Goal: Transaction & Acquisition: Purchase product/service

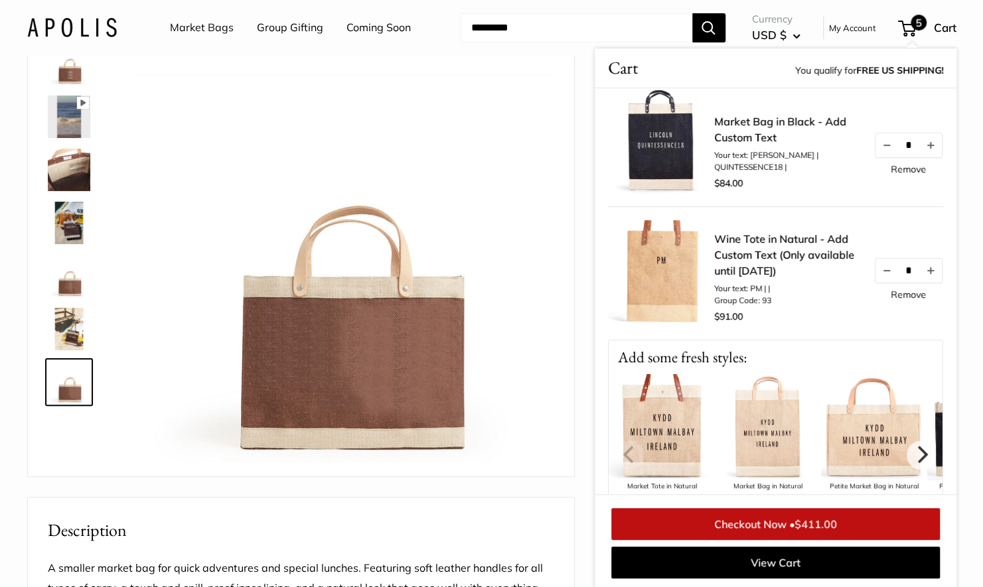
scroll to position [430, 0]
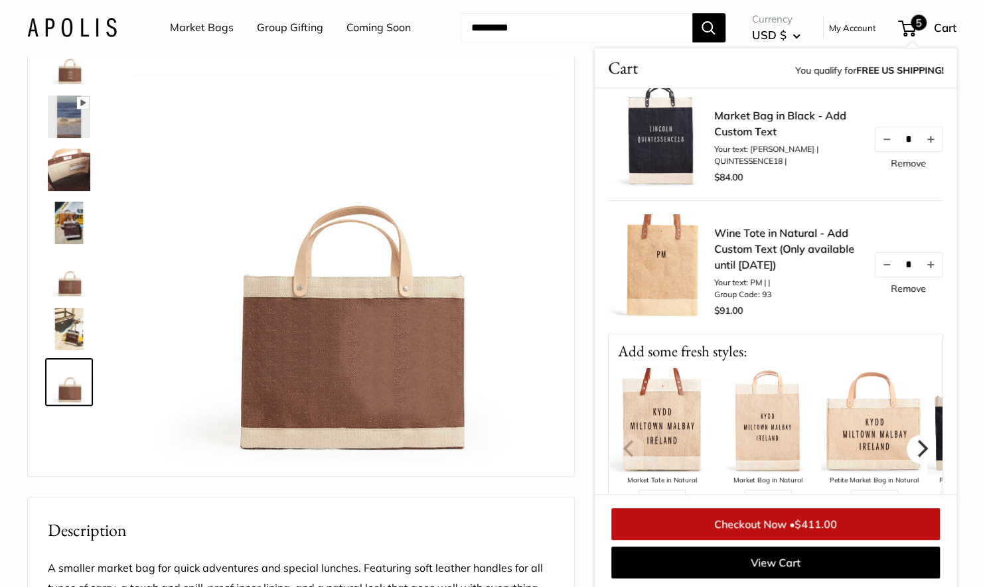
click at [916, 440] on icon "Next" at bounding box center [920, 448] width 17 height 17
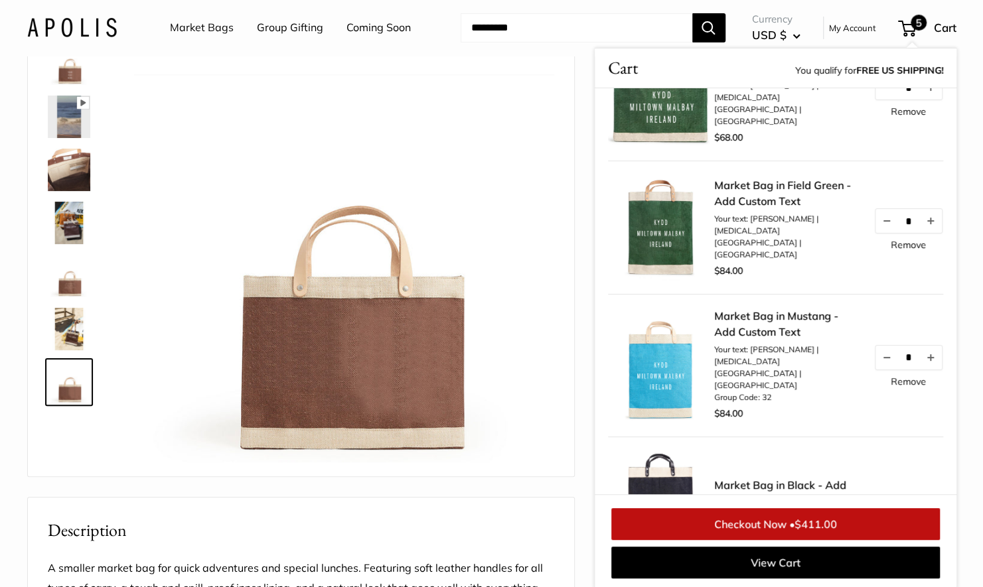
scroll to position [61, 0]
click at [897, 249] on link "Remove" at bounding box center [907, 243] width 35 height 9
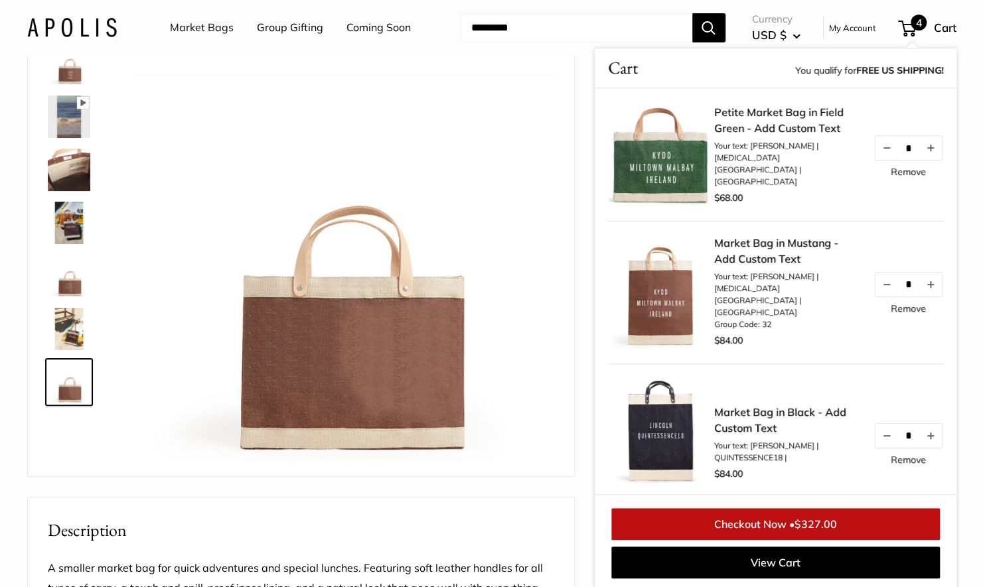
scroll to position [68, 0]
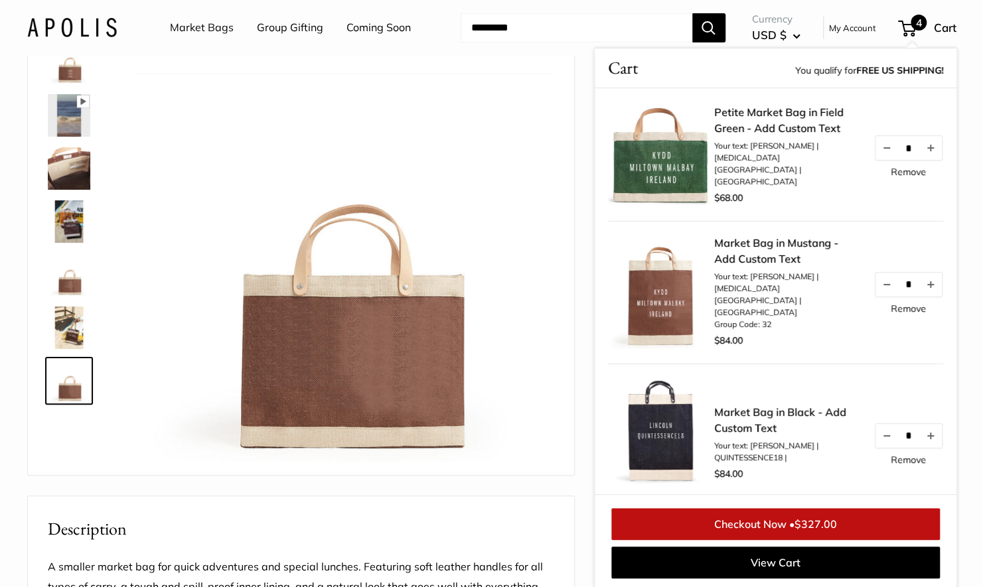
click at [206, 24] on link "Market Bags" at bounding box center [202, 28] width 64 height 20
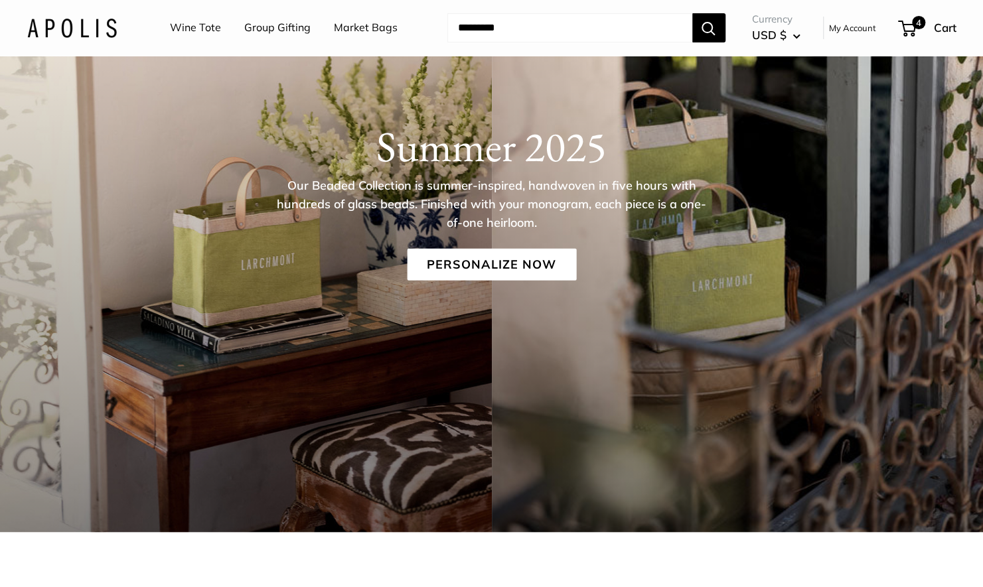
scroll to position [162, 0]
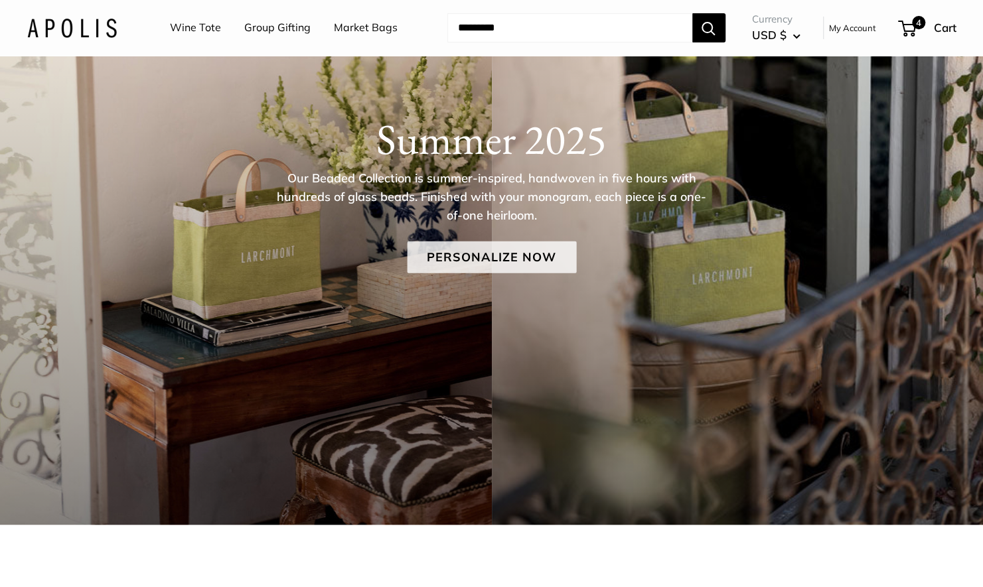
click at [447, 251] on link "Personalize Now" at bounding box center [491, 257] width 169 height 32
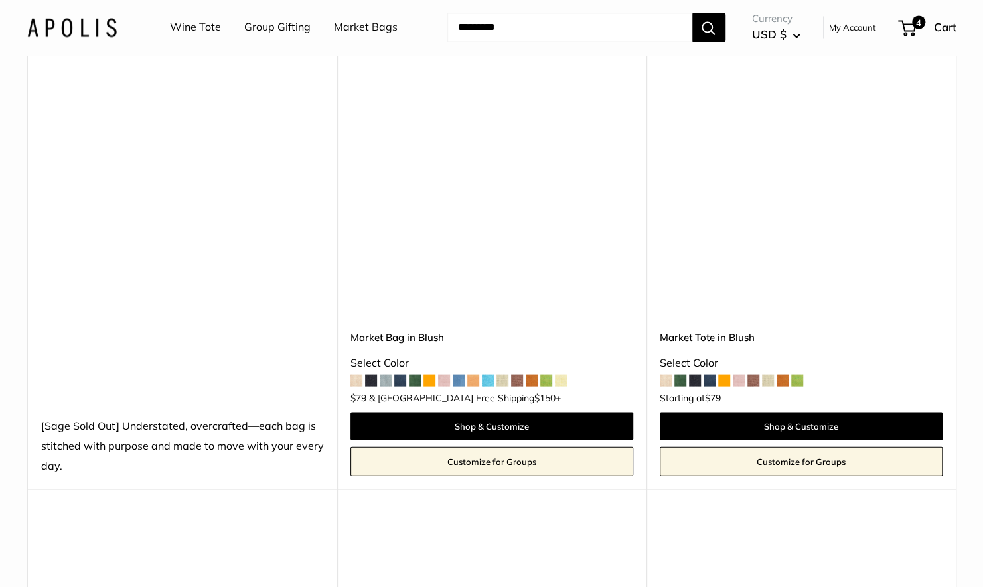
scroll to position [1407, 0]
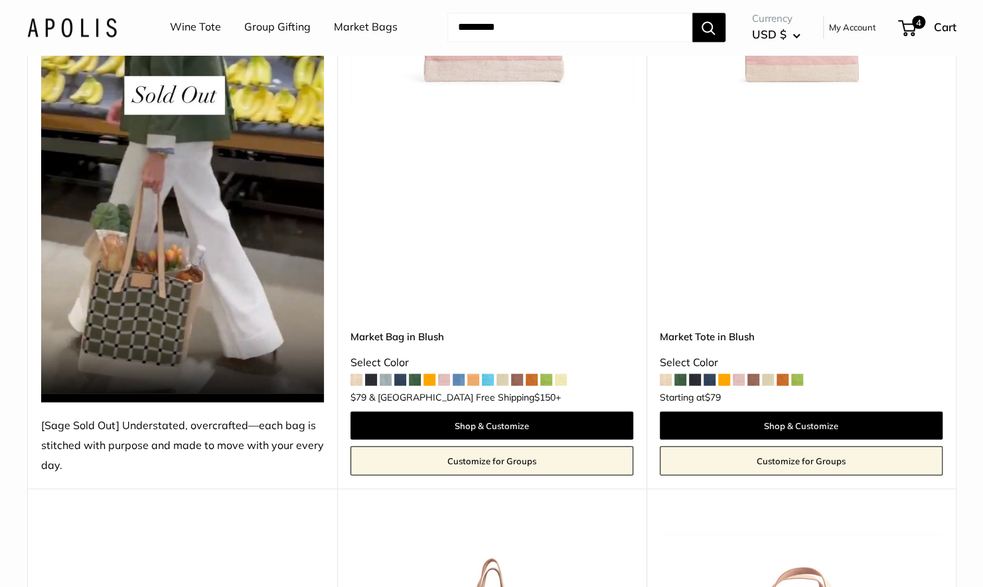
click at [458, 380] on span at bounding box center [458, 380] width 12 height 12
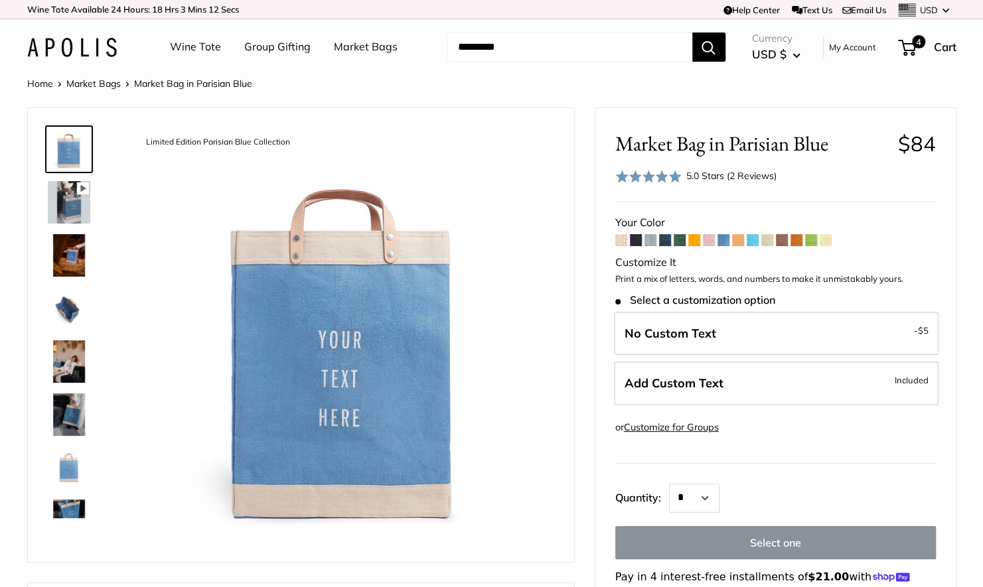
click at [628, 241] on form "Your Color" at bounding box center [775, 407] width 320 height 388
click at [621, 237] on span at bounding box center [621, 240] width 12 height 12
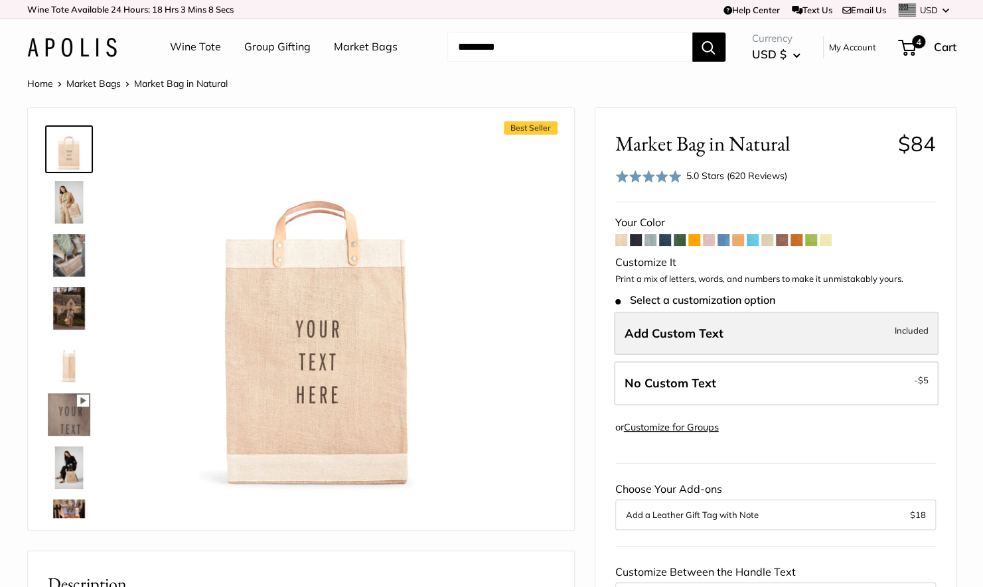
click at [654, 330] on span "Add Custom Text" at bounding box center [673, 333] width 99 height 15
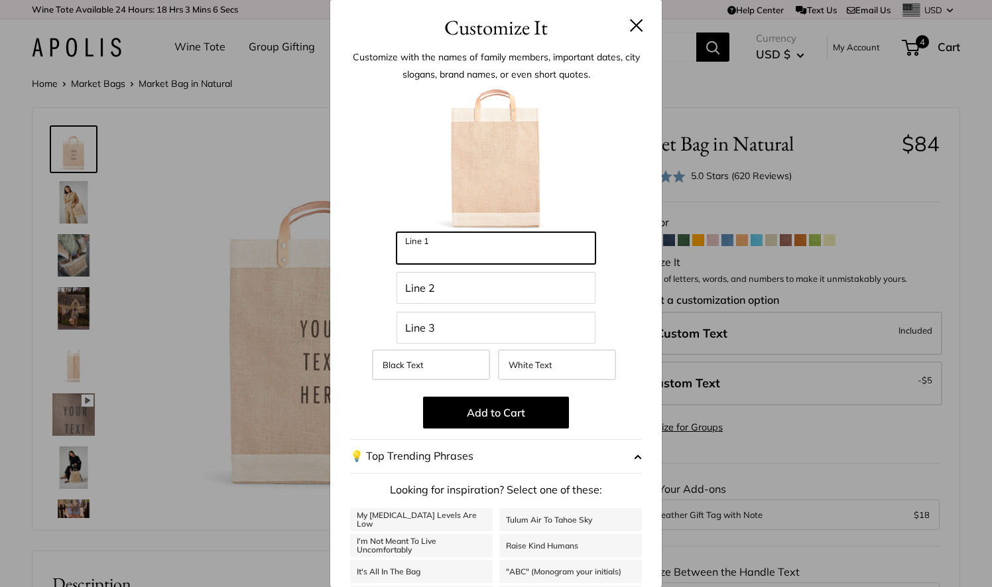
click at [473, 254] on input "Line 1" at bounding box center [496, 248] width 199 height 32
type input "*******"
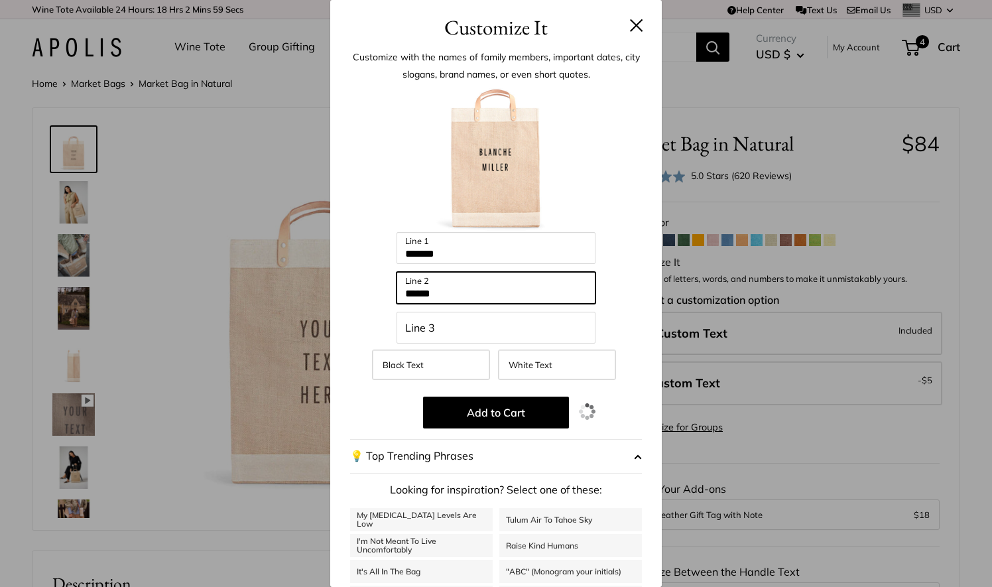
type input "******"
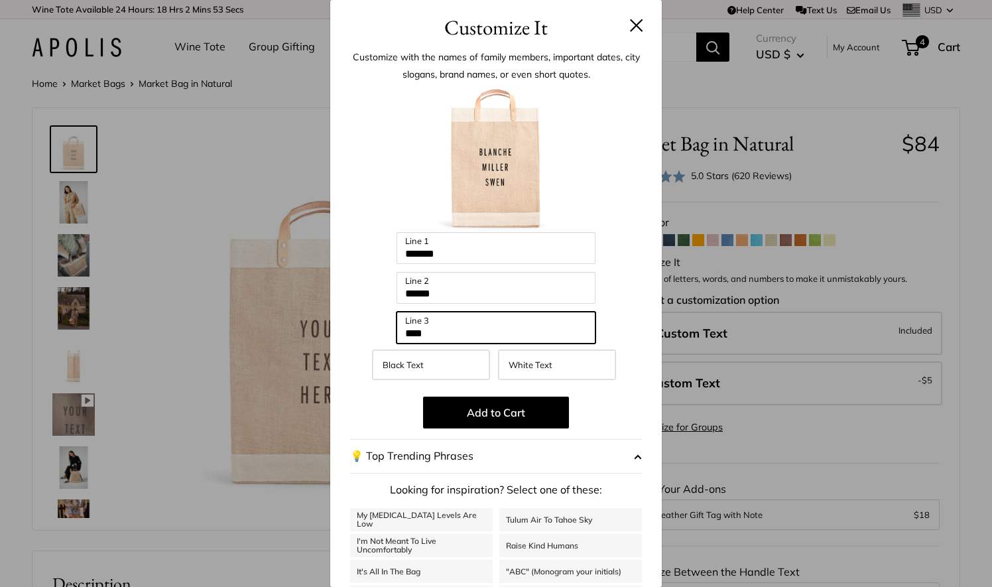
type input "****"
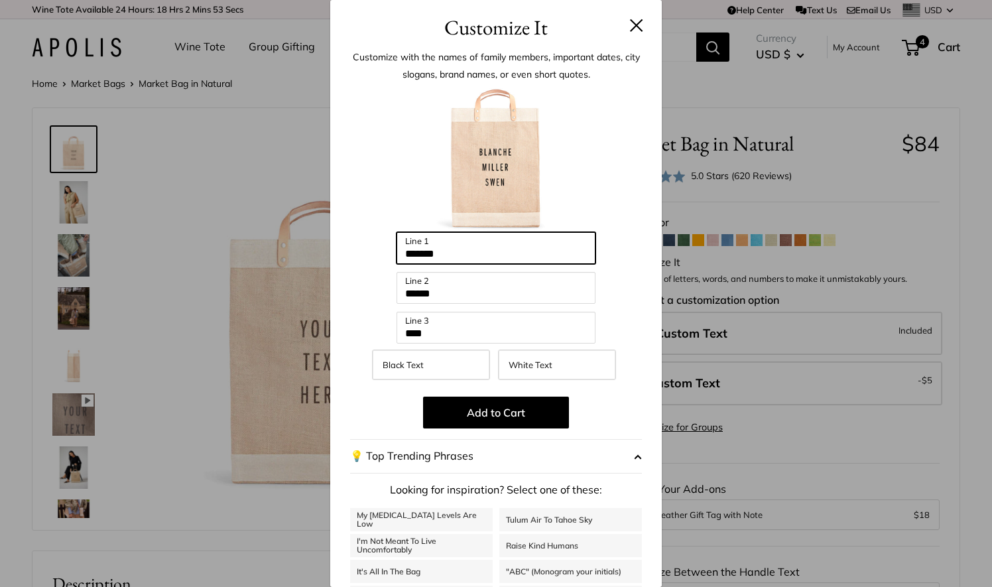
click at [415, 259] on input "*******" at bounding box center [496, 248] width 199 height 32
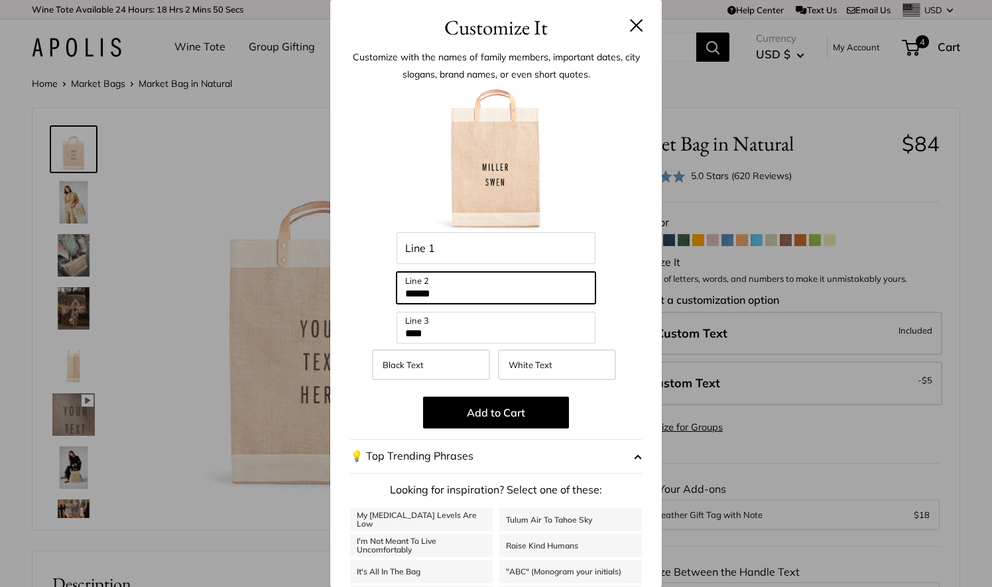
click at [414, 290] on input "******" at bounding box center [496, 288] width 199 height 32
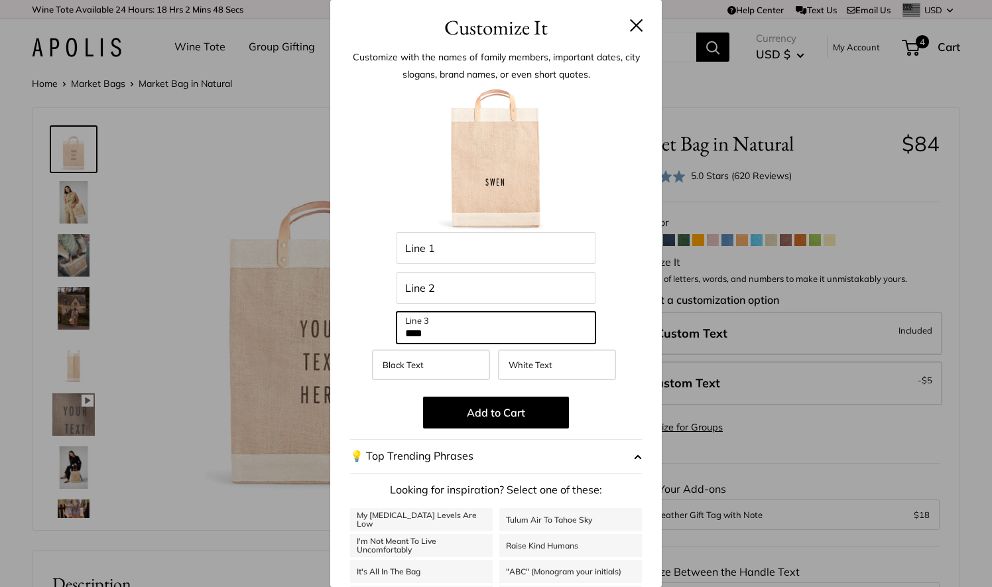
click at [411, 330] on input "****" at bounding box center [496, 328] width 199 height 32
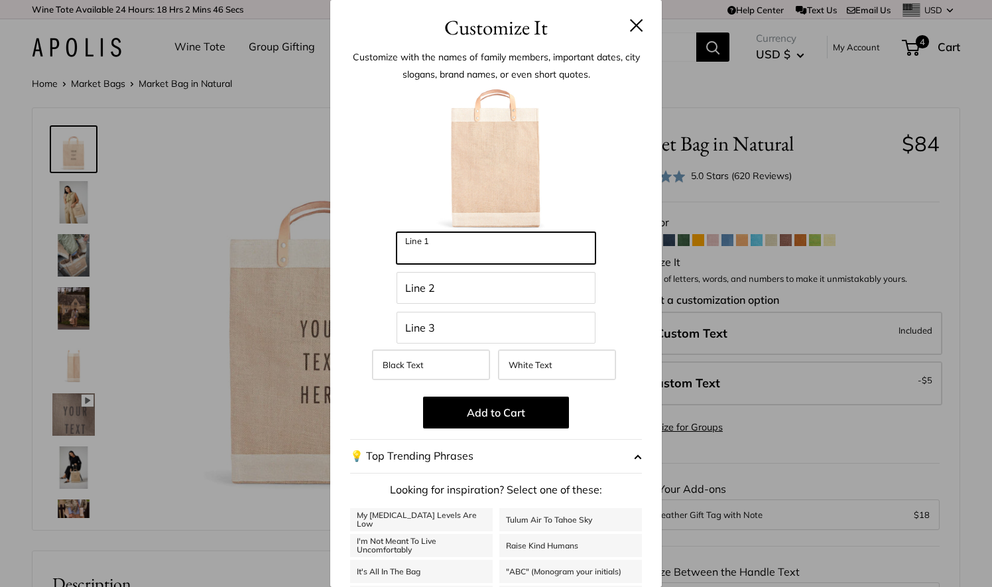
click at [407, 258] on input "Line 1" at bounding box center [496, 248] width 199 height 32
type input "******"
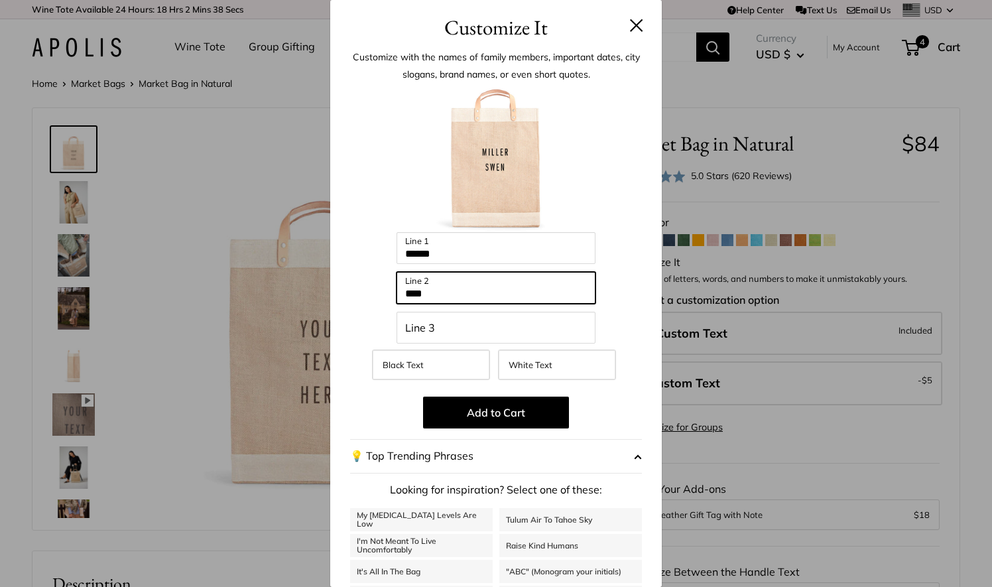
type input "****"
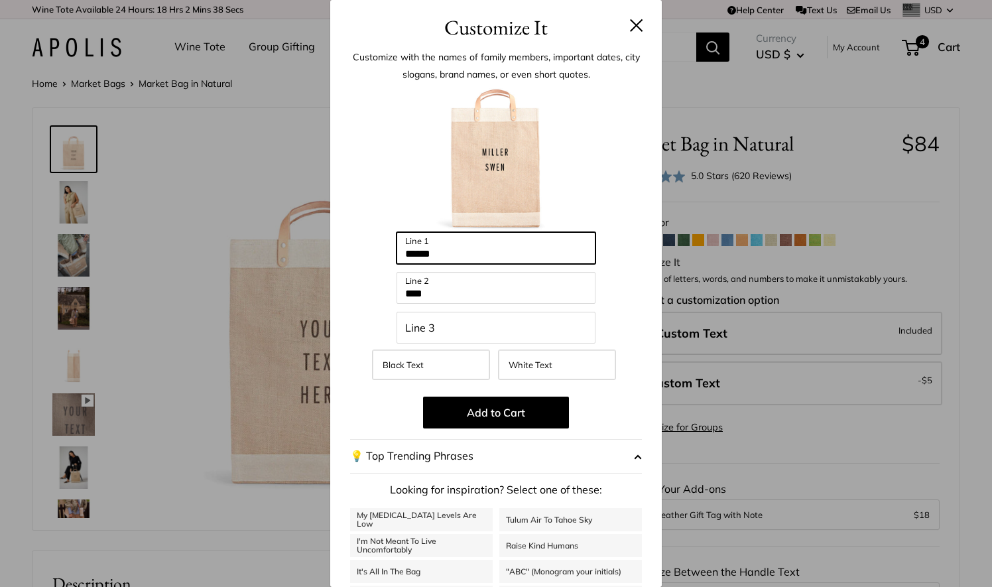
click at [439, 252] on input "******" at bounding box center [496, 248] width 199 height 32
type input "**********"
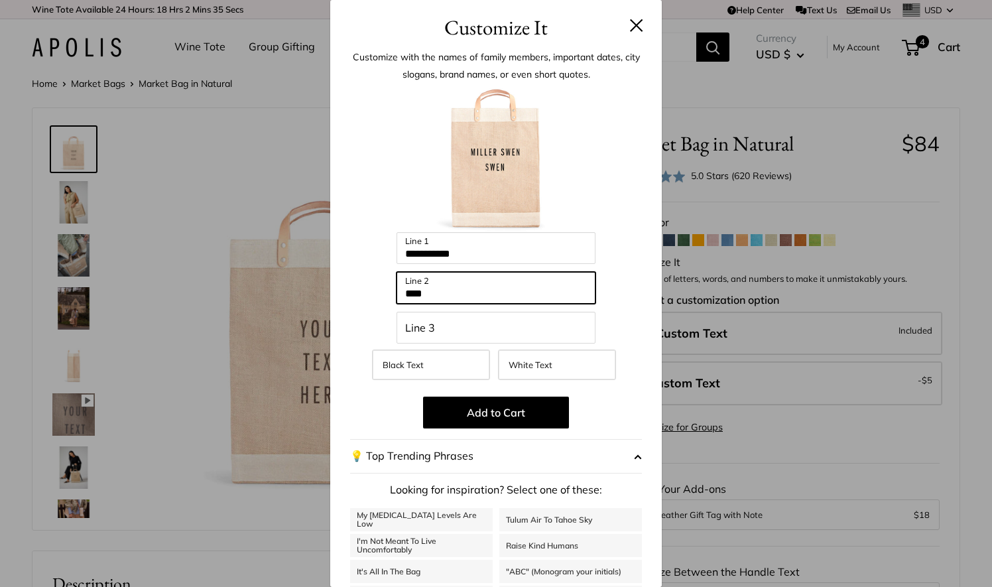
click at [423, 289] on input "****" at bounding box center [496, 288] width 199 height 32
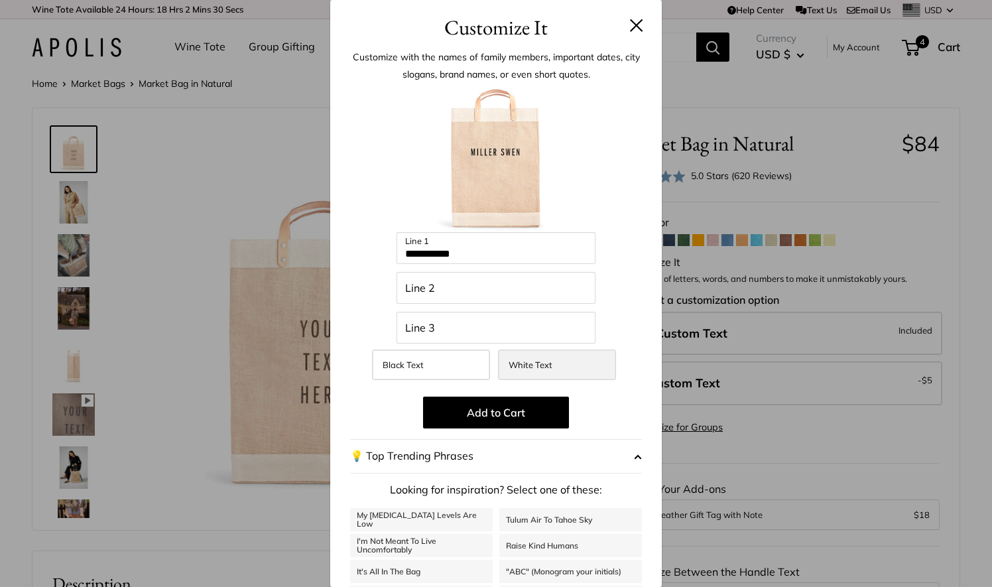
click at [531, 360] on span "White Text" at bounding box center [531, 365] width 44 height 11
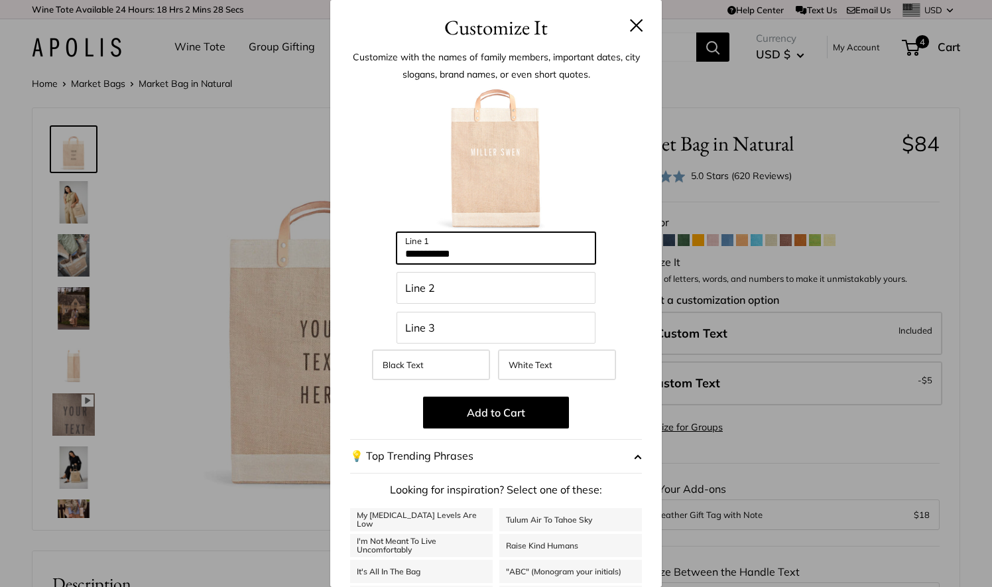
click at [456, 256] on input "**********" at bounding box center [496, 248] width 199 height 32
type input "**********"
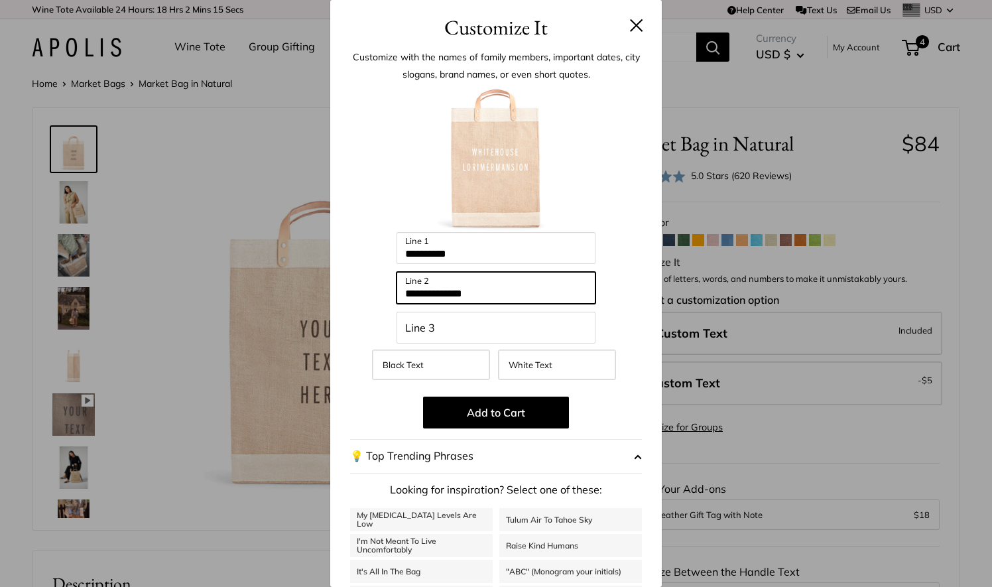
type input "**********"
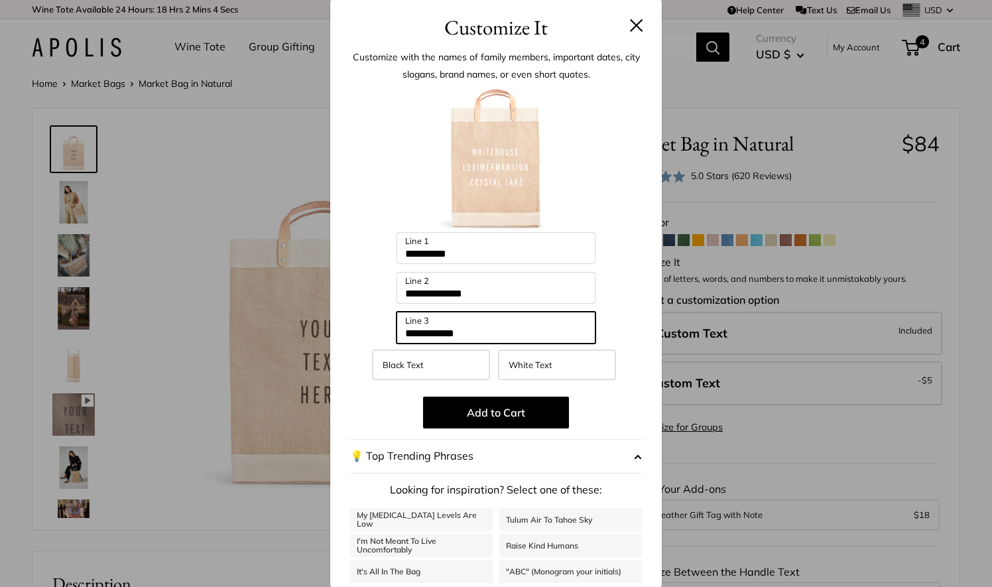
type input "**********"
click at [401, 215] on div at bounding box center [496, 159] width 292 height 146
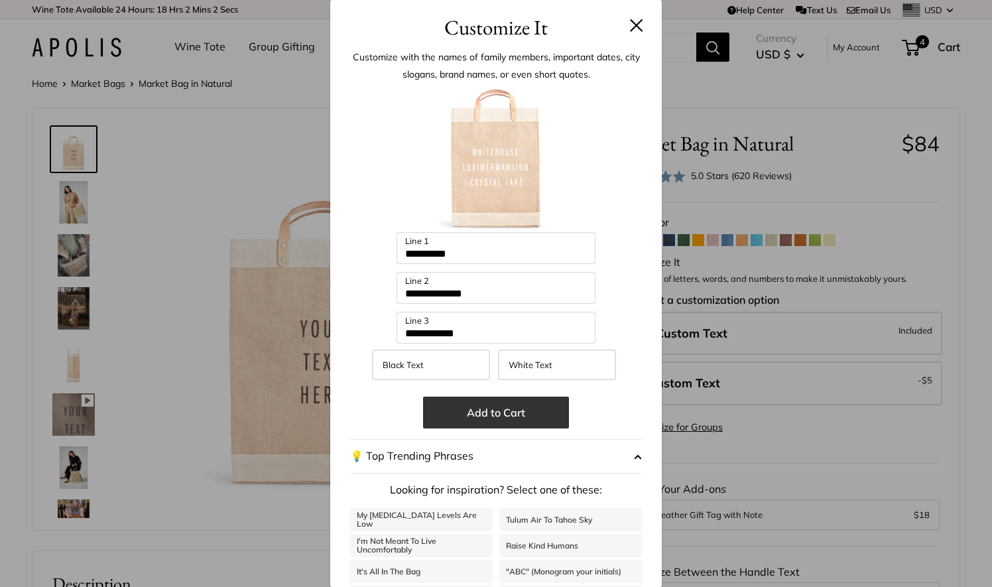
click at [476, 408] on button "Add to Cart" at bounding box center [496, 413] width 146 height 32
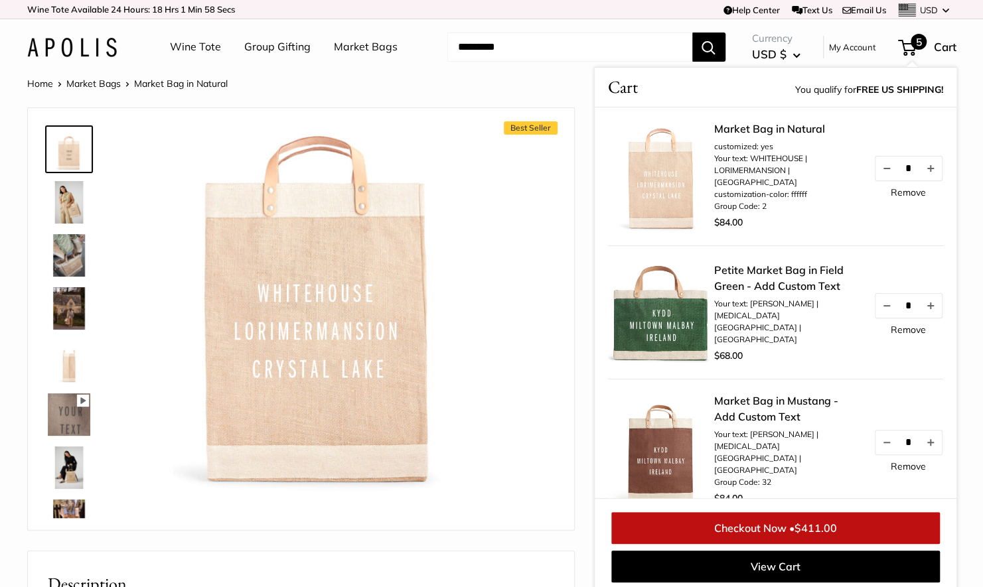
click at [891, 188] on link "Remove" at bounding box center [907, 192] width 35 height 9
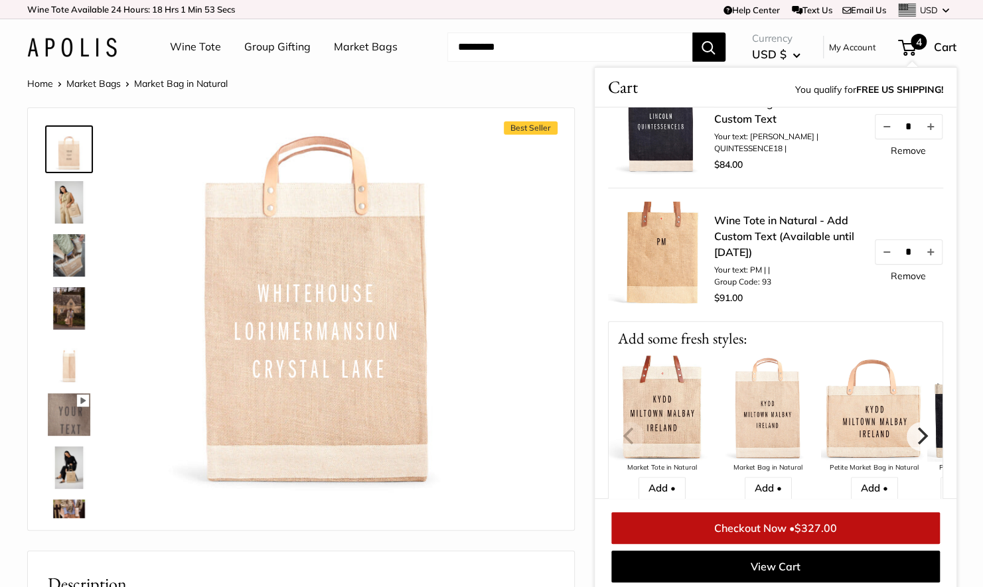
scroll to position [329, 0]
click at [752, 525] on link "Checkout Now • $327.00" at bounding box center [775, 528] width 328 height 32
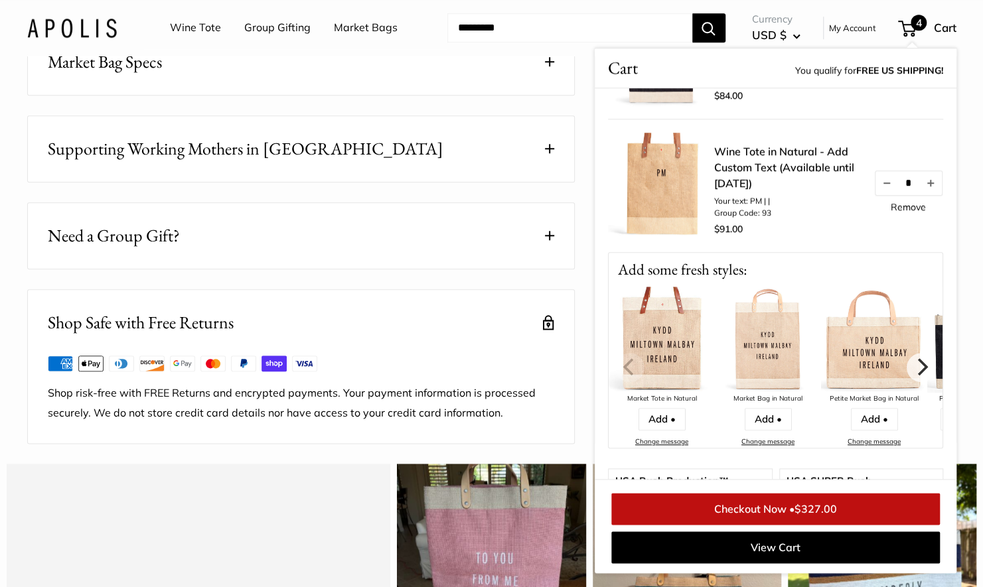
scroll to position [387, 0]
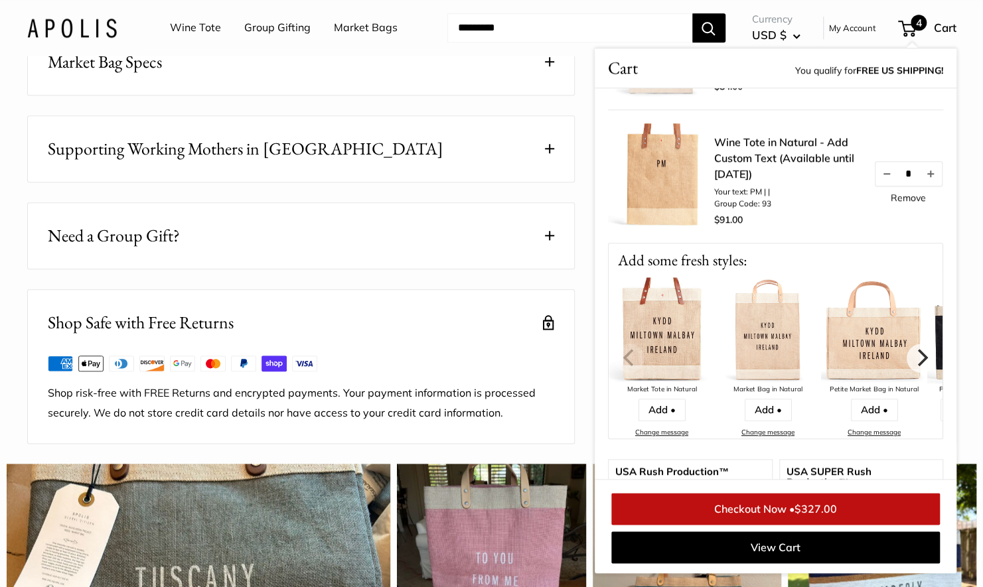
click at [746, 134] on link "Wine Tote in Natural - Add Custom Text (Available until [DATE])" at bounding box center [787, 158] width 146 height 48
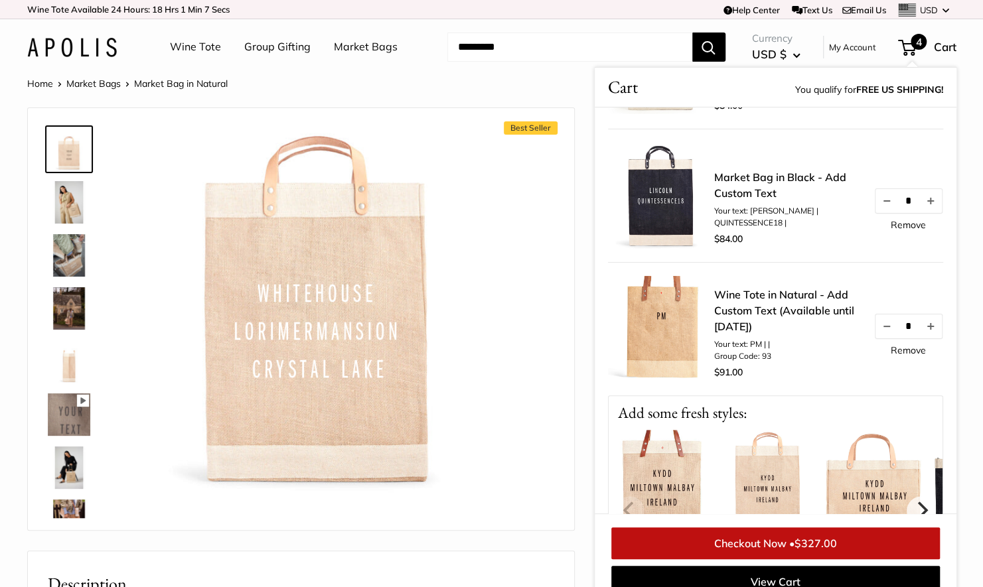
scroll to position [338, 0]
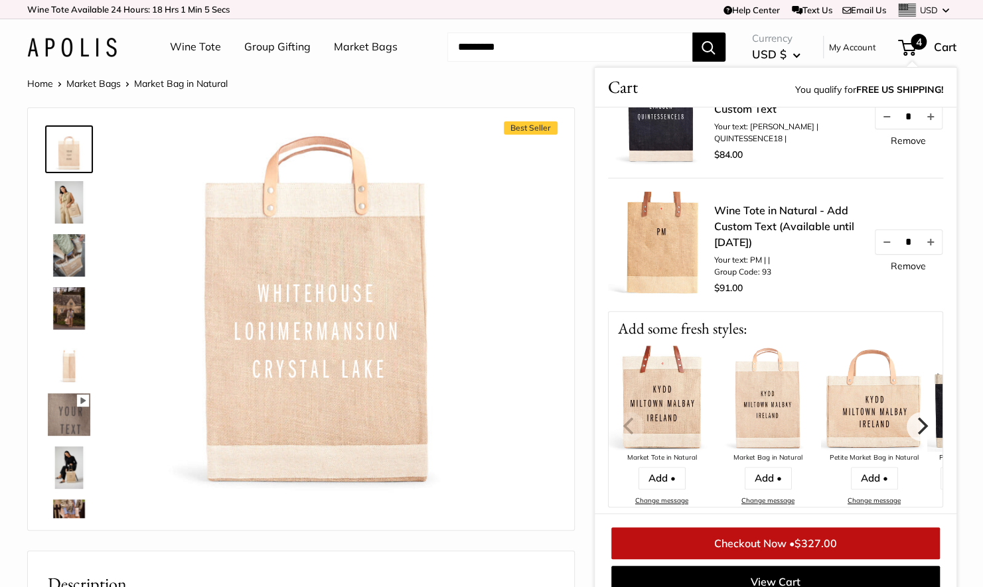
click at [766, 203] on link "Wine Tote in Natural - Add Custom Text (Available until [DATE])" at bounding box center [787, 226] width 146 height 48
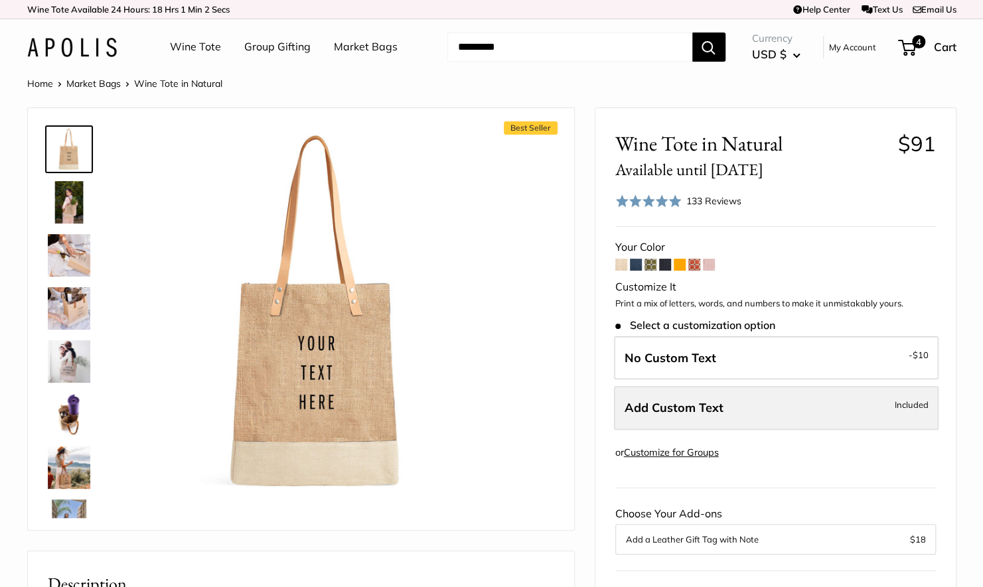
click at [649, 407] on span "Add Custom Text" at bounding box center [673, 407] width 99 height 15
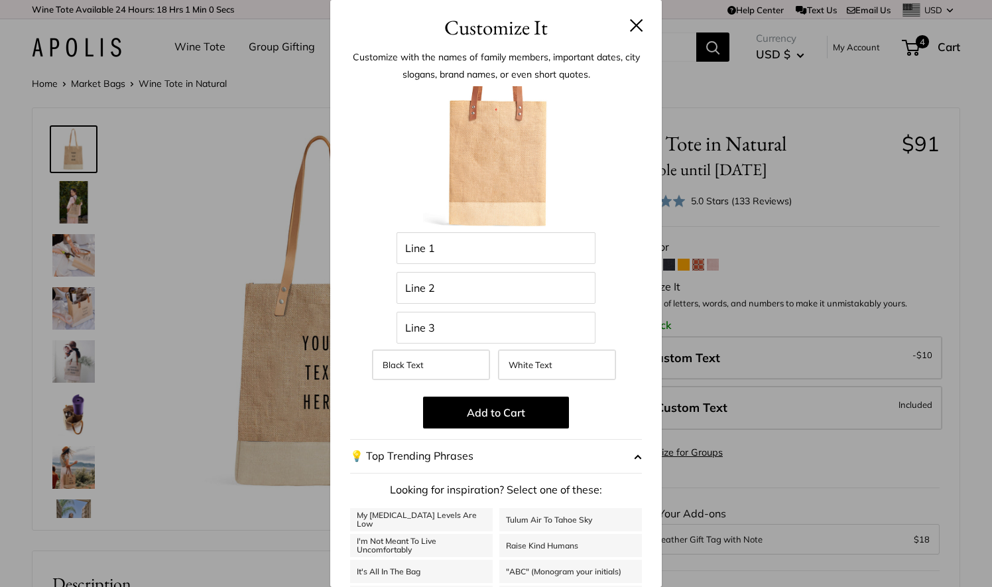
click at [630, 29] on button at bounding box center [636, 25] width 13 height 13
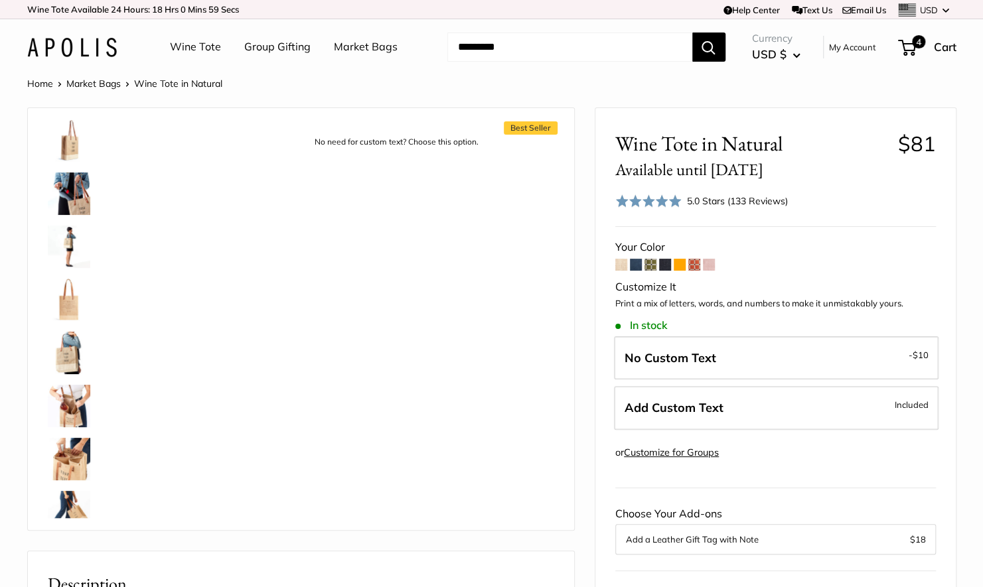
scroll to position [774, 0]
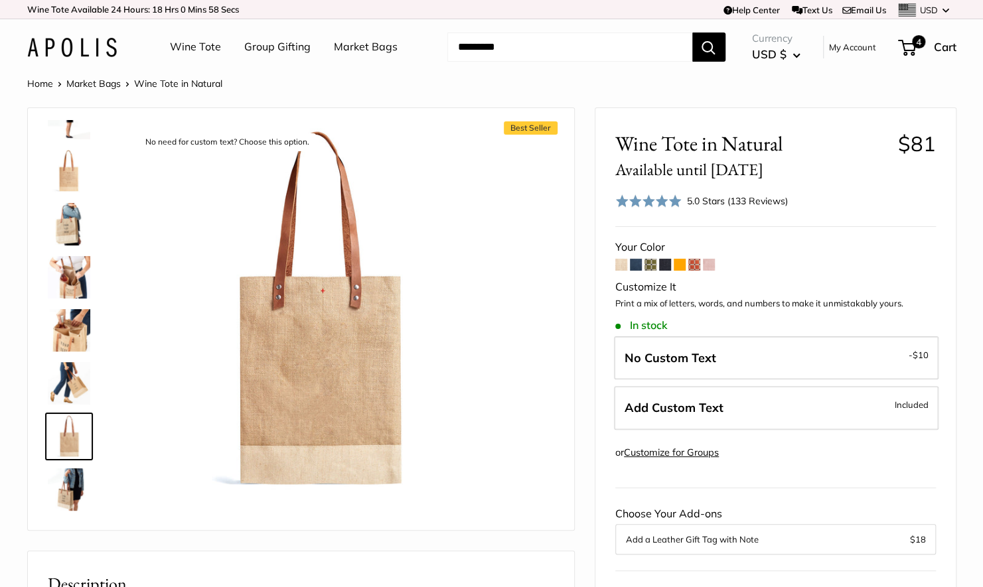
click at [635, 265] on span at bounding box center [636, 265] width 12 height 12
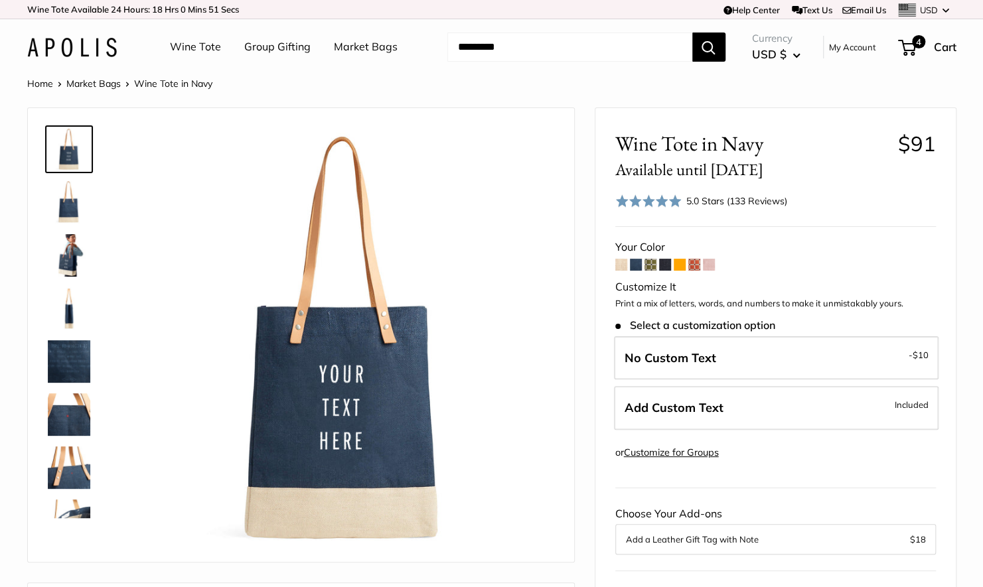
click at [649, 264] on span at bounding box center [650, 265] width 12 height 12
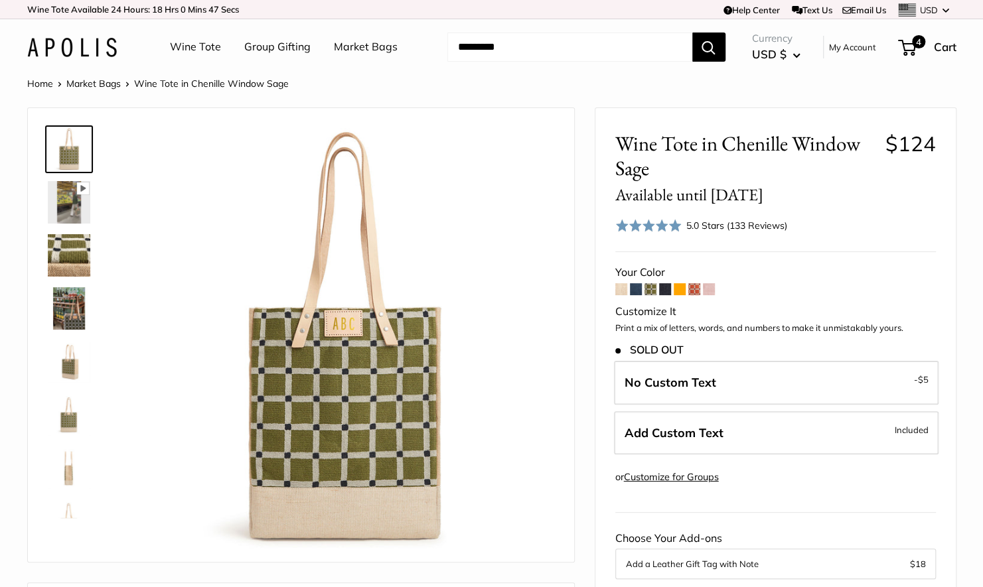
click at [683, 290] on span at bounding box center [679, 289] width 12 height 12
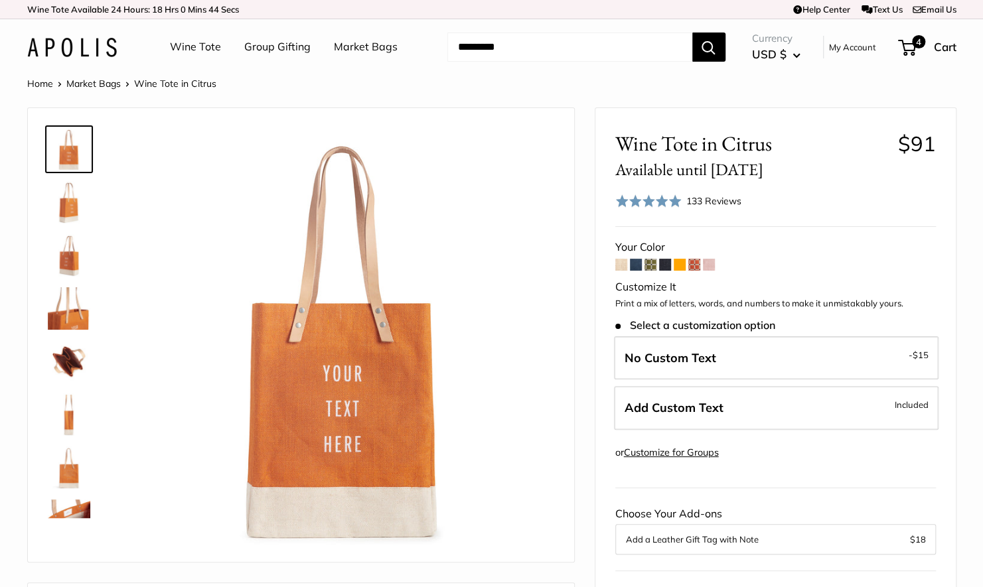
click at [714, 261] on span at bounding box center [709, 265] width 12 height 12
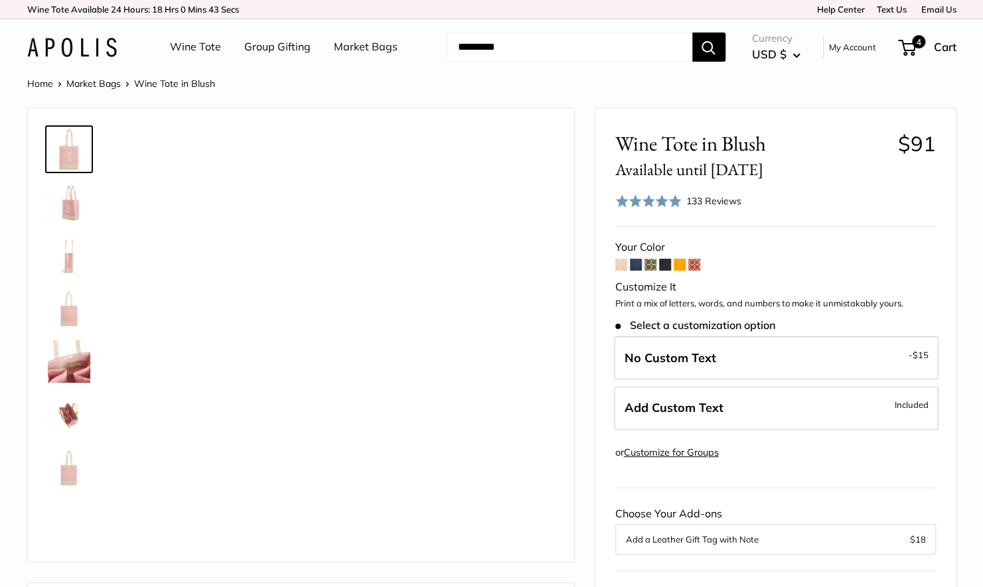
click at [620, 267] on span at bounding box center [621, 265] width 12 height 12
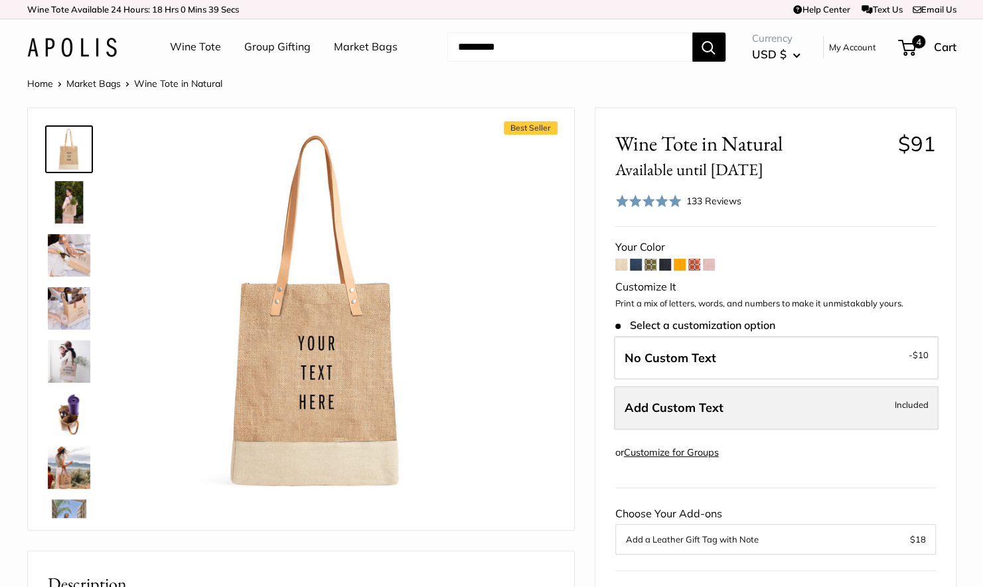
drag, startPoint x: 0, startPoint y: 0, endPoint x: 640, endPoint y: 407, distance: 758.2
click at [640, 407] on span "Add Custom Text" at bounding box center [673, 407] width 99 height 15
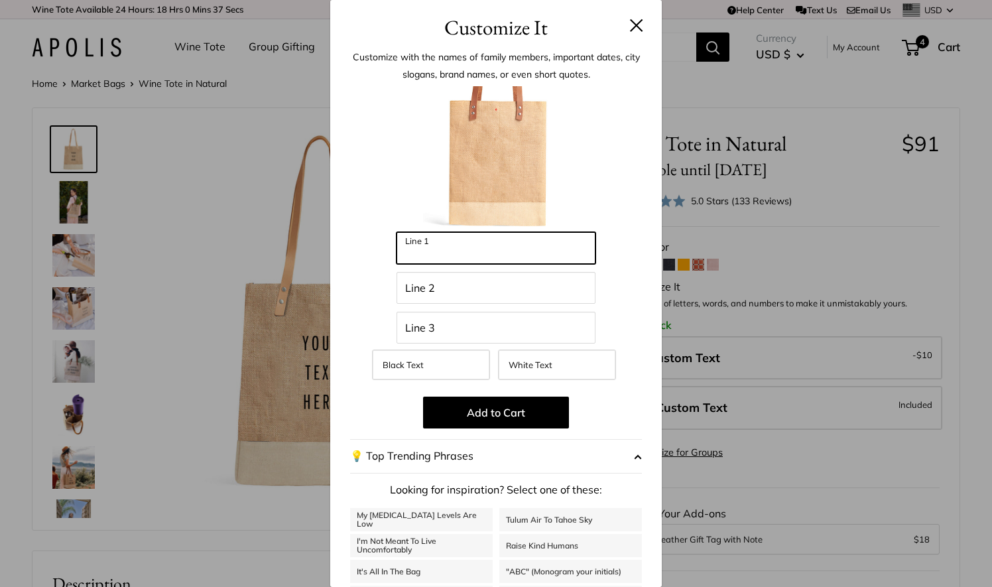
click at [451, 254] on input "Line 1" at bounding box center [496, 248] width 199 height 32
type input "**********"
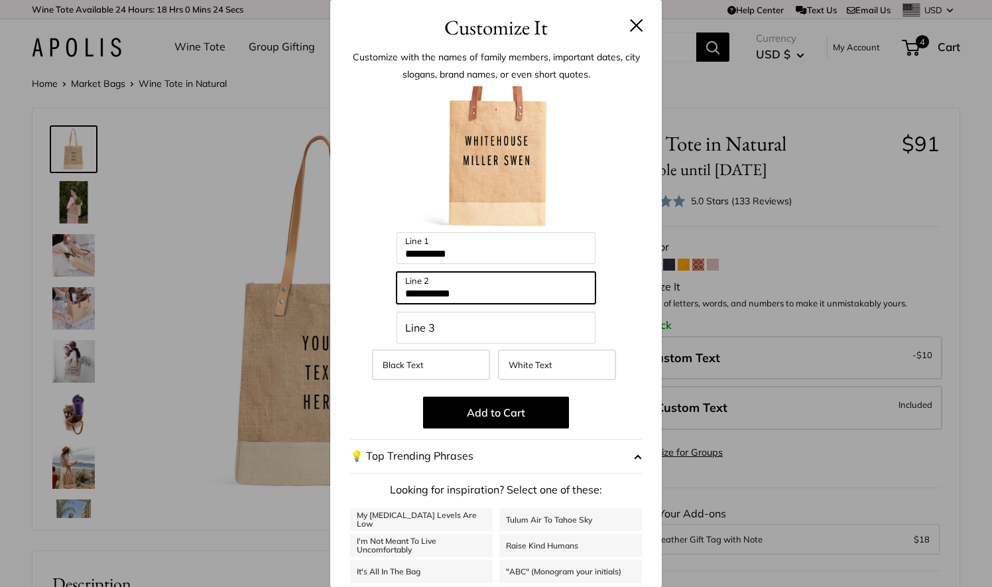
type input "**********"
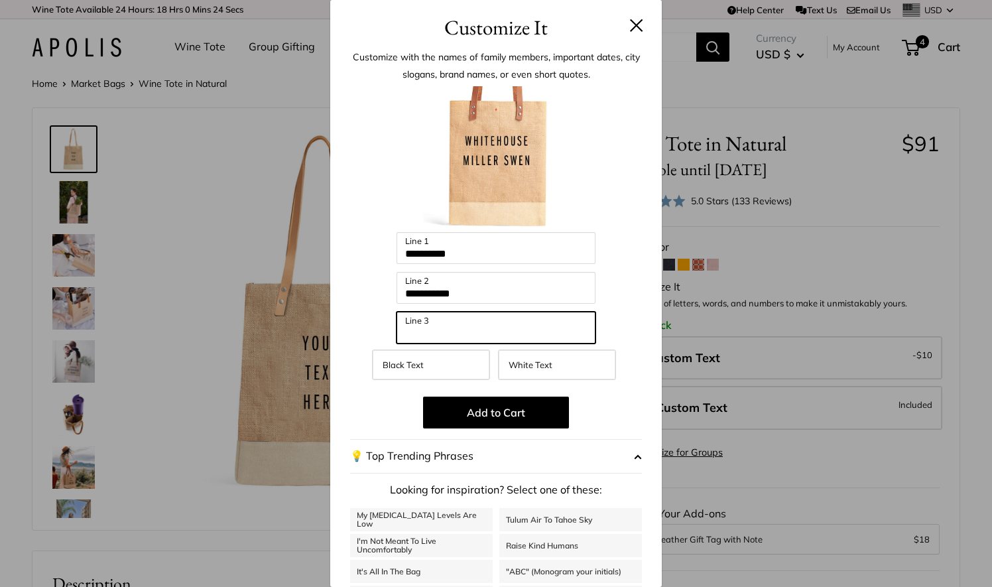
click at [409, 330] on input "Line 3" at bounding box center [496, 328] width 199 height 32
type input "*"
click at [519, 366] on span "White Text" at bounding box center [531, 365] width 44 height 11
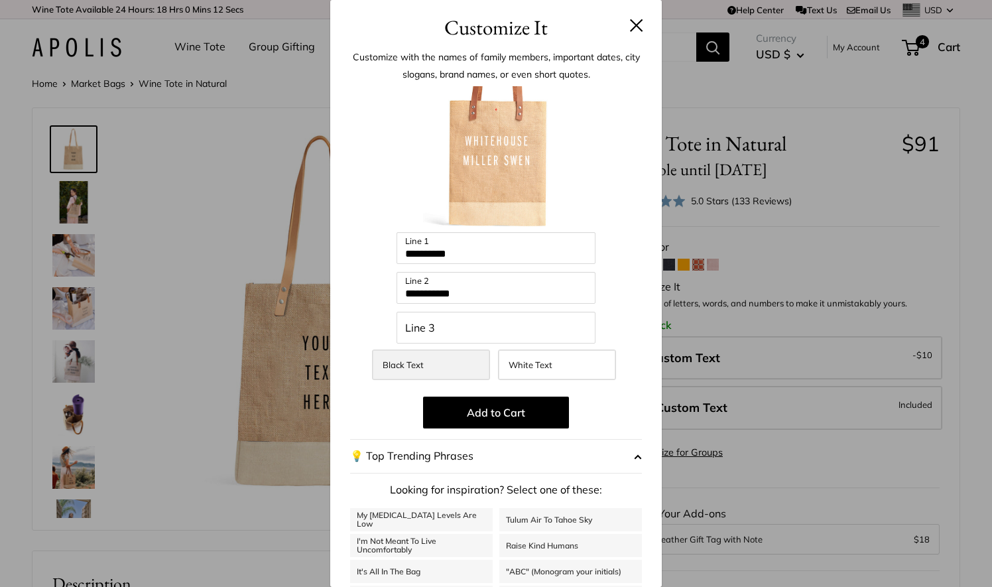
click at [458, 368] on label "Black Text" at bounding box center [431, 365] width 118 height 31
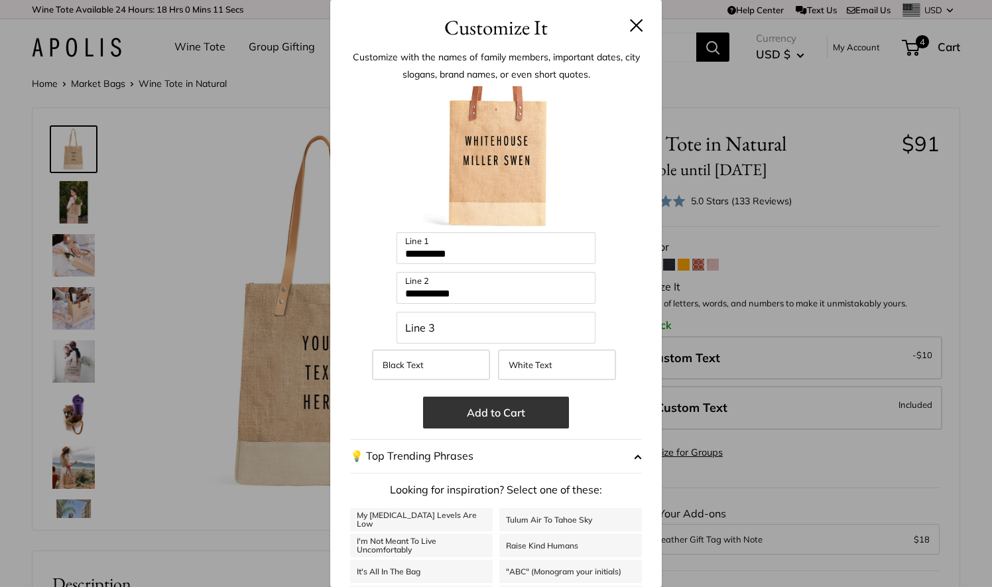
click at [483, 407] on button "Add to Cart" at bounding box center [496, 413] width 146 height 32
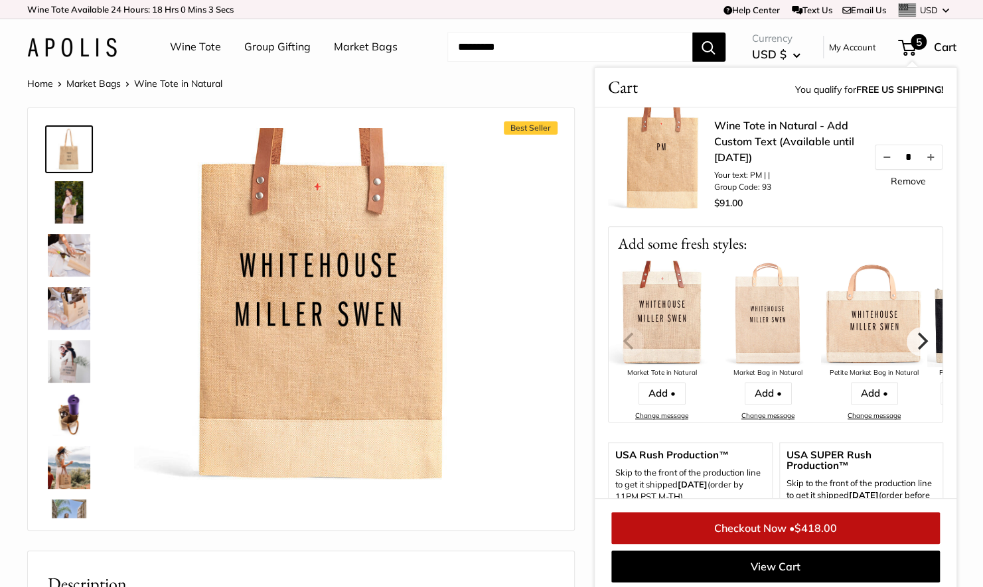
scroll to position [573, 0]
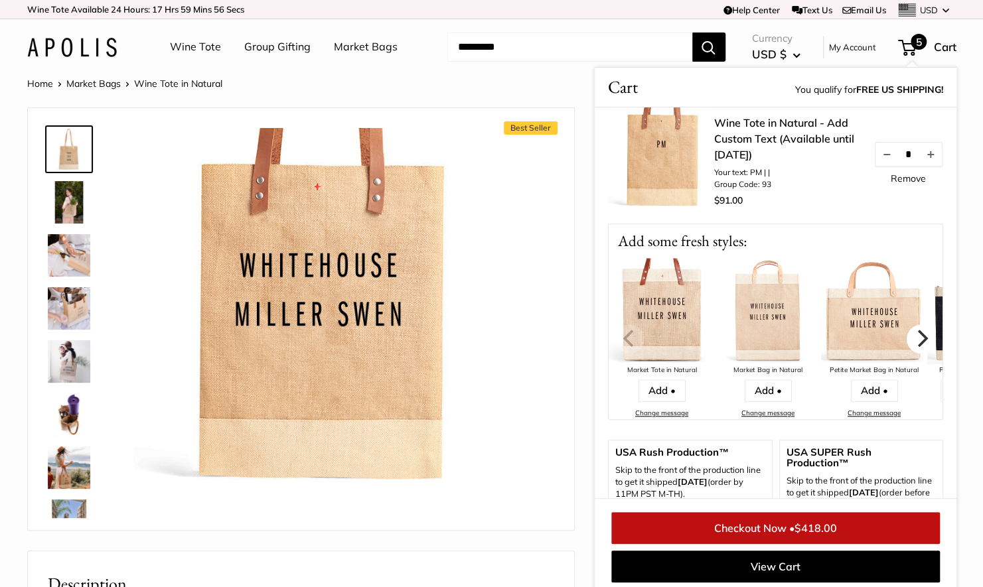
click at [912, 330] on icon "Next" at bounding box center [920, 338] width 17 height 17
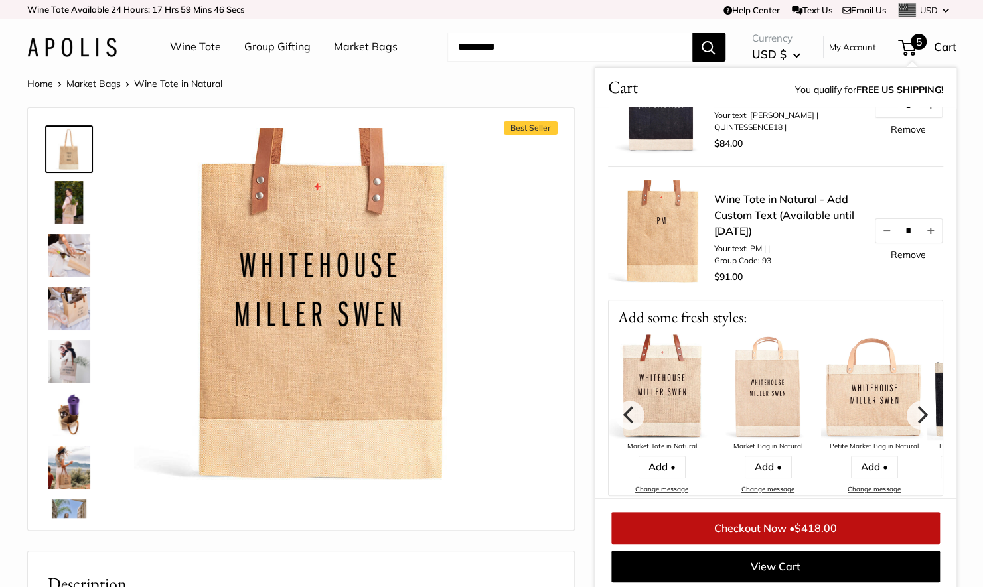
scroll to position [5, 0]
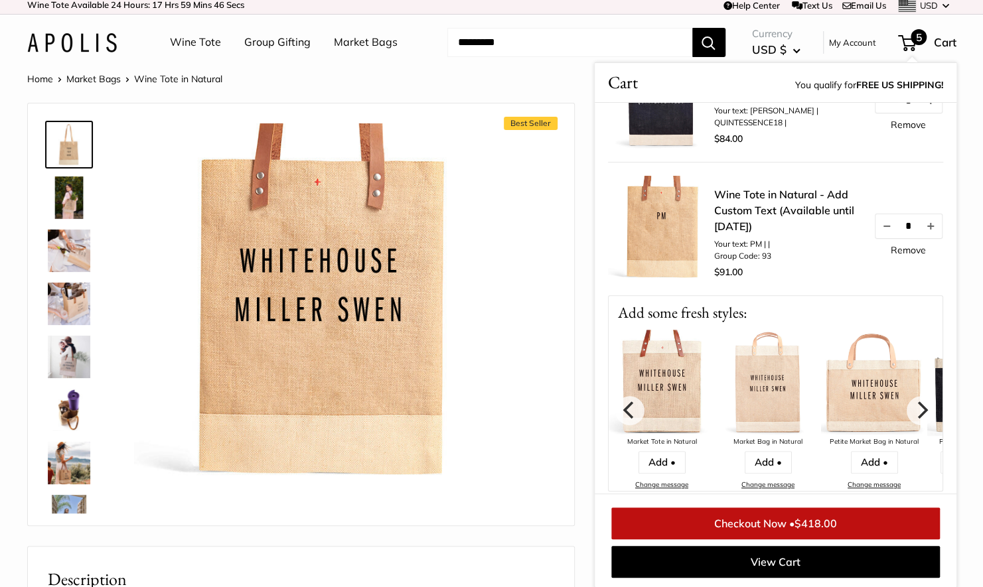
click at [340, 214] on img at bounding box center [317, 306] width 366 height 366
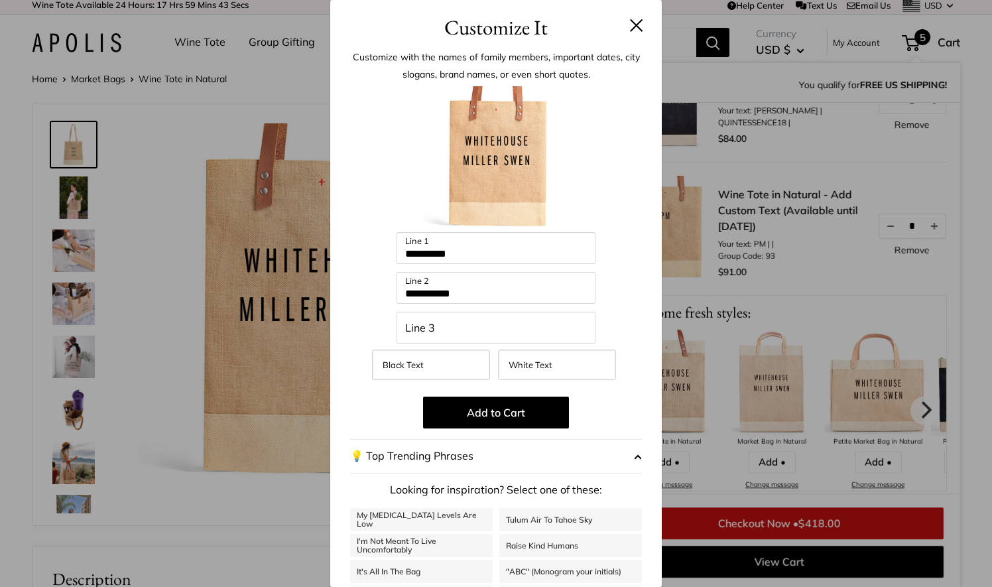
click at [467, 326] on input "Line 3" at bounding box center [496, 328] width 199 height 32
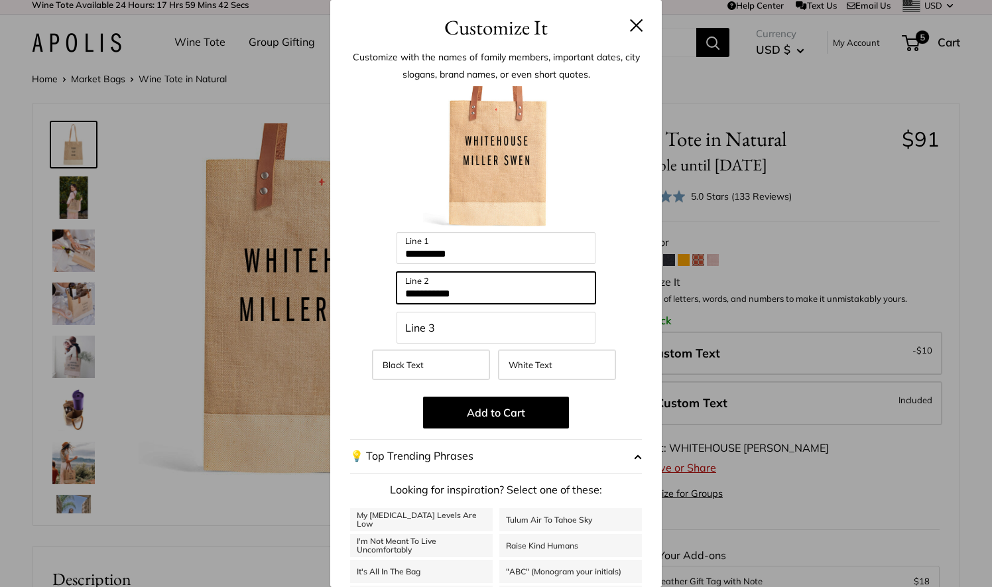
click at [477, 285] on input "**********" at bounding box center [496, 288] width 199 height 32
type input "**********"
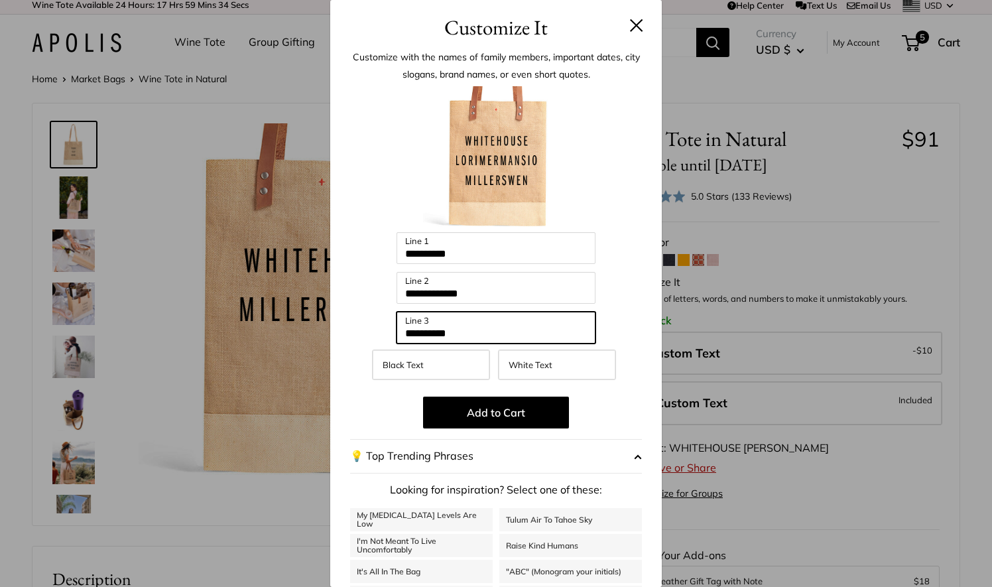
click at [437, 332] on input "**********" at bounding box center [496, 328] width 199 height 32
type input "**********"
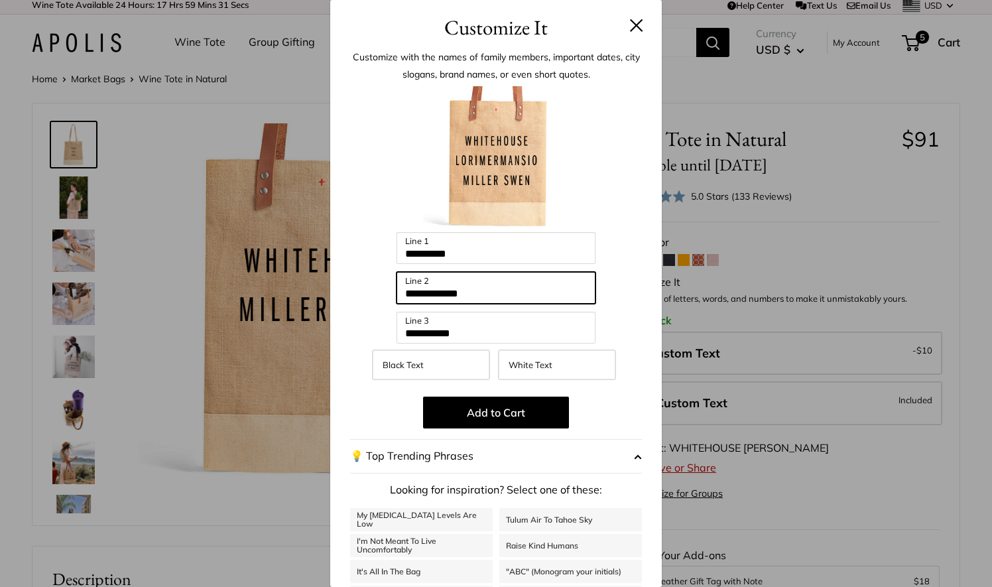
click at [484, 295] on input "**********" at bounding box center [496, 288] width 199 height 32
click at [475, 295] on input "**********" at bounding box center [496, 288] width 199 height 32
click at [519, 297] on input "**********" at bounding box center [496, 288] width 199 height 32
click at [425, 297] on input "**********" at bounding box center [496, 288] width 199 height 32
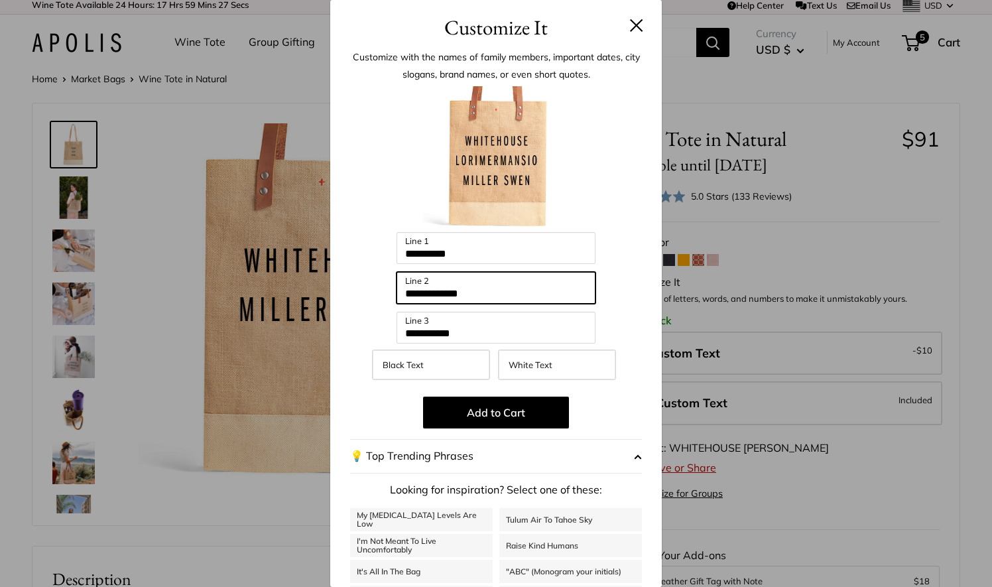
click at [425, 297] on input "**********" at bounding box center [496, 288] width 199 height 32
click at [456, 295] on input "**********" at bounding box center [496, 288] width 199 height 32
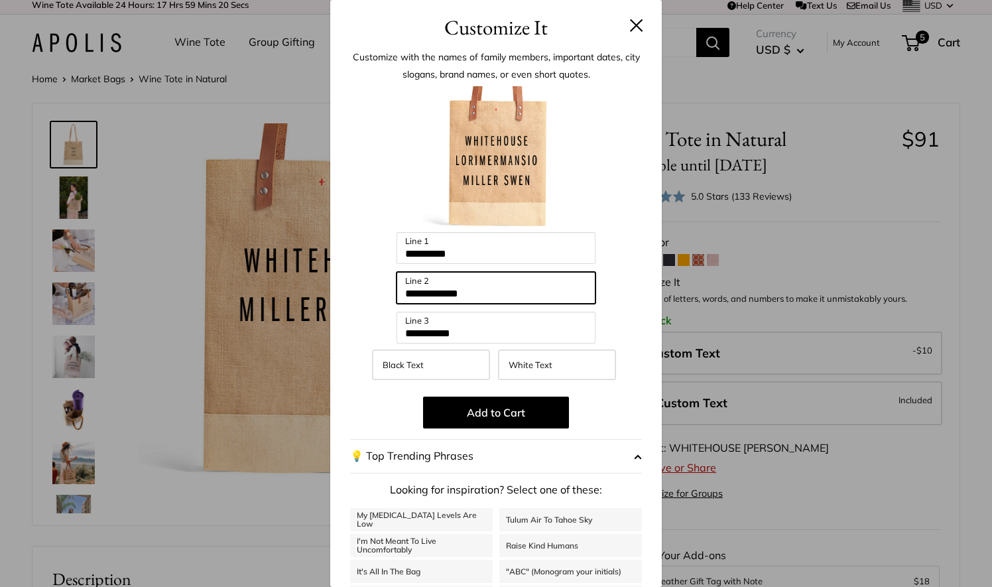
click at [506, 293] on input "**********" at bounding box center [496, 288] width 199 height 32
type input "*"
type input "**********"
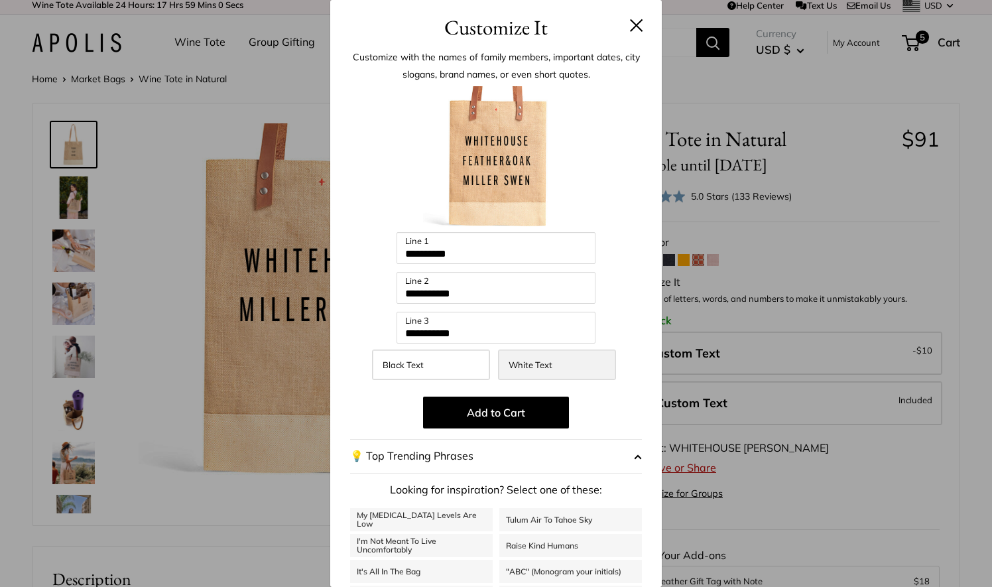
click at [527, 370] on span "White Text" at bounding box center [531, 365] width 44 height 11
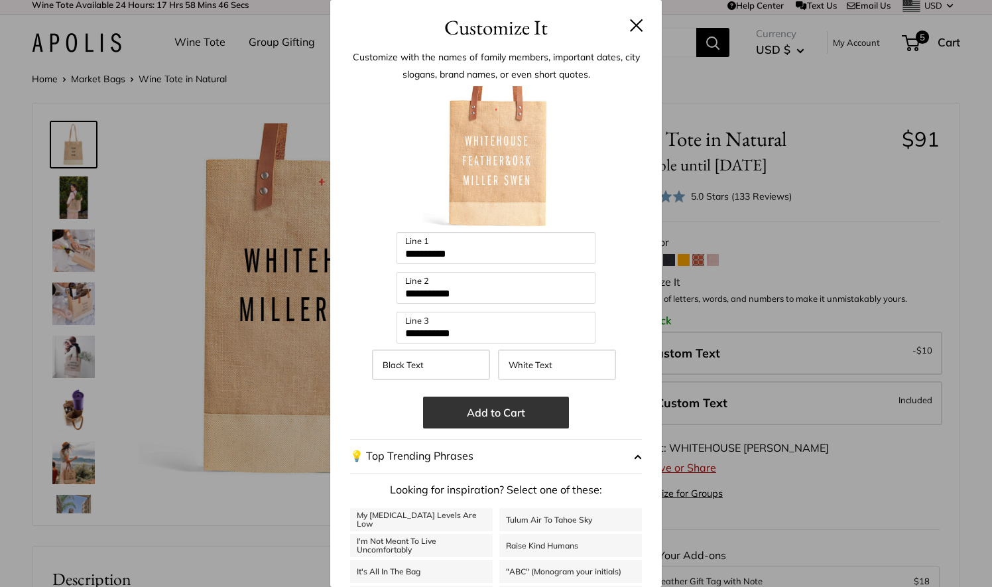
click at [504, 410] on button "Add to Cart" at bounding box center [496, 413] width 146 height 32
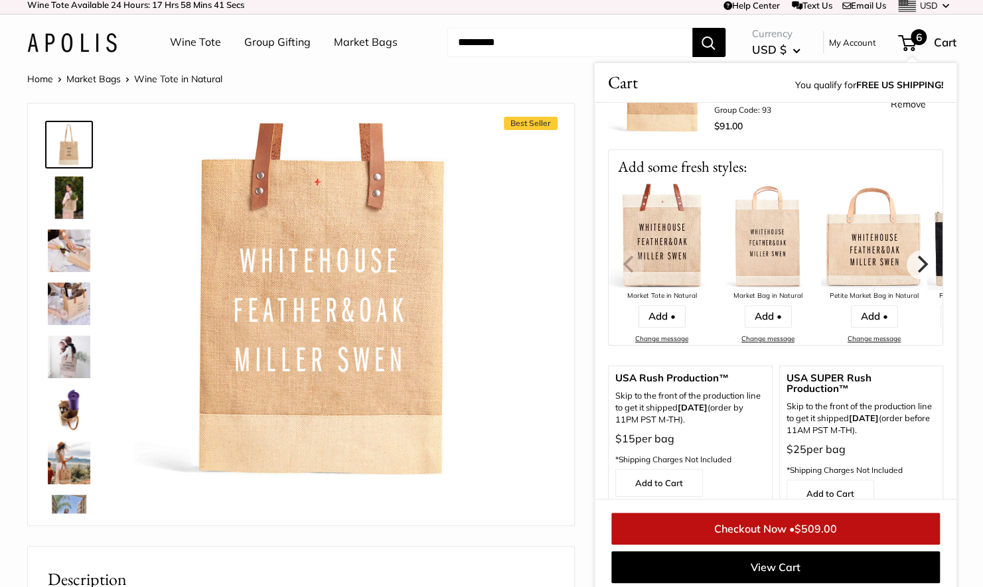
scroll to position [789, 0]
click at [917, 255] on icon "Next" at bounding box center [922, 263] width 11 height 17
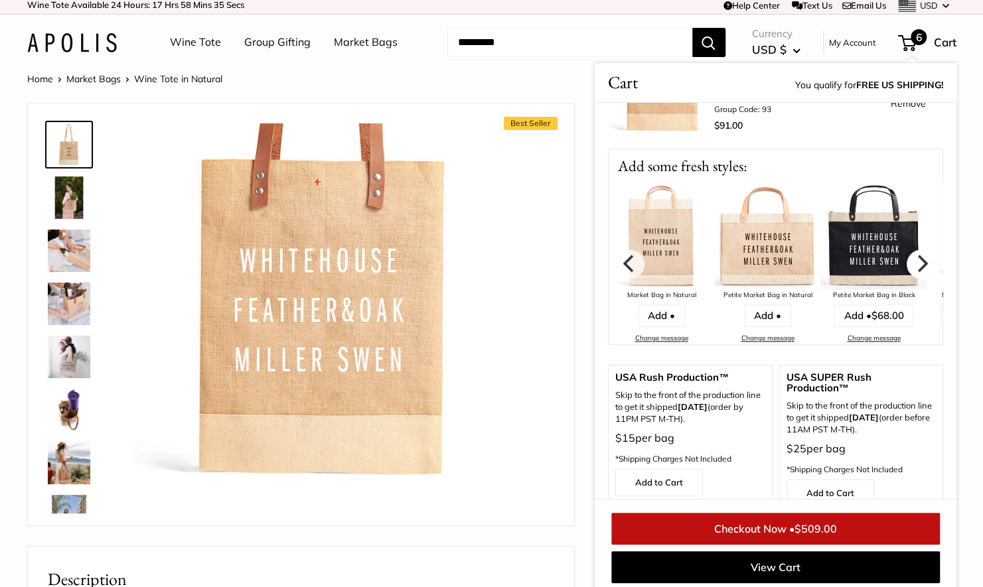
click at [917, 255] on icon "Next" at bounding box center [922, 263] width 11 height 17
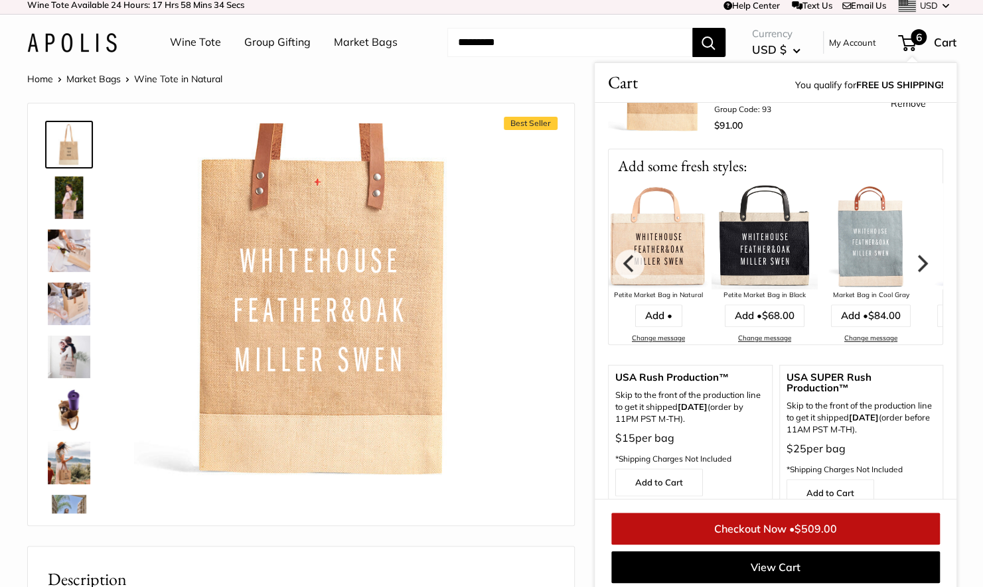
click at [917, 255] on icon "Next" at bounding box center [922, 263] width 11 height 17
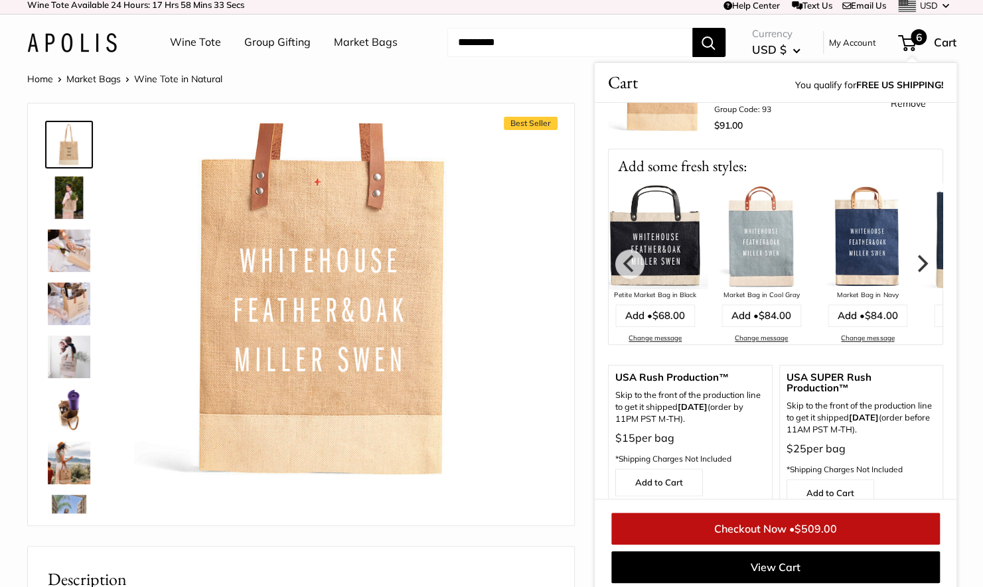
click at [917, 255] on icon "Next" at bounding box center [922, 263] width 11 height 17
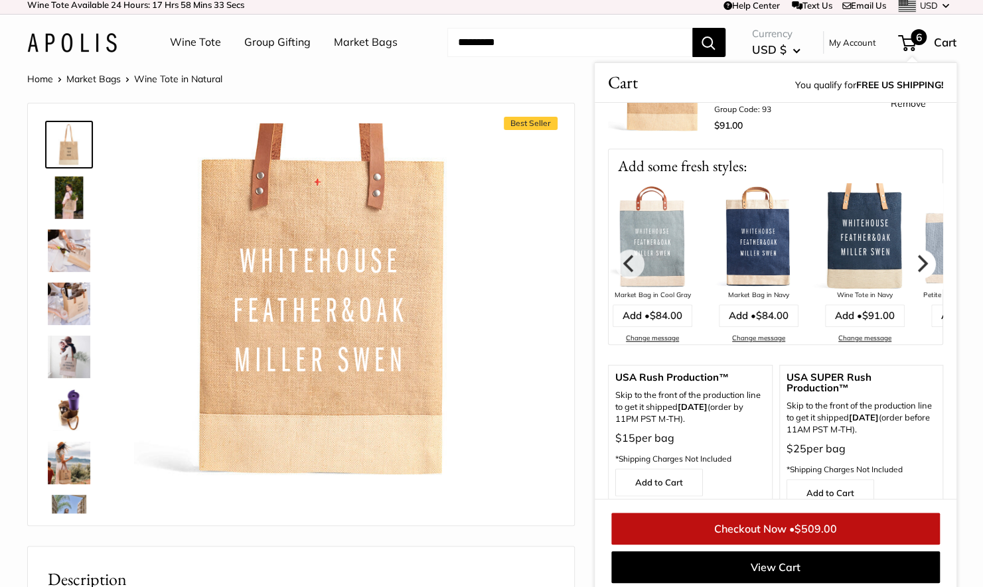
click at [917, 255] on icon "Next" at bounding box center [922, 263] width 11 height 17
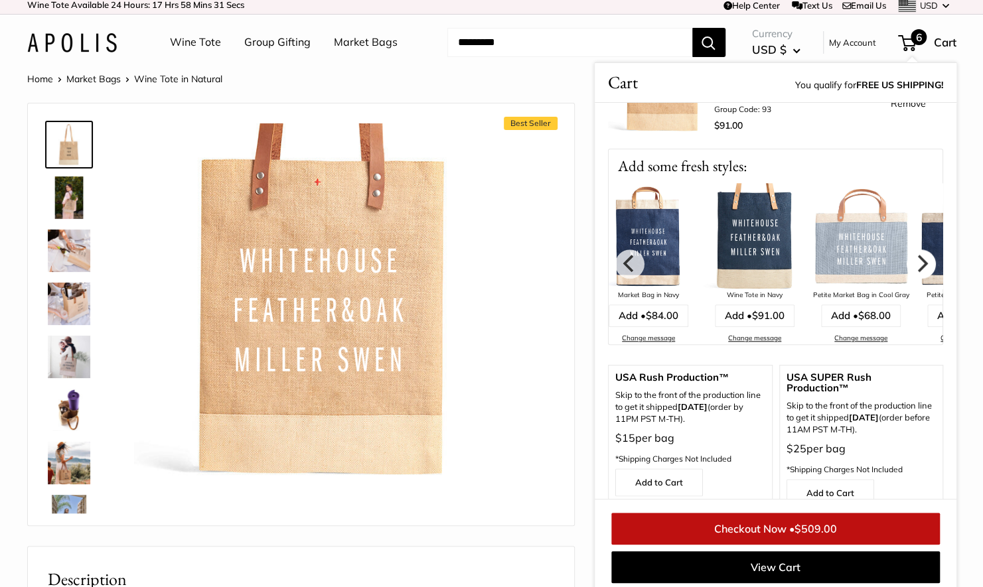
click at [917, 255] on icon "Next" at bounding box center [922, 263] width 11 height 17
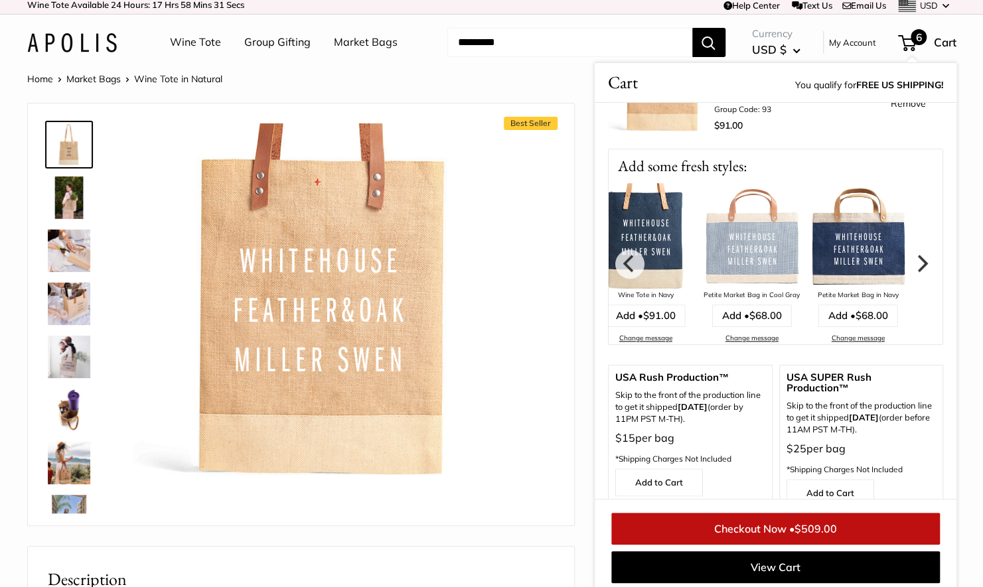
click at [917, 255] on icon "Next" at bounding box center [922, 263] width 11 height 17
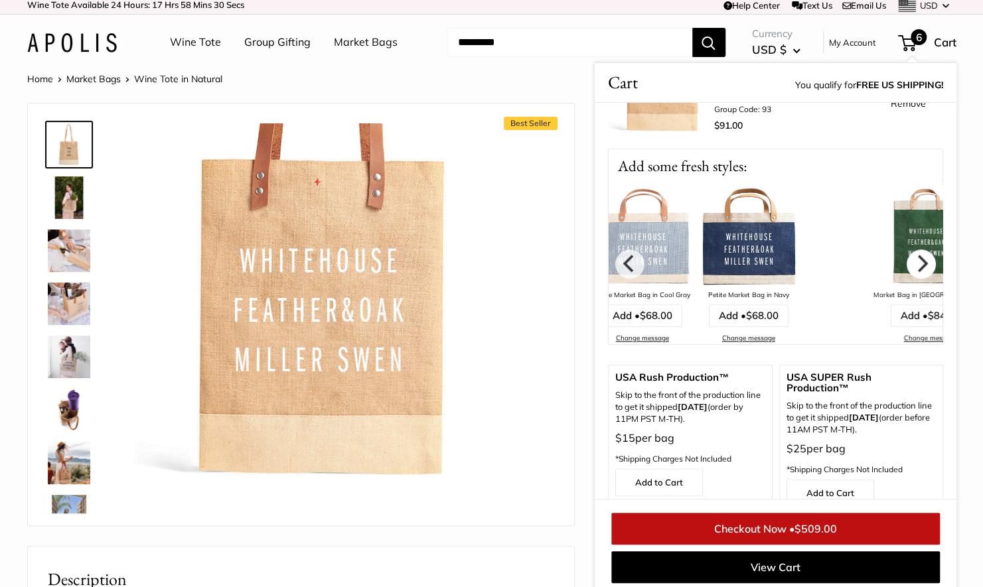
click at [917, 255] on icon "Next" at bounding box center [922, 263] width 11 height 17
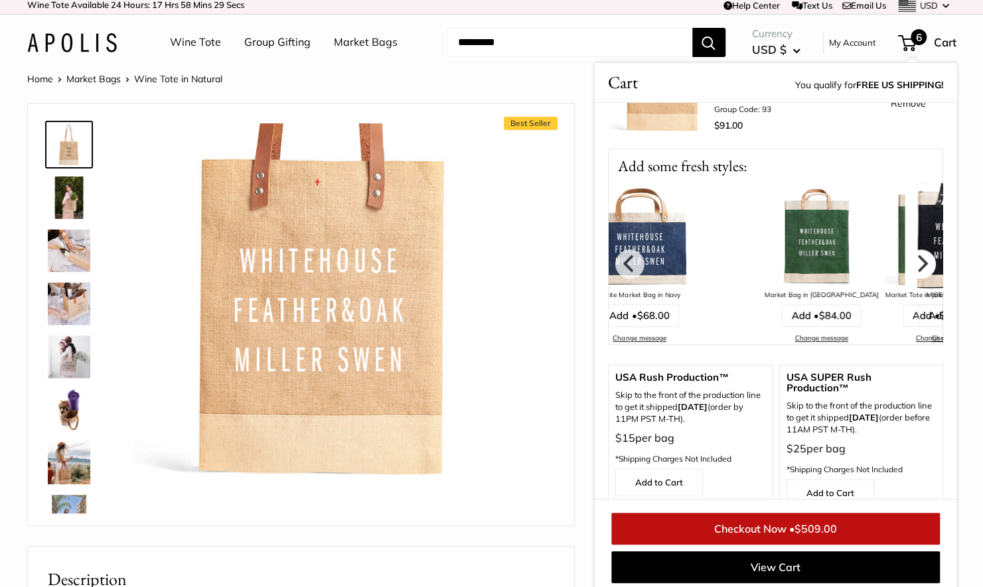
click at [917, 255] on icon "Next" at bounding box center [922, 263] width 11 height 17
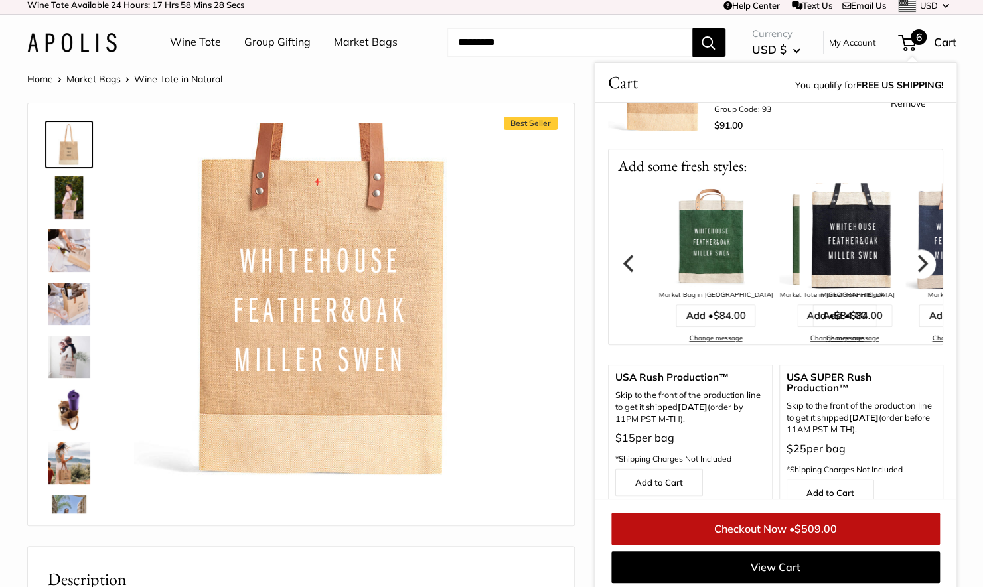
click at [917, 255] on icon "Next" at bounding box center [922, 263] width 11 height 17
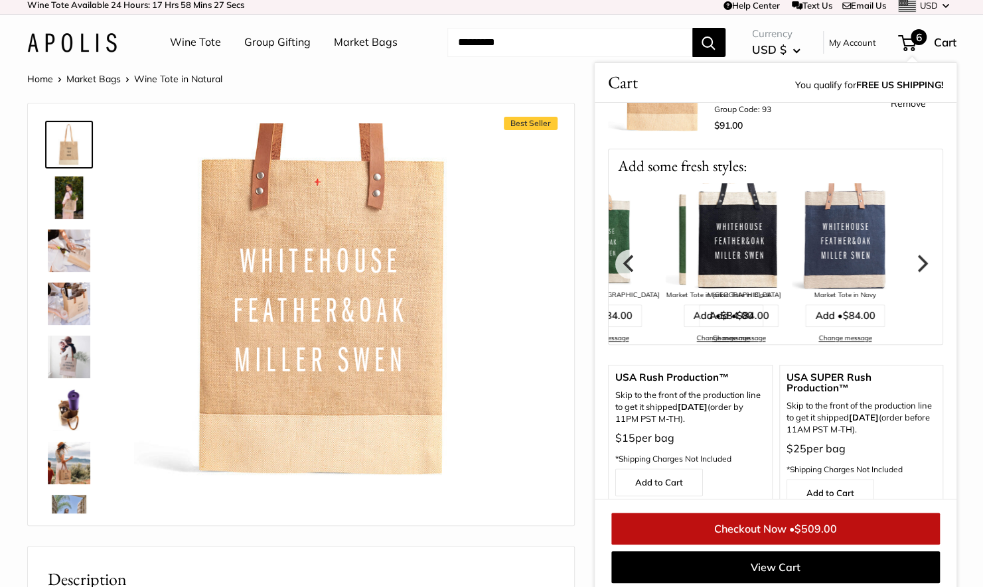
click at [917, 255] on icon "Next" at bounding box center [922, 263] width 11 height 17
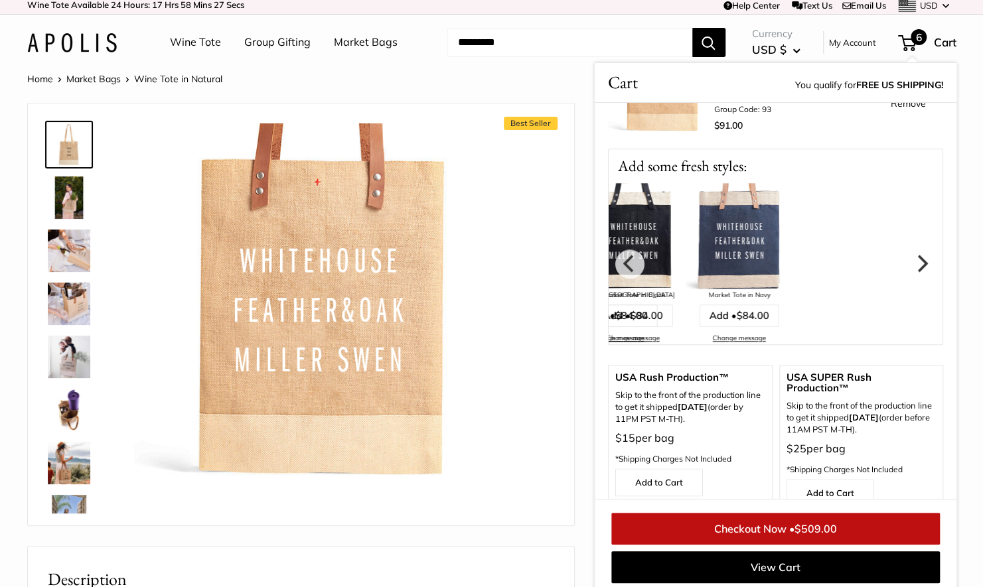
click at [917, 255] on icon "Next" at bounding box center [922, 263] width 11 height 17
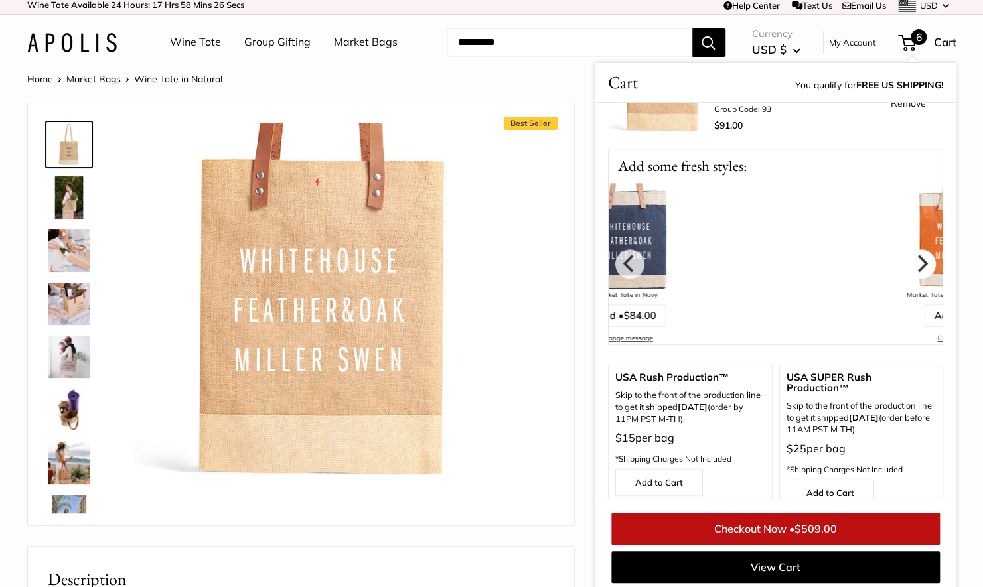
click at [917, 255] on icon "Next" at bounding box center [922, 263] width 11 height 17
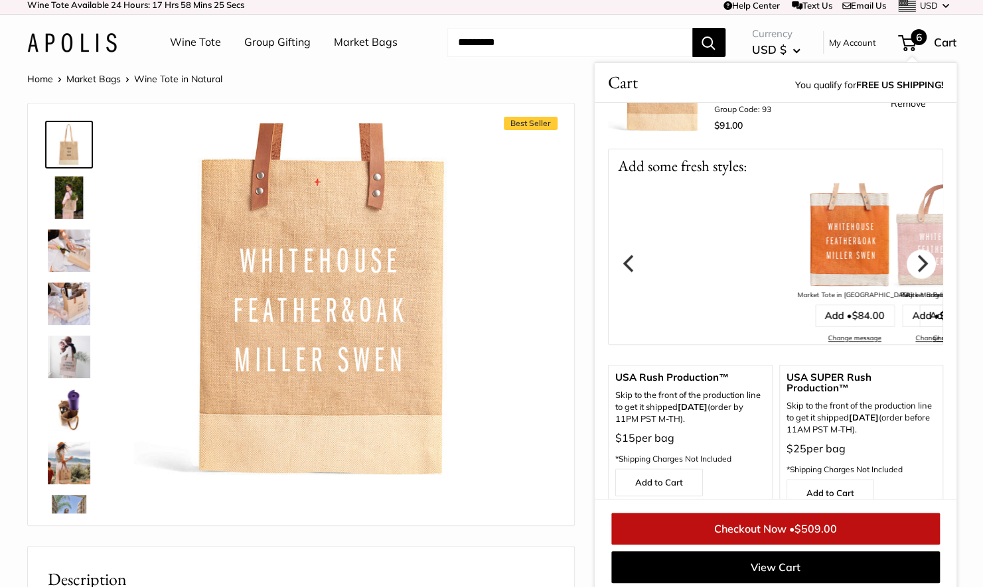
click at [917, 255] on icon "Next" at bounding box center [922, 263] width 11 height 17
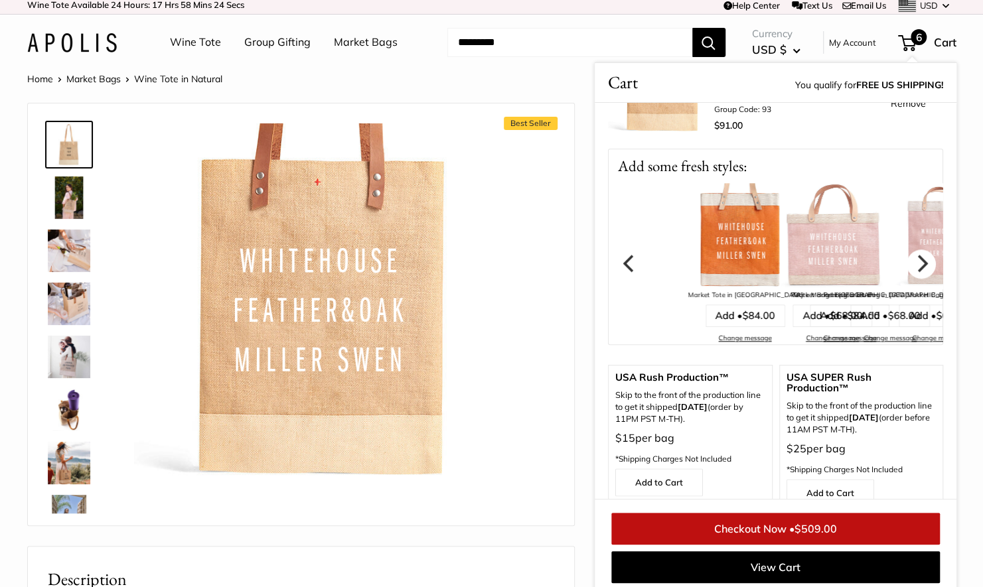
click at [917, 255] on icon "Next" at bounding box center [922, 263] width 11 height 17
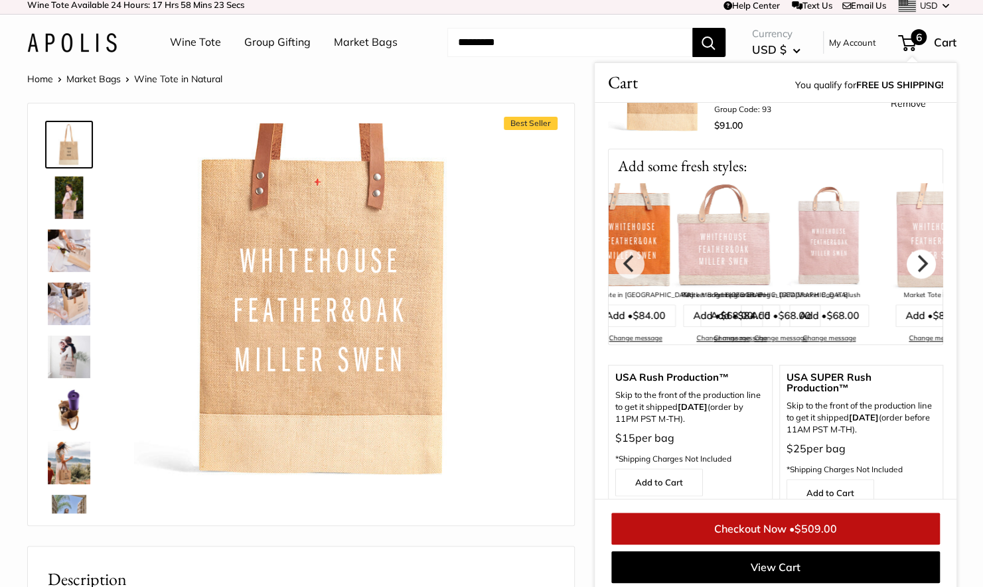
click at [917, 255] on icon "Next" at bounding box center [922, 263] width 11 height 17
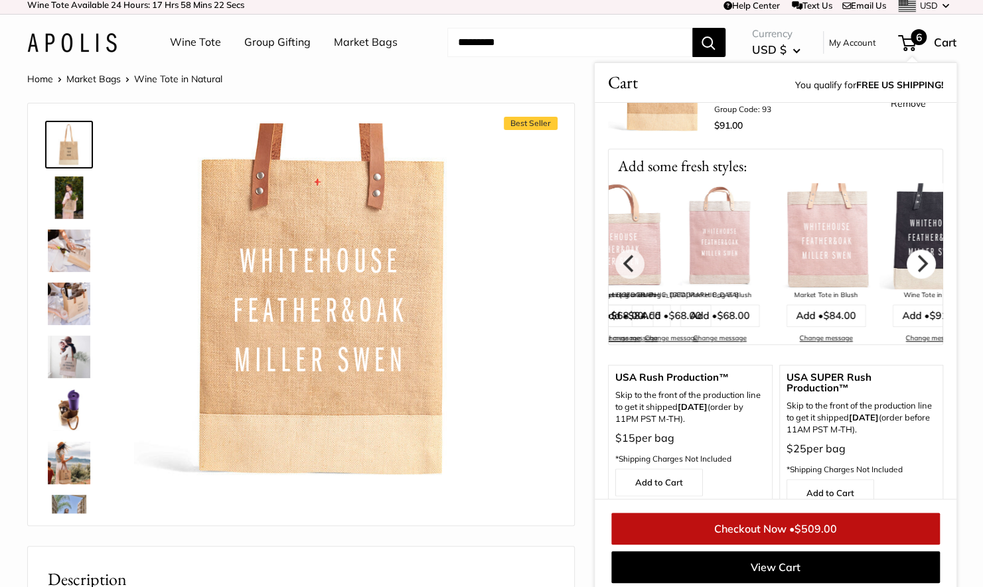
click at [917, 255] on icon "Next" at bounding box center [922, 263] width 11 height 17
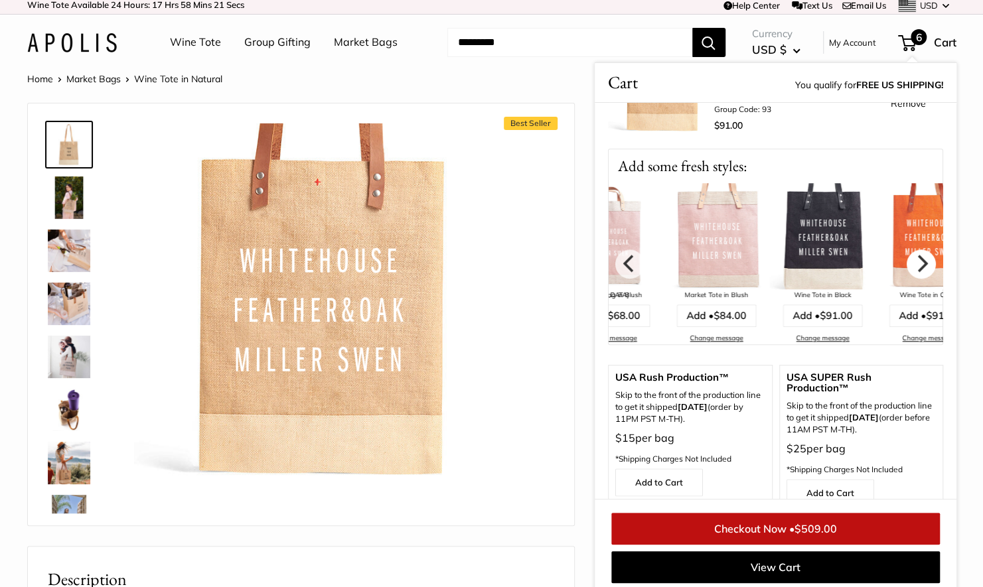
click at [917, 255] on icon "Next" at bounding box center [922, 263] width 11 height 17
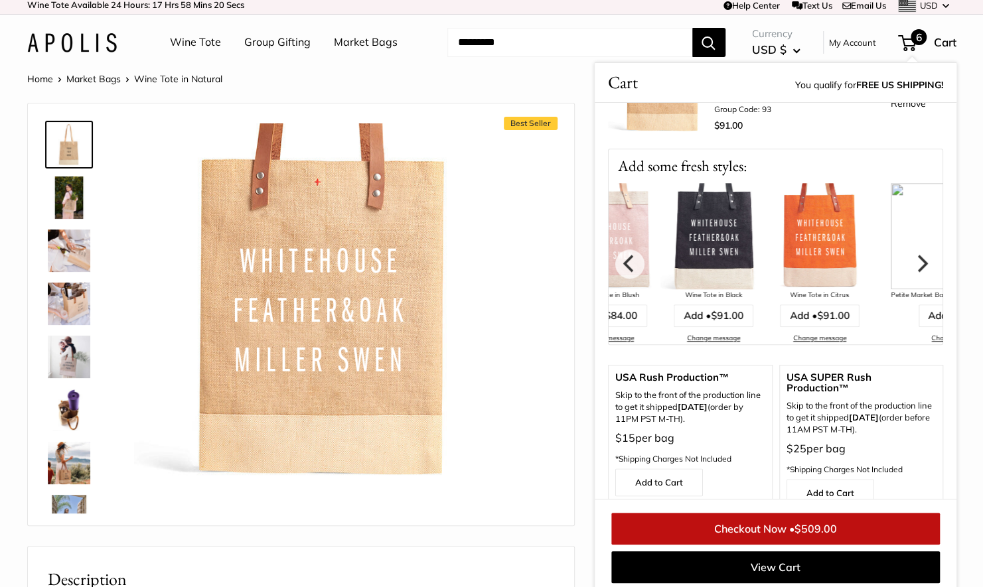
click at [917, 255] on icon "Next" at bounding box center [922, 263] width 11 height 17
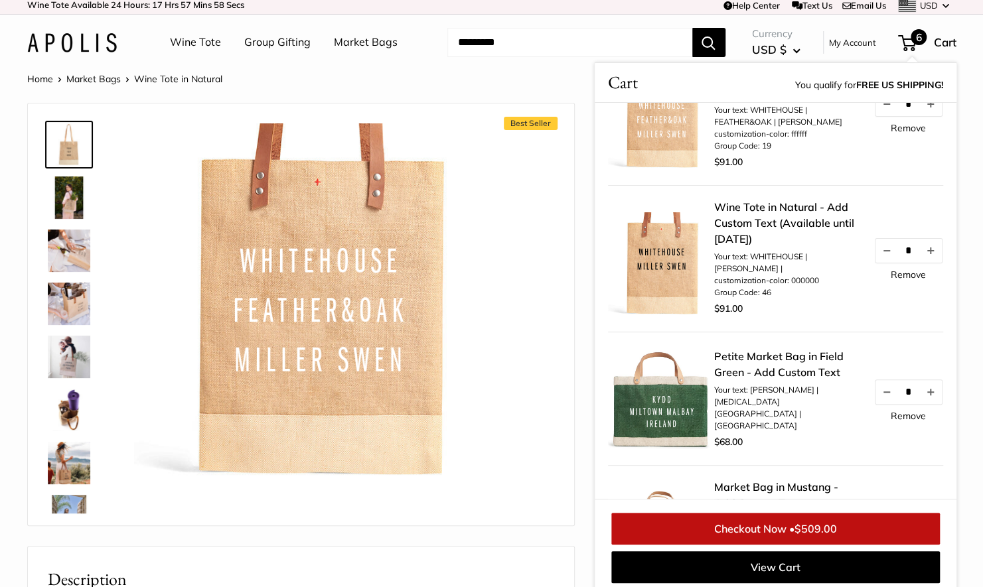
scroll to position [9, 0]
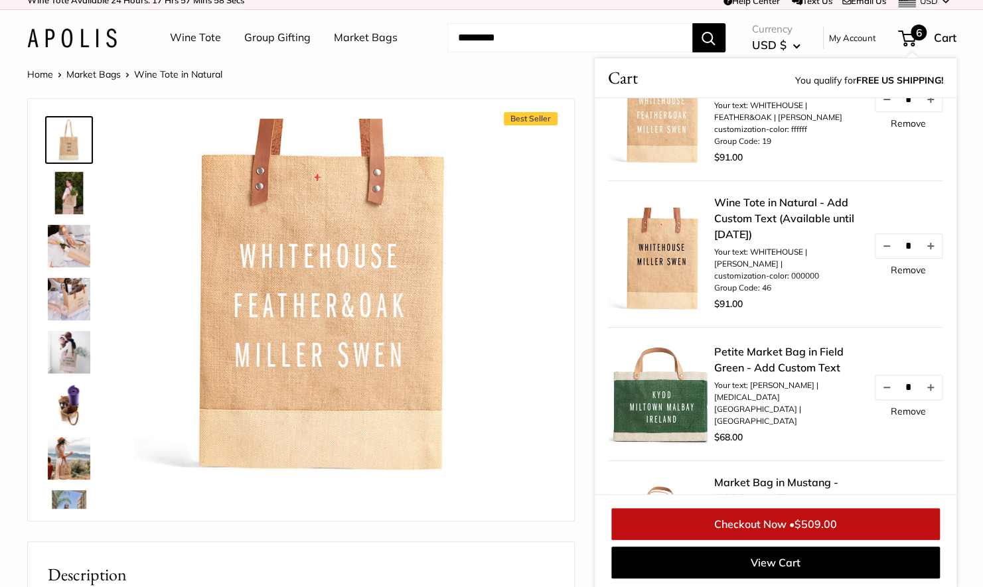
click at [67, 290] on img at bounding box center [69, 299] width 42 height 42
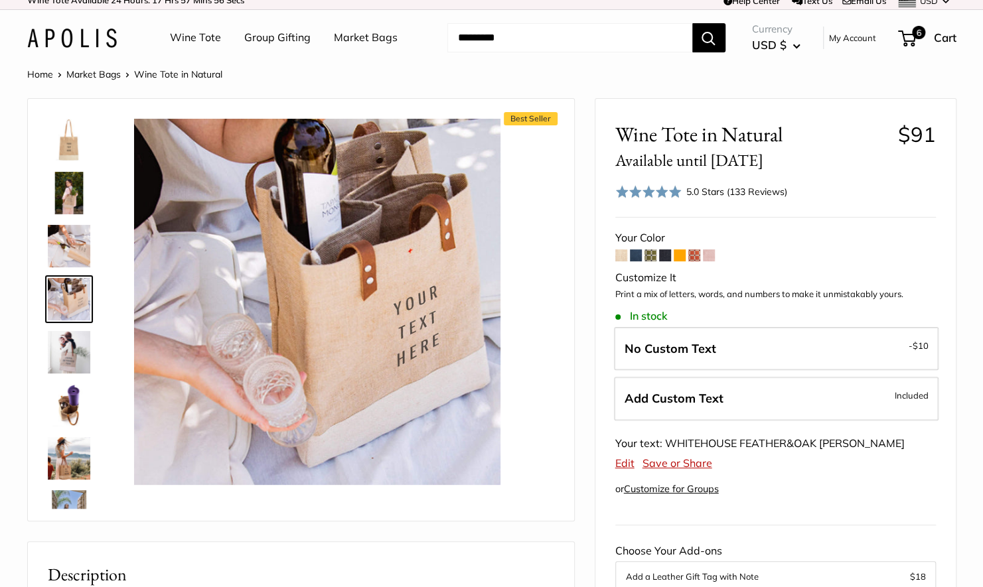
click at [63, 354] on img at bounding box center [69, 352] width 42 height 42
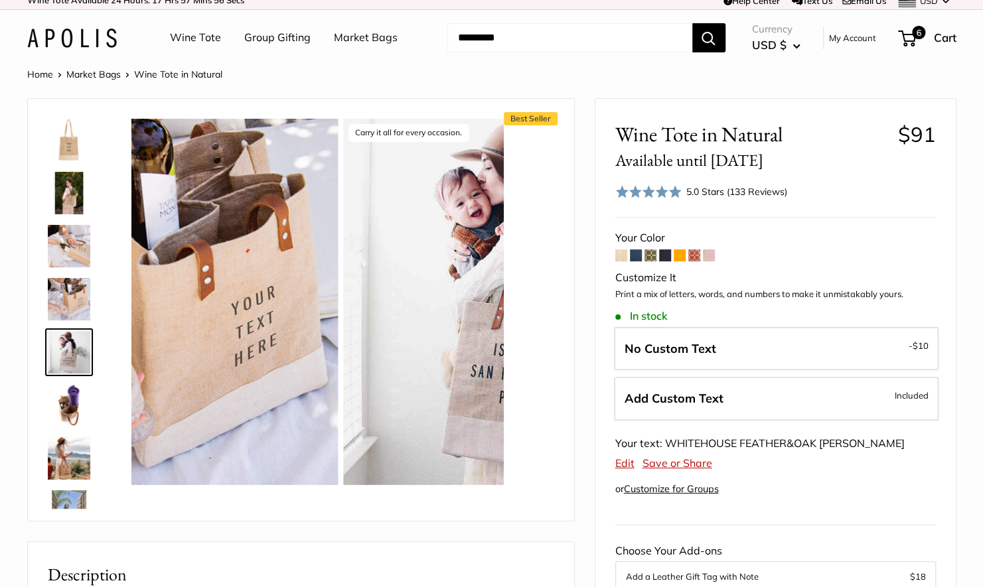
scroll to position [41, 0]
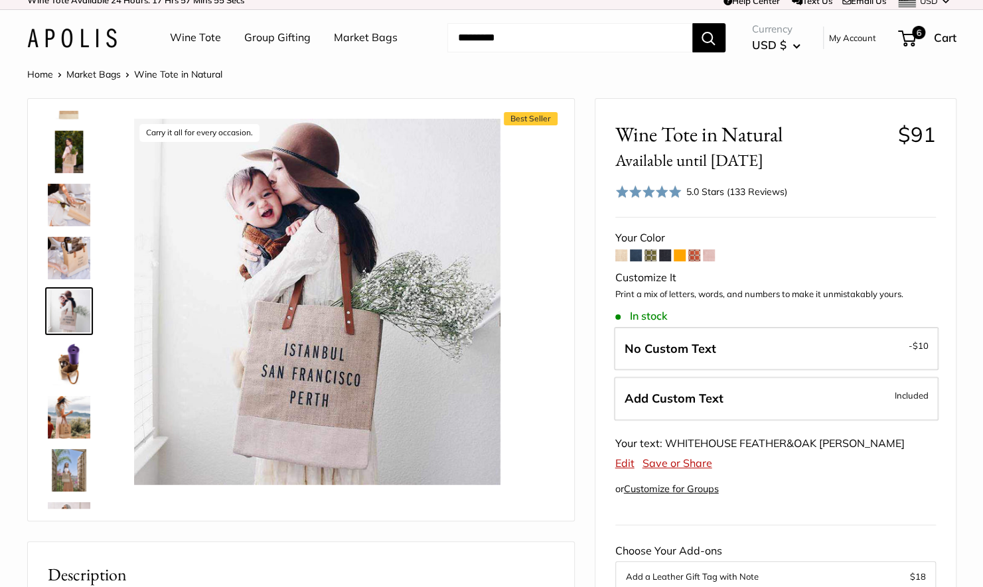
click at [66, 393] on link at bounding box center [69, 417] width 48 height 48
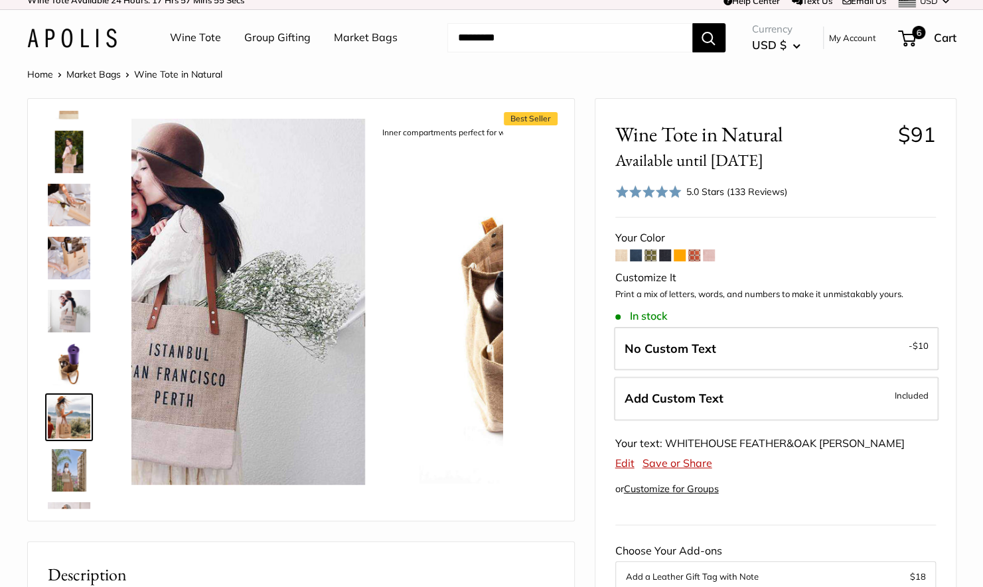
scroll to position [147, 0]
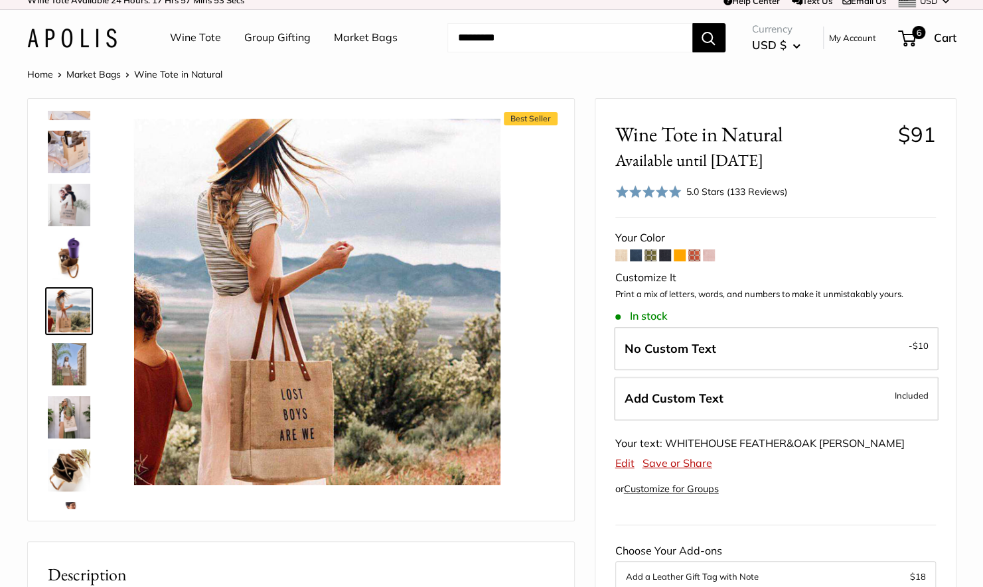
click at [68, 449] on img at bounding box center [69, 470] width 42 height 42
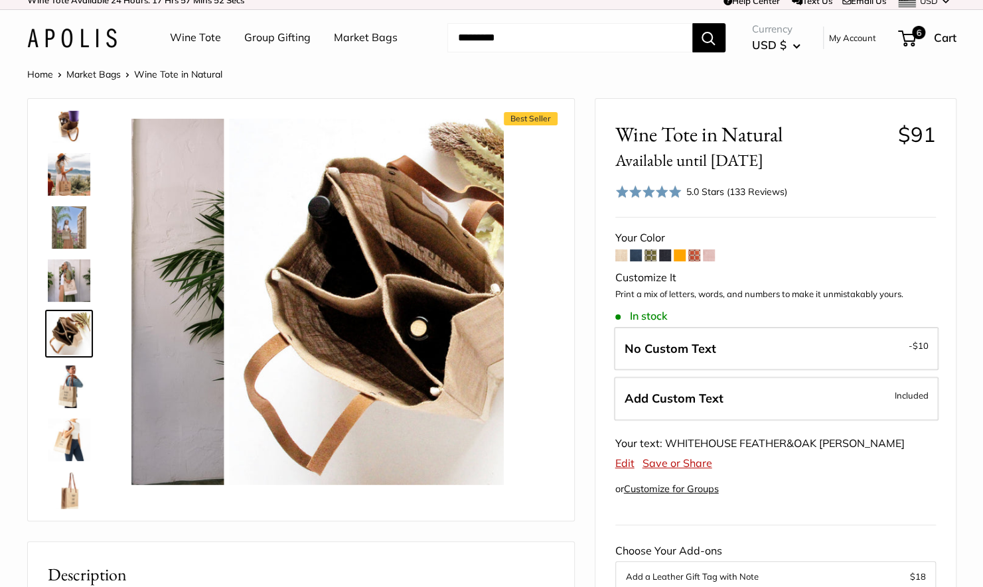
scroll to position [306, 0]
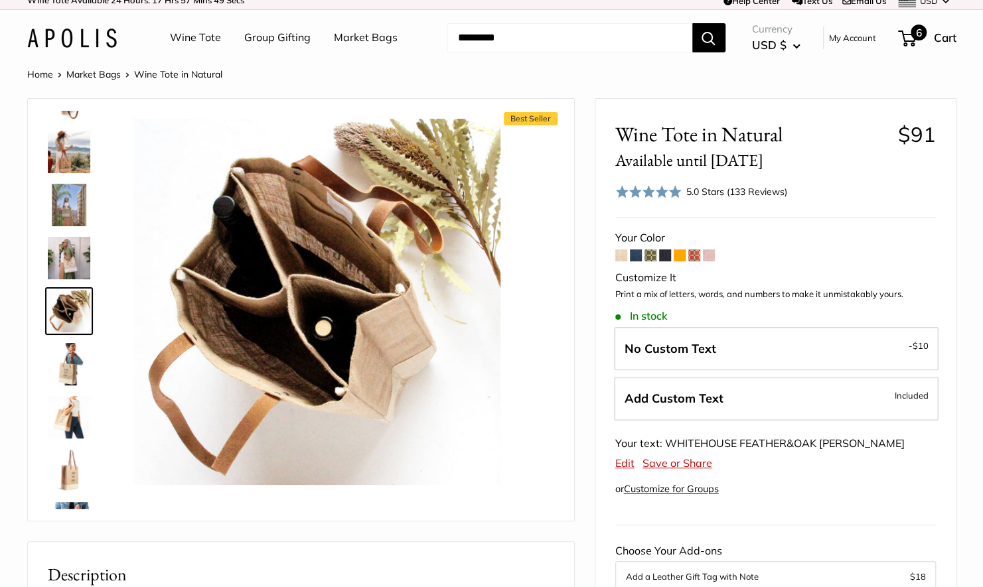
click at [931, 34] on div "6 Cart" at bounding box center [927, 37] width 57 height 21
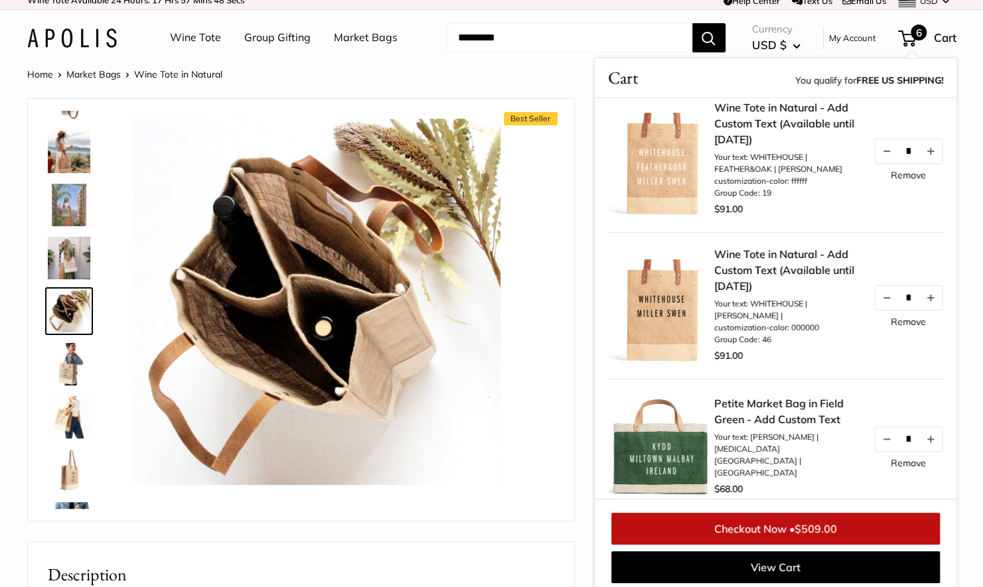
scroll to position [0, 0]
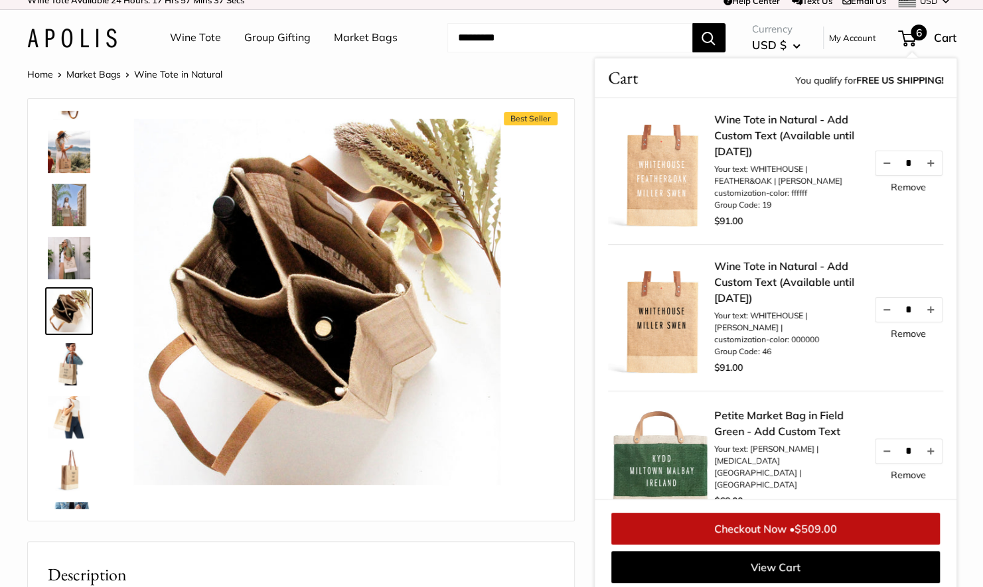
click at [890, 332] on link "Remove" at bounding box center [907, 333] width 35 height 9
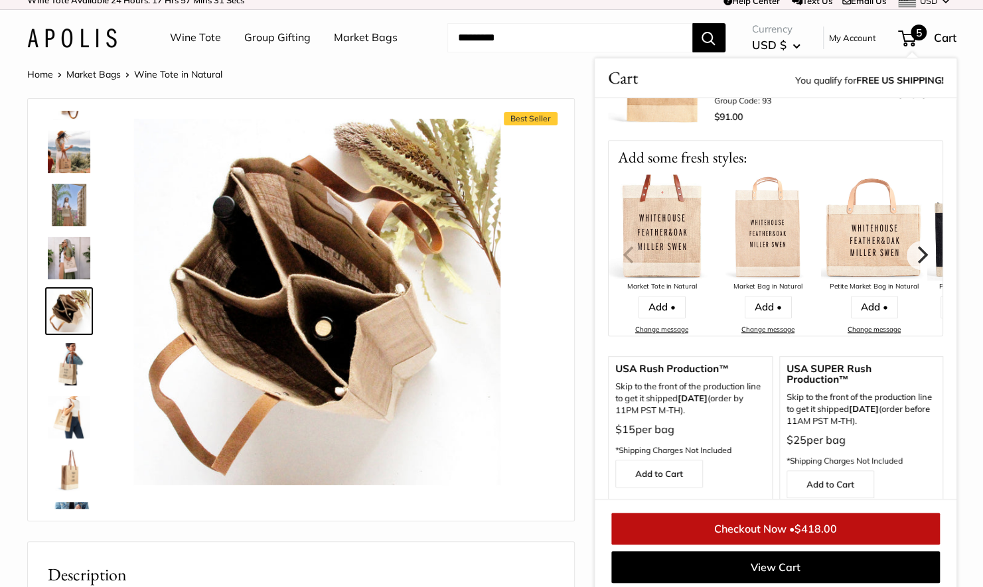
scroll to position [647, 0]
click at [912, 245] on icon "Next" at bounding box center [920, 253] width 17 height 17
click at [880, 295] on link "Add •" at bounding box center [873, 306] width 47 height 23
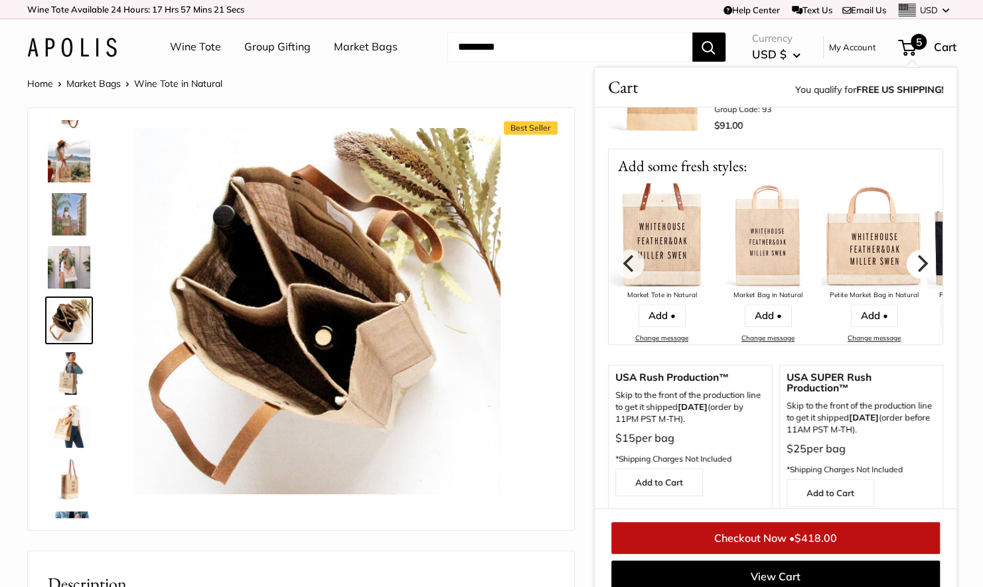
click at [912, 255] on icon "Next" at bounding box center [920, 263] width 17 height 17
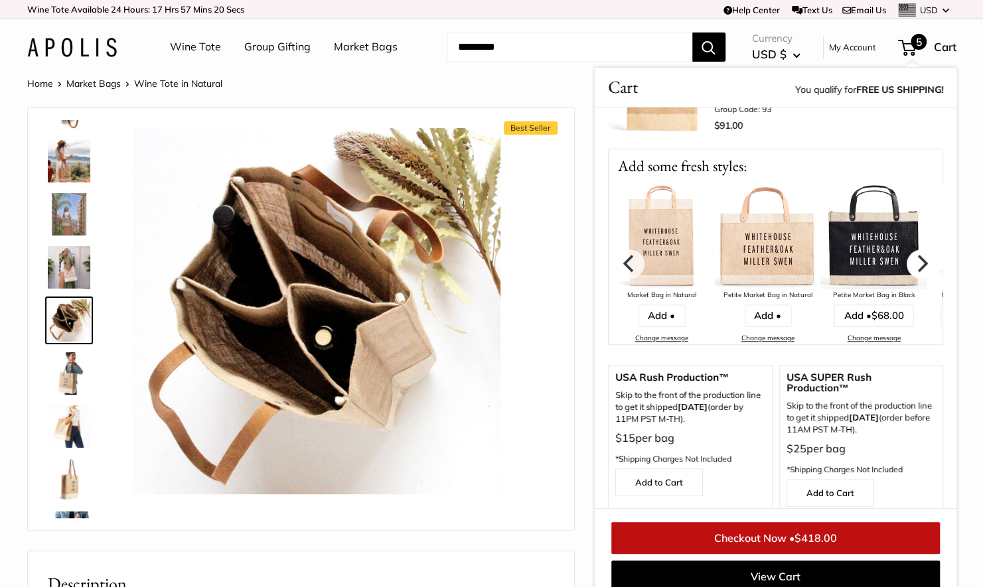
click at [912, 255] on icon "Next" at bounding box center [920, 263] width 17 height 17
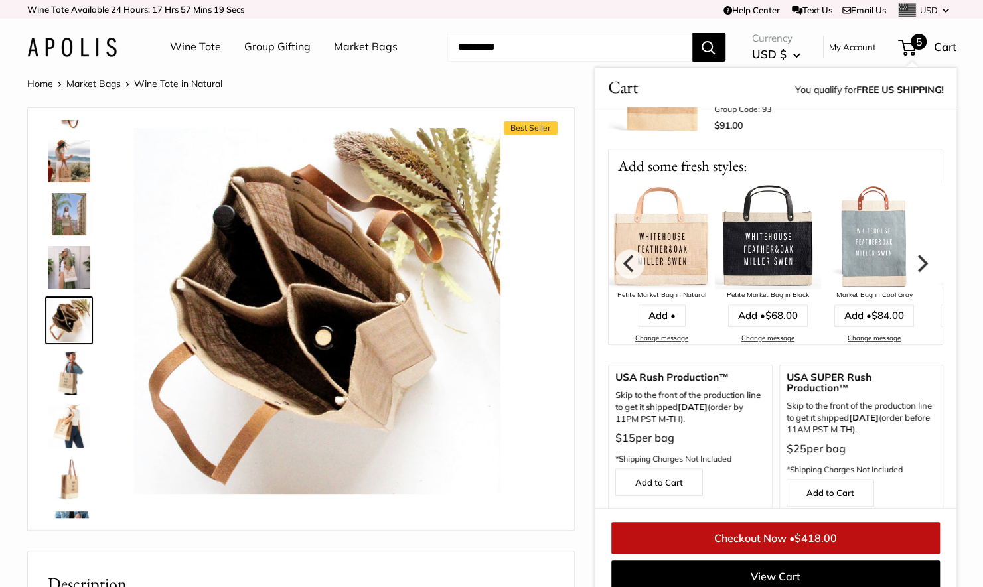
click at [912, 255] on icon "Next" at bounding box center [920, 263] width 17 height 17
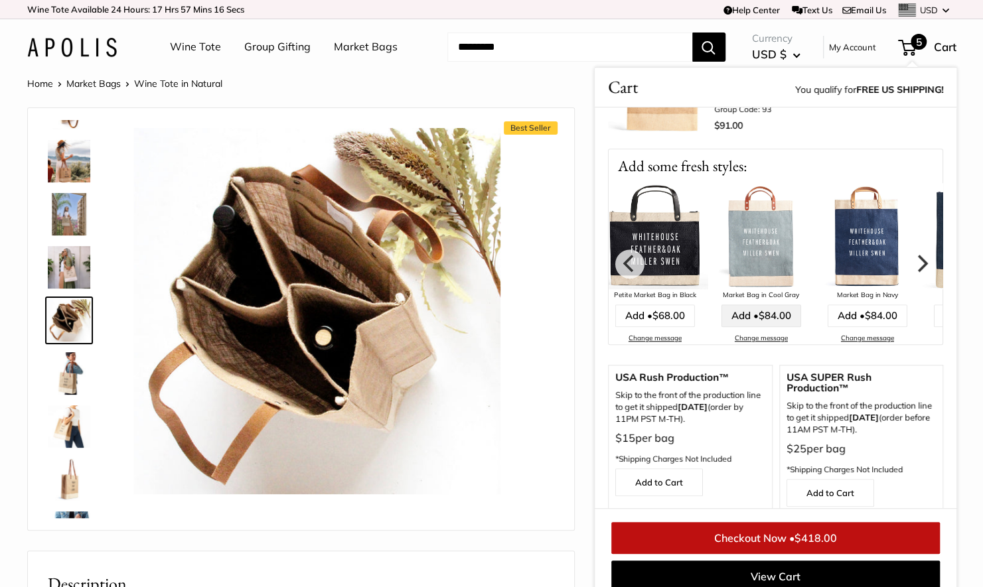
click at [771, 308] on span "$84.00" at bounding box center [774, 314] width 33 height 13
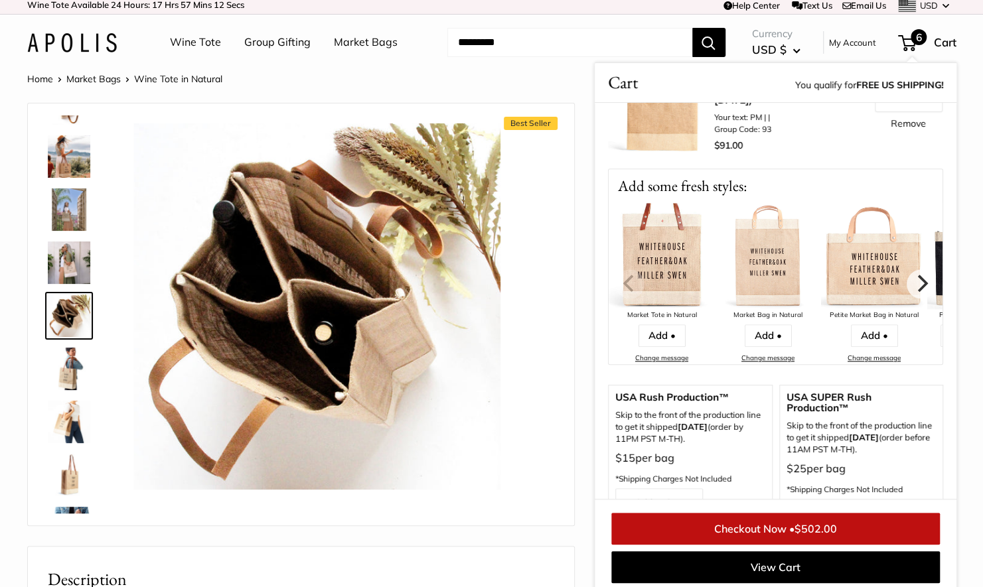
scroll to position [757, 0]
click at [912, 274] on icon "Next" at bounding box center [920, 282] width 17 height 17
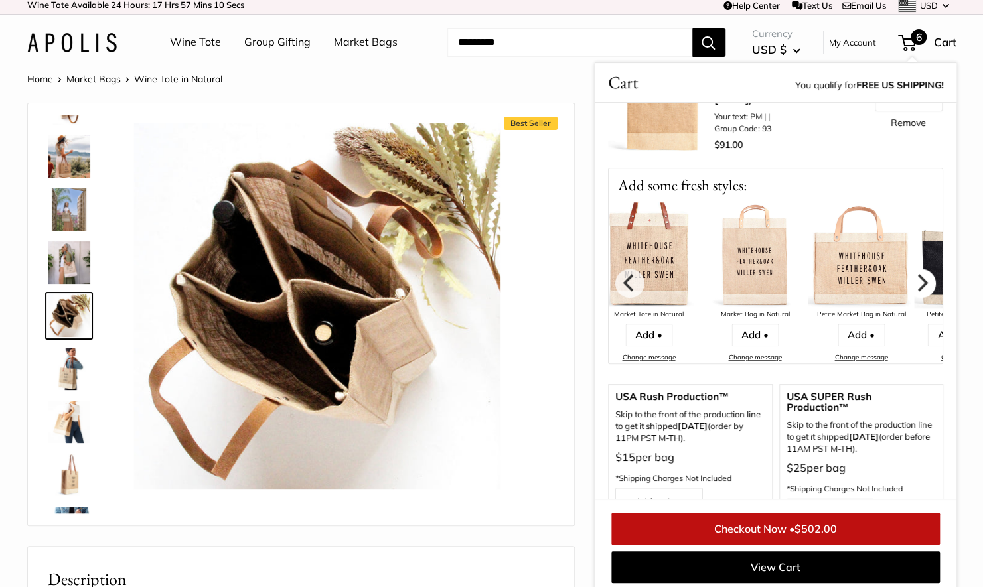
click at [912, 274] on icon "Next" at bounding box center [920, 282] width 17 height 17
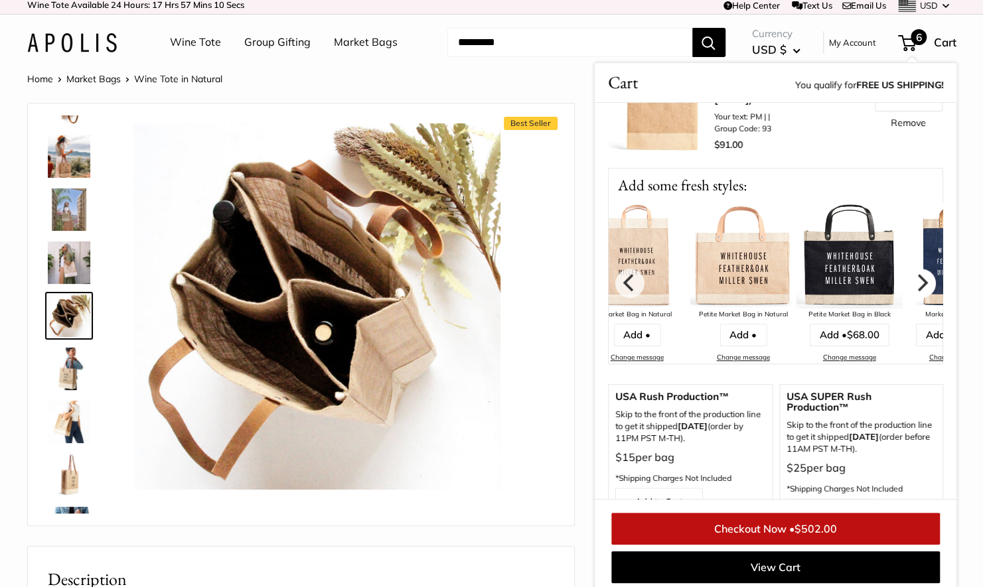
click at [912, 274] on icon "Next" at bounding box center [920, 282] width 17 height 17
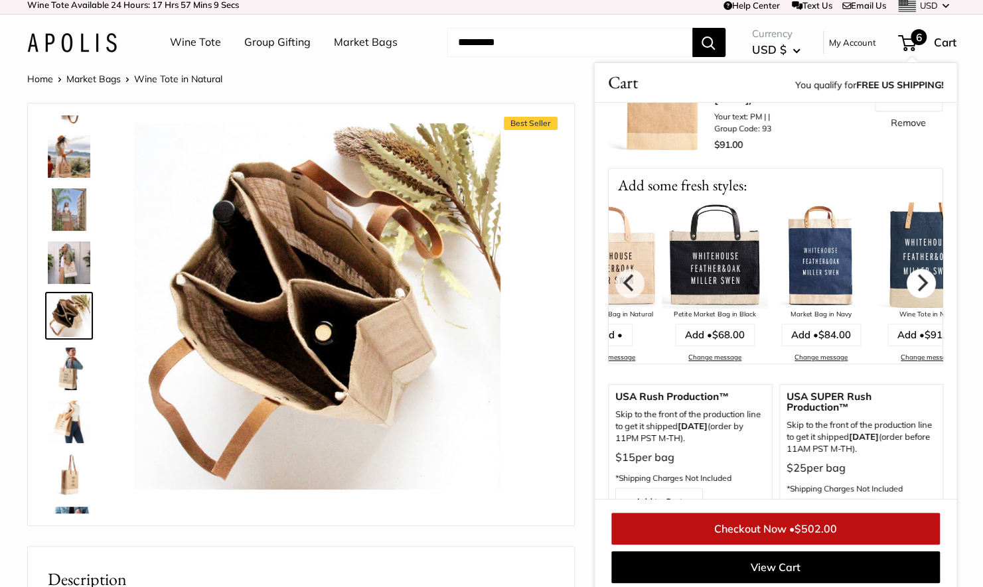
click at [912, 274] on icon "Next" at bounding box center [920, 282] width 17 height 17
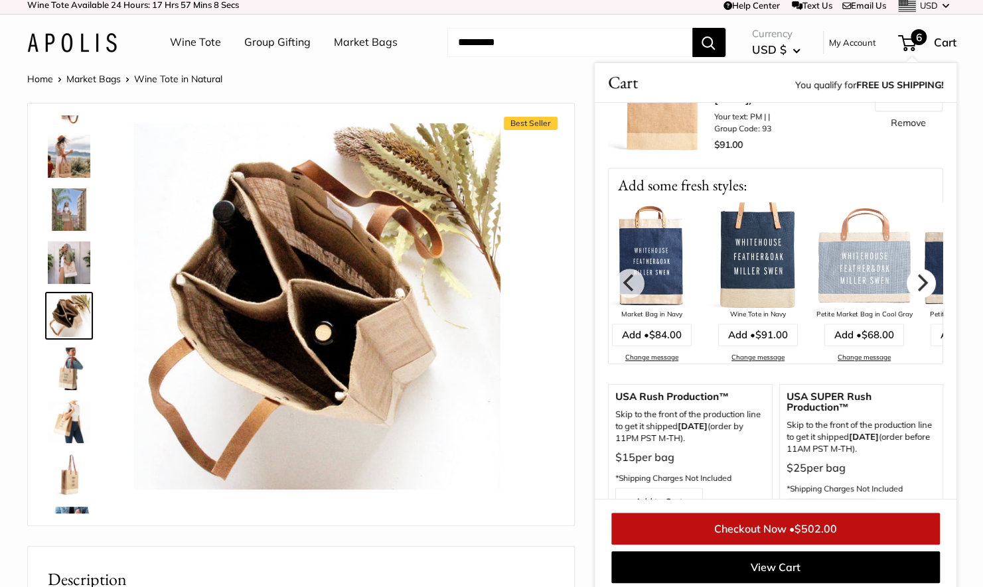
click at [912, 274] on icon "Next" at bounding box center [920, 282] width 17 height 17
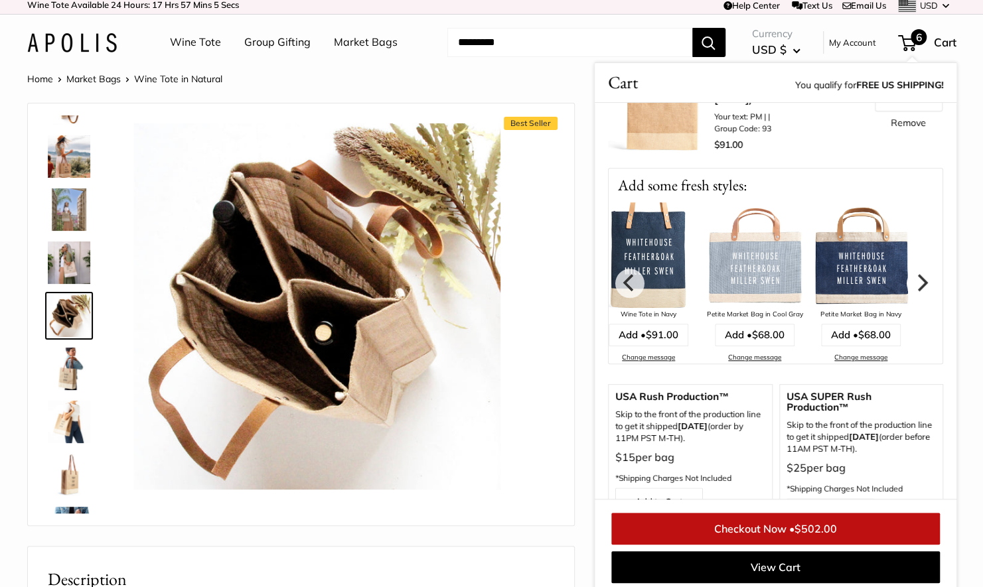
click at [912, 274] on icon "Next" at bounding box center [920, 282] width 17 height 17
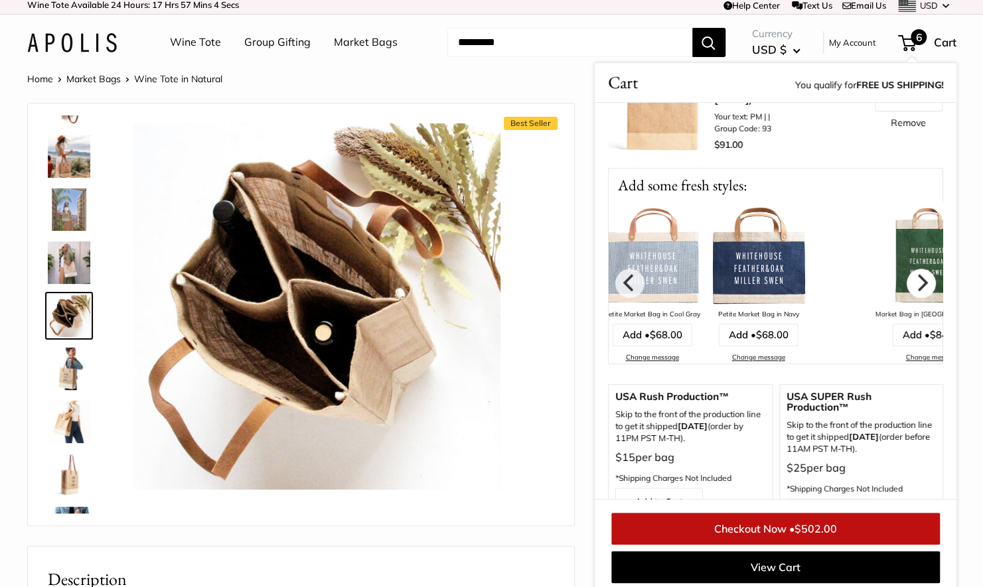
click at [912, 274] on icon "Next" at bounding box center [920, 282] width 17 height 17
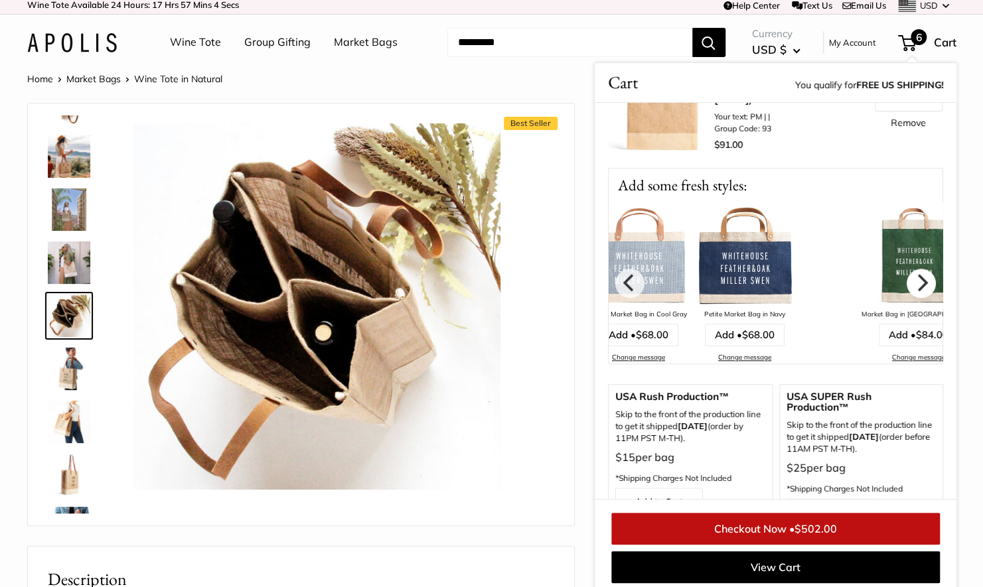
click at [912, 274] on icon "Next" at bounding box center [920, 282] width 17 height 17
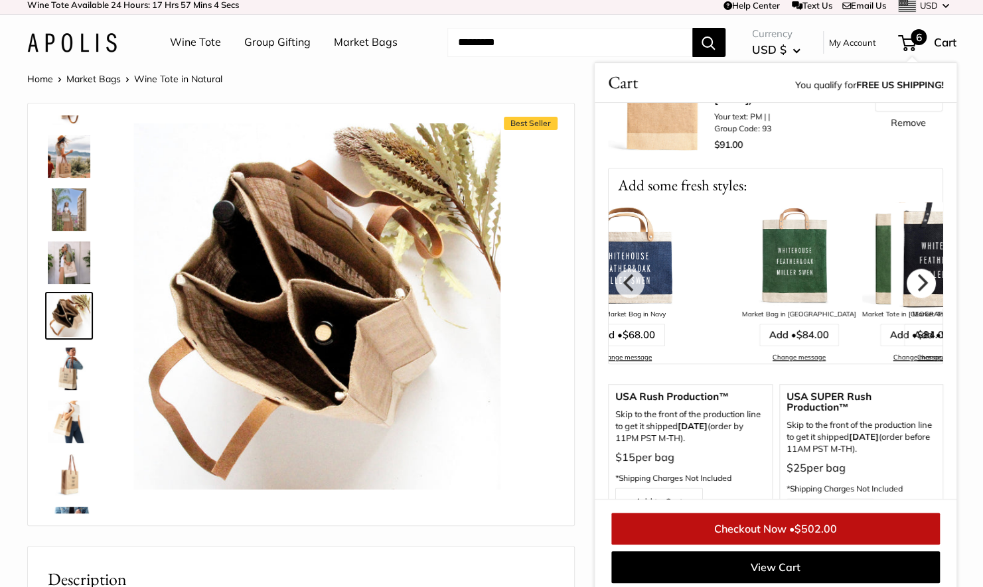
click at [912, 274] on icon "Next" at bounding box center [920, 282] width 17 height 17
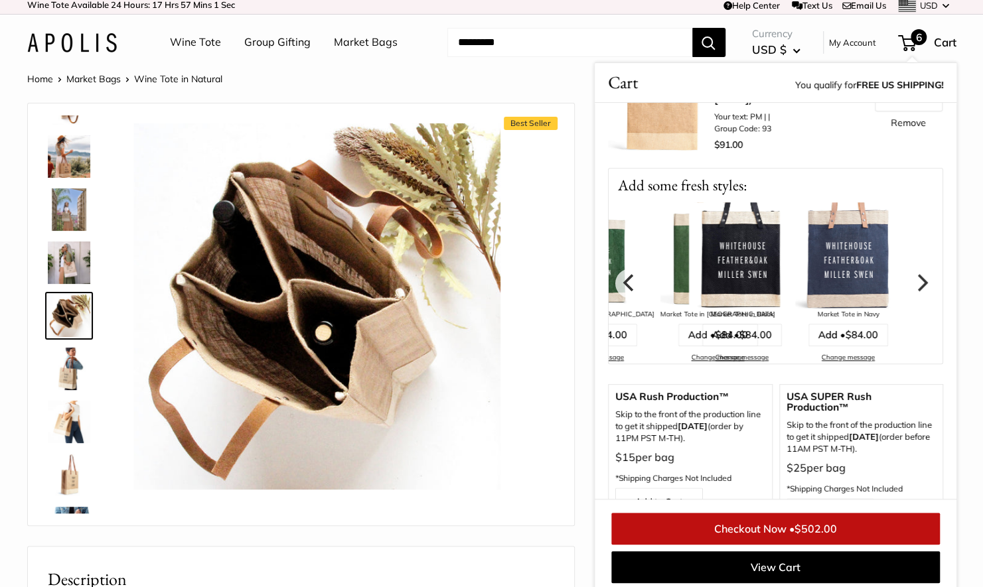
click at [912, 274] on icon "Next" at bounding box center [920, 282] width 17 height 17
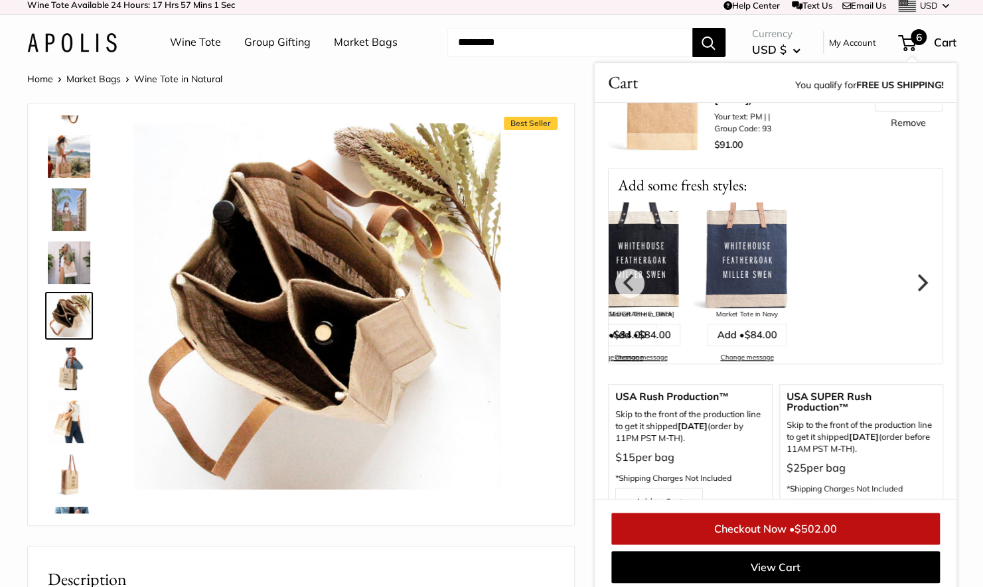
click at [912, 274] on icon "Next" at bounding box center [920, 282] width 17 height 17
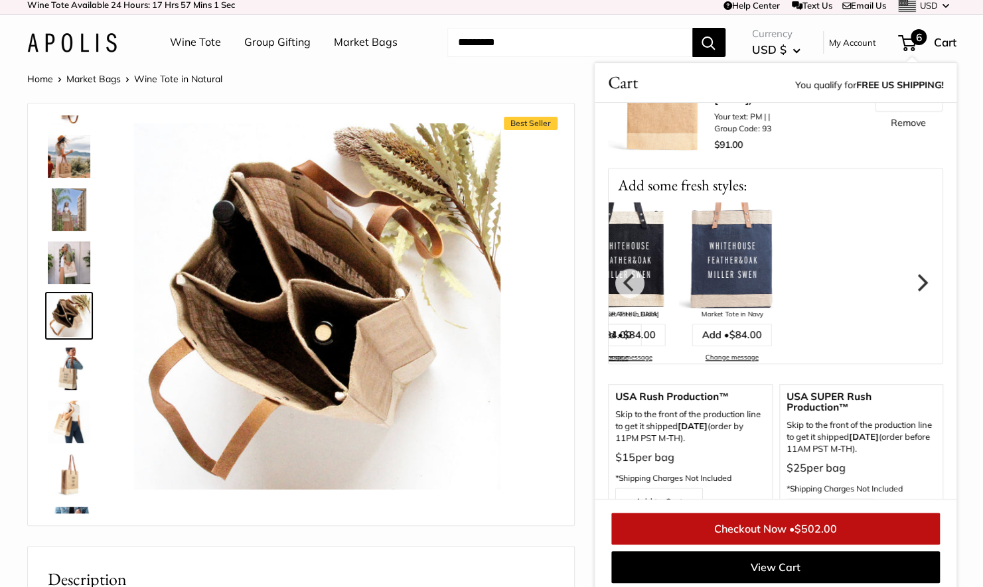
click at [912, 274] on icon "Next" at bounding box center [920, 282] width 17 height 17
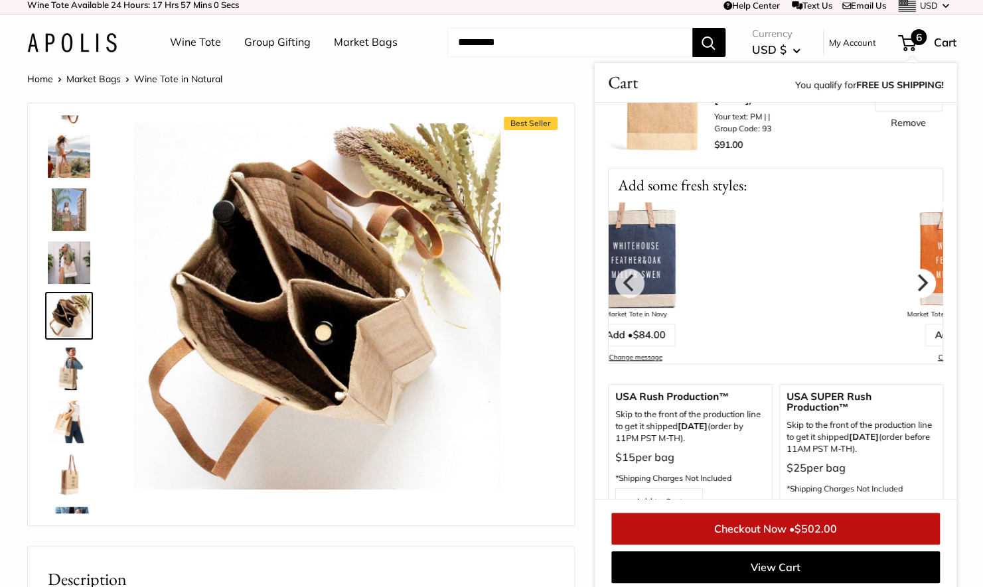
click at [912, 274] on icon "Next" at bounding box center [920, 282] width 17 height 17
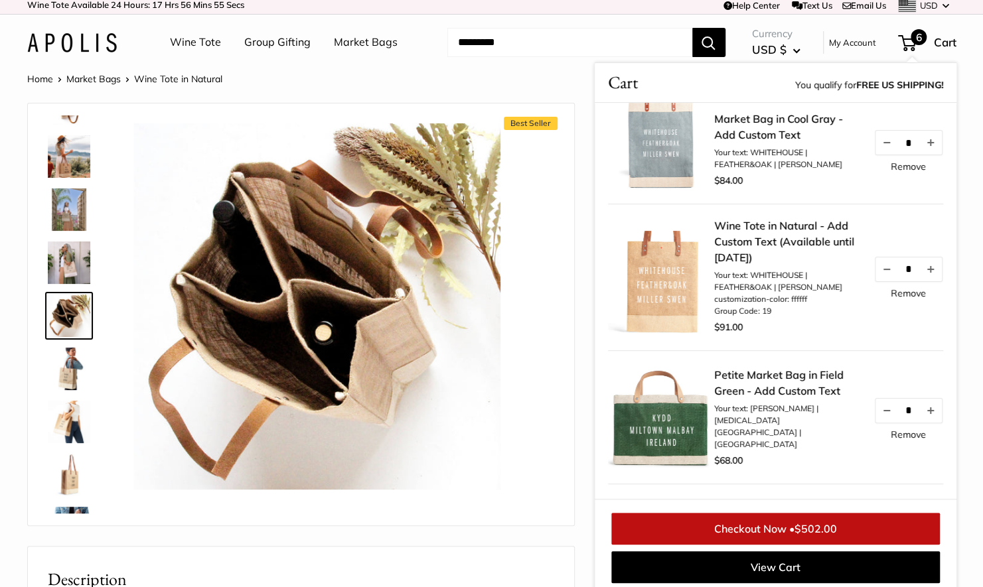
scroll to position [0, 0]
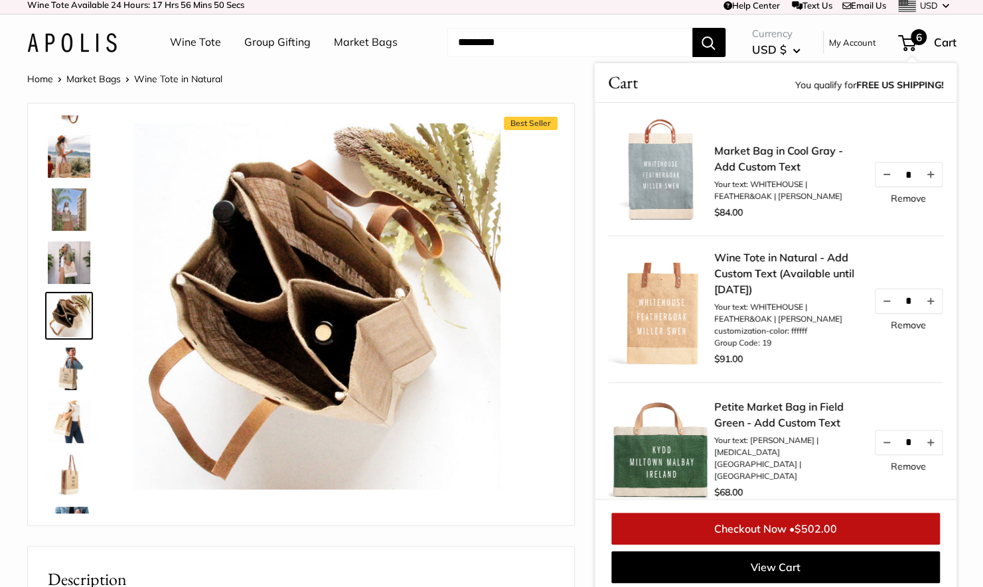
click at [894, 198] on link "Remove" at bounding box center [907, 198] width 35 height 9
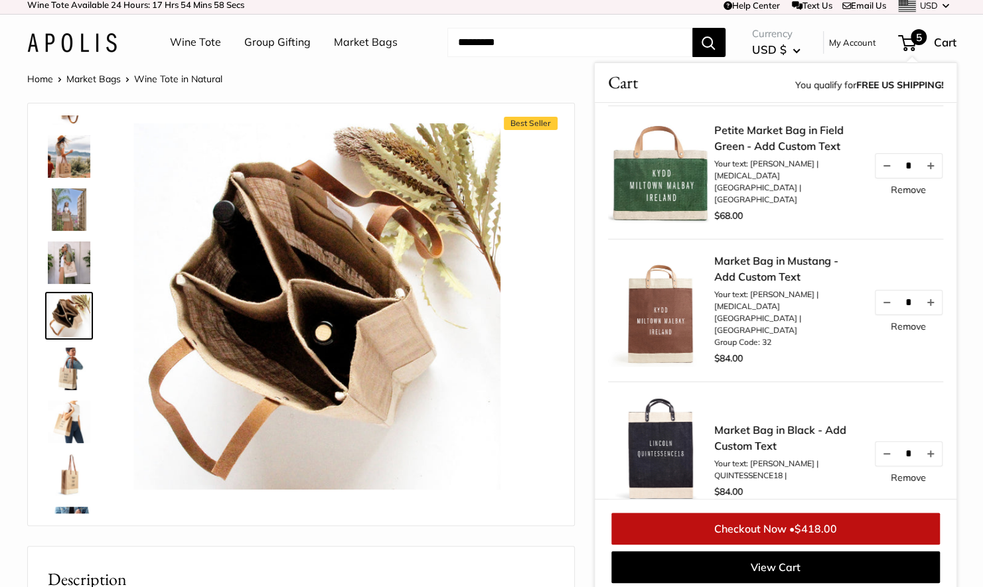
scroll to position [149, 0]
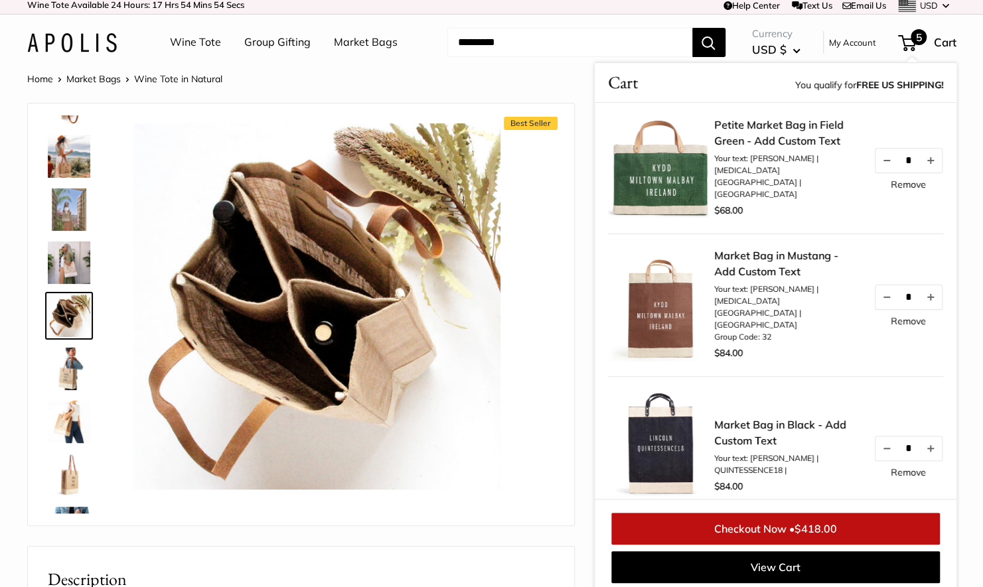
click at [753, 275] on link "Market Bag in Mustang - Add Custom Text" at bounding box center [787, 263] width 146 height 32
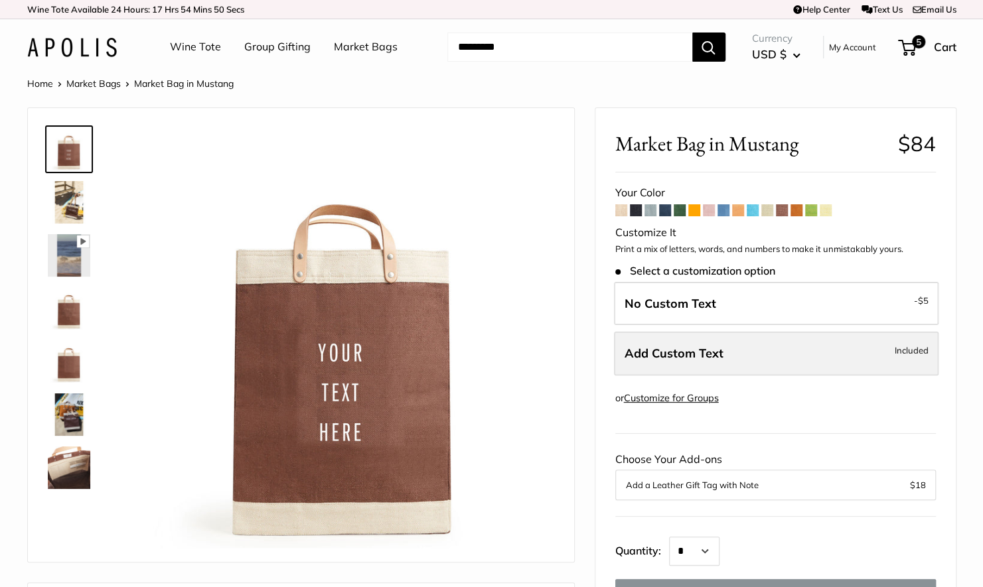
click at [671, 350] on span "Add Custom Text" at bounding box center [673, 353] width 99 height 15
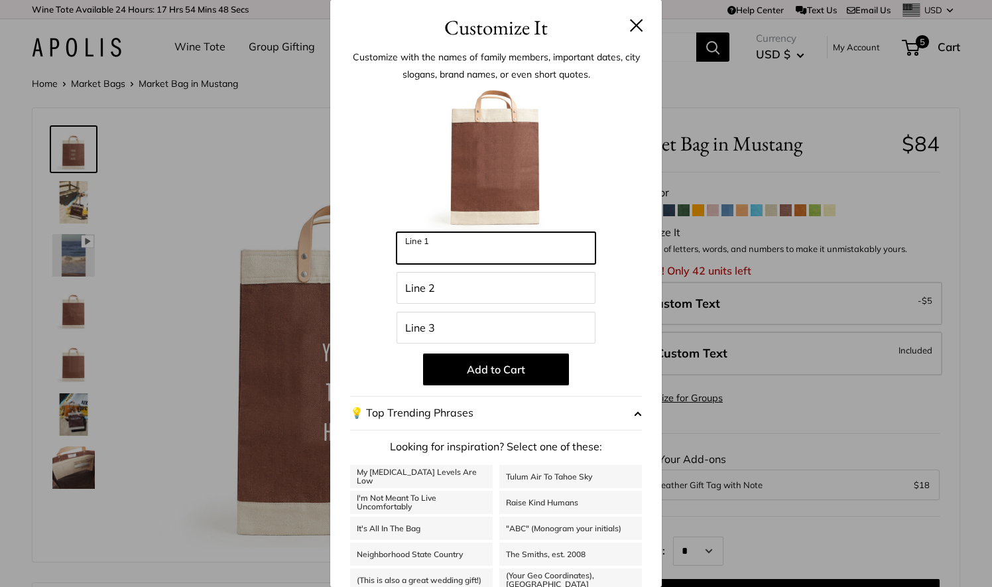
click at [454, 238] on input "Line 1" at bounding box center [496, 248] width 199 height 32
type input "****"
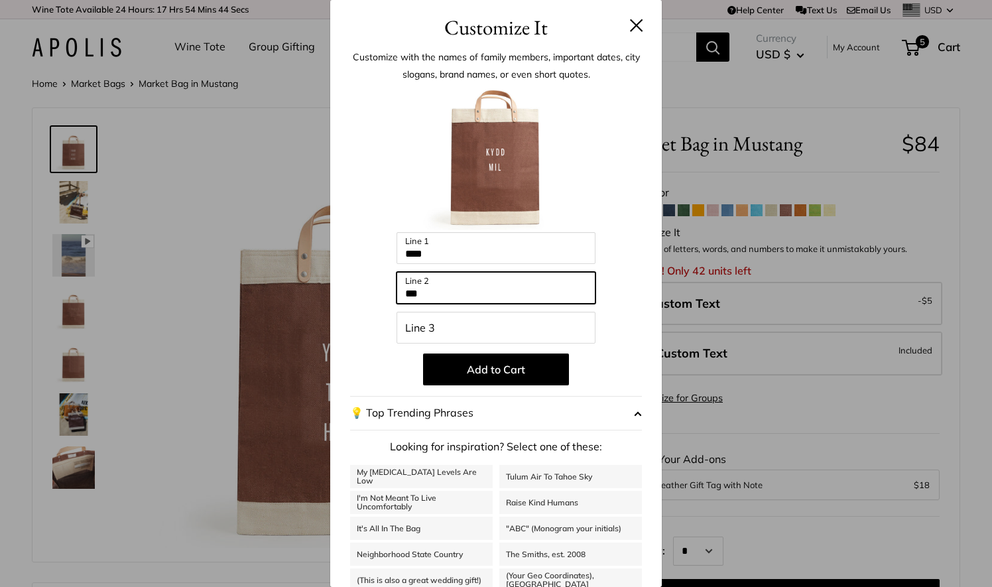
type input "**********"
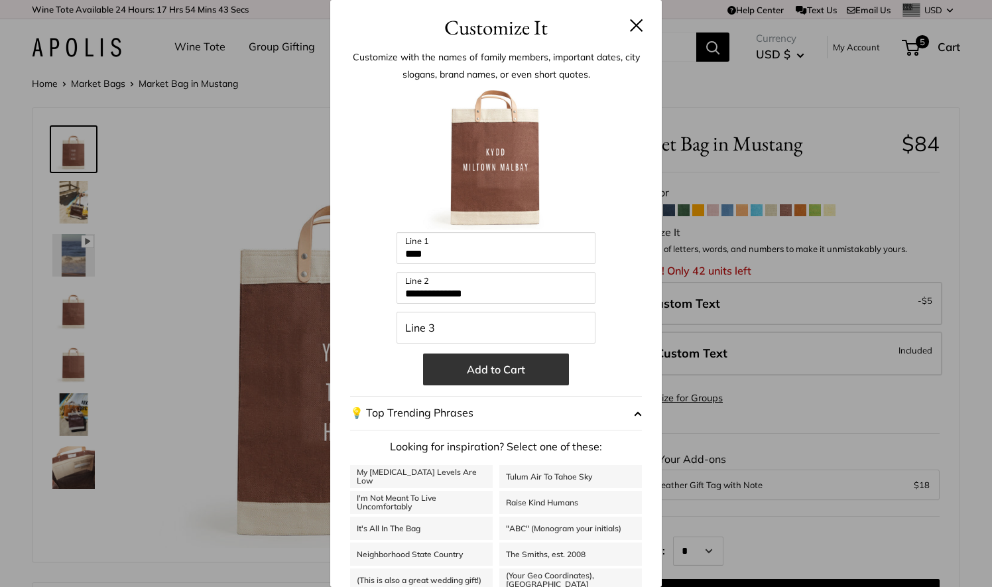
click at [471, 370] on button "Add to Cart" at bounding box center [496, 370] width 146 height 32
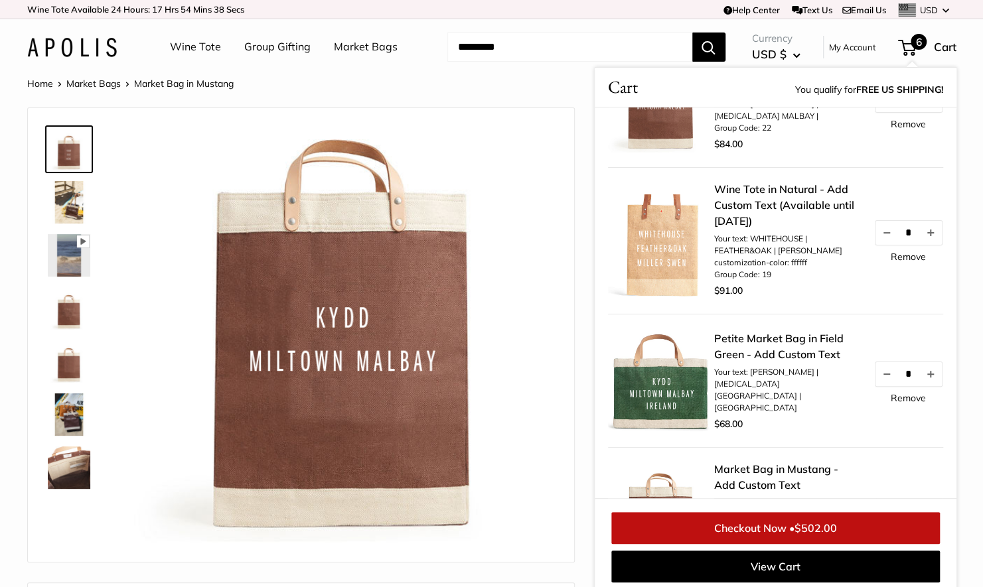
scroll to position [184, 0]
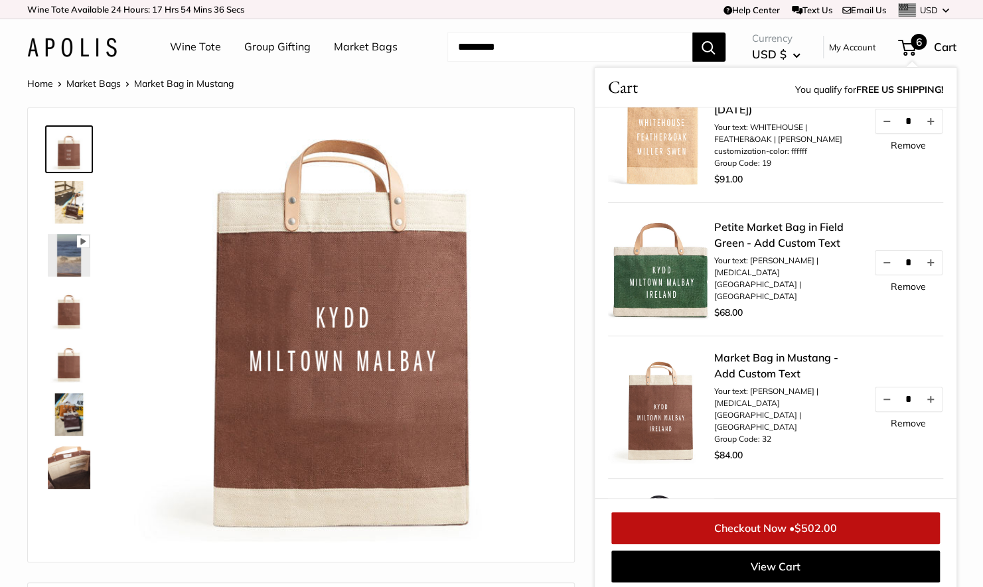
click at [900, 291] on link "Remove" at bounding box center [907, 286] width 35 height 9
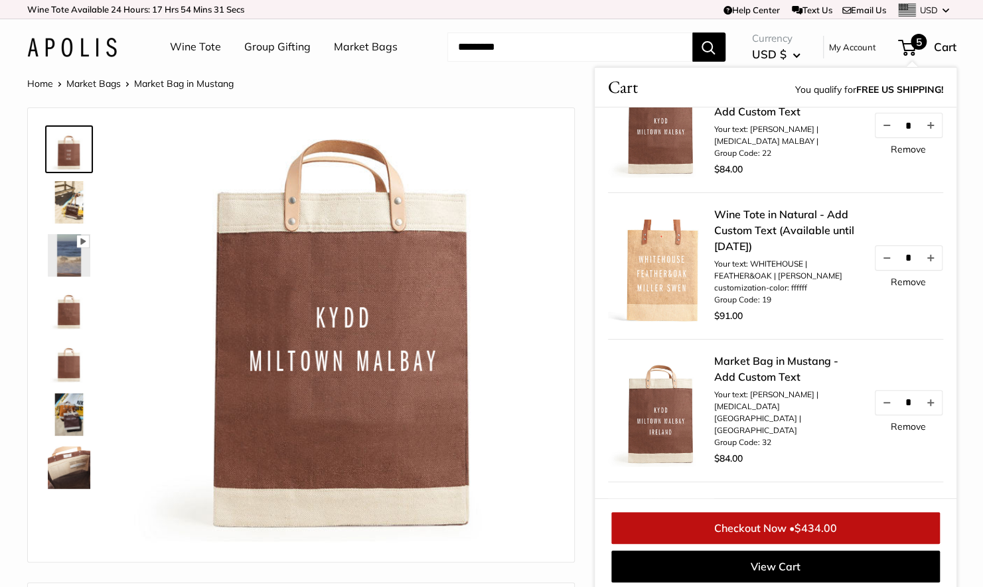
scroll to position [49, 0]
click at [890, 427] on link "Remove" at bounding box center [907, 425] width 35 height 9
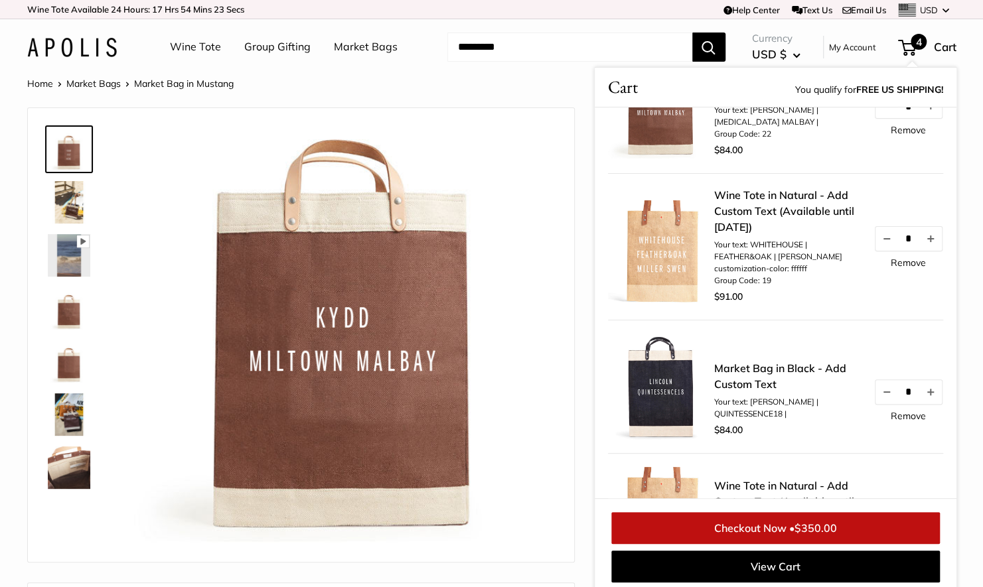
scroll to position [30, 0]
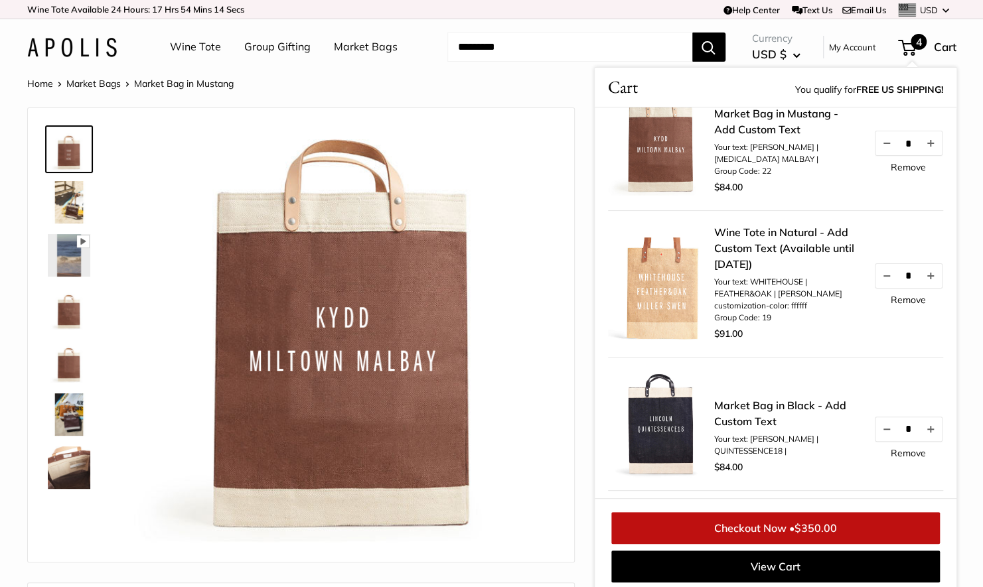
click at [770, 253] on link "Wine Tote in Natural - Add Custom Text (Available until [DATE])" at bounding box center [787, 248] width 146 height 48
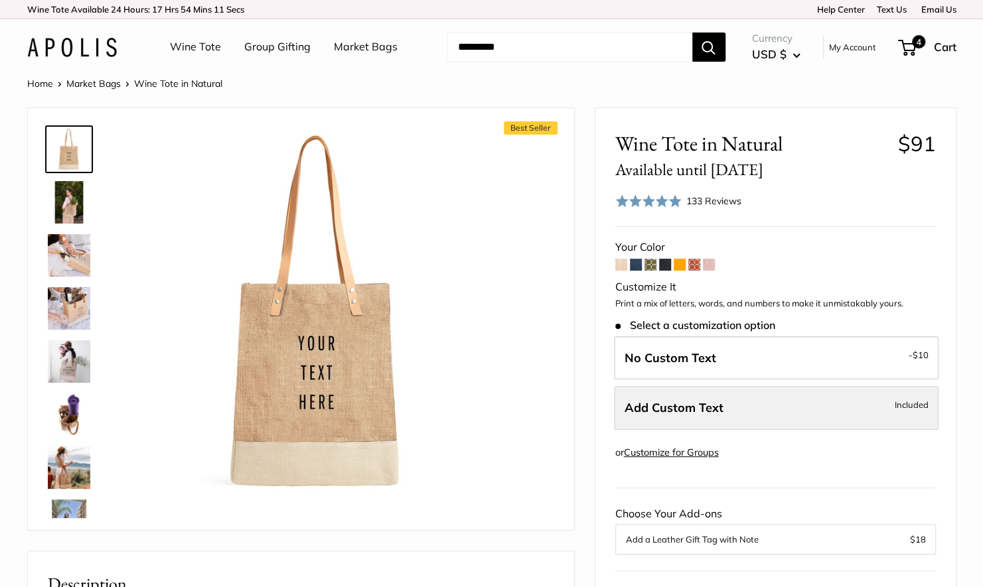
click at [681, 408] on span "Add Custom Text" at bounding box center [673, 407] width 99 height 15
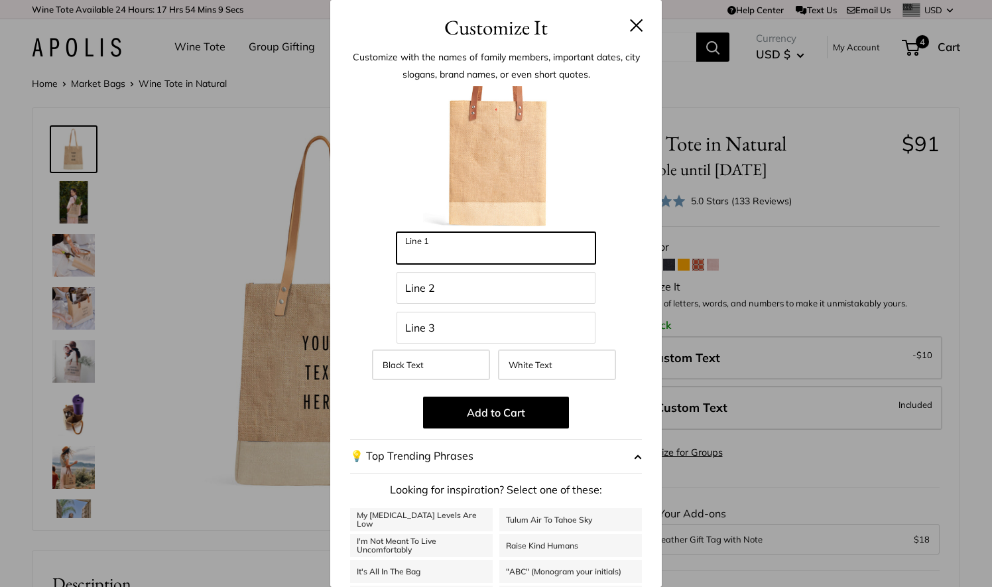
click at [454, 247] on input "Line 1" at bounding box center [496, 248] width 199 height 32
type input "**********"
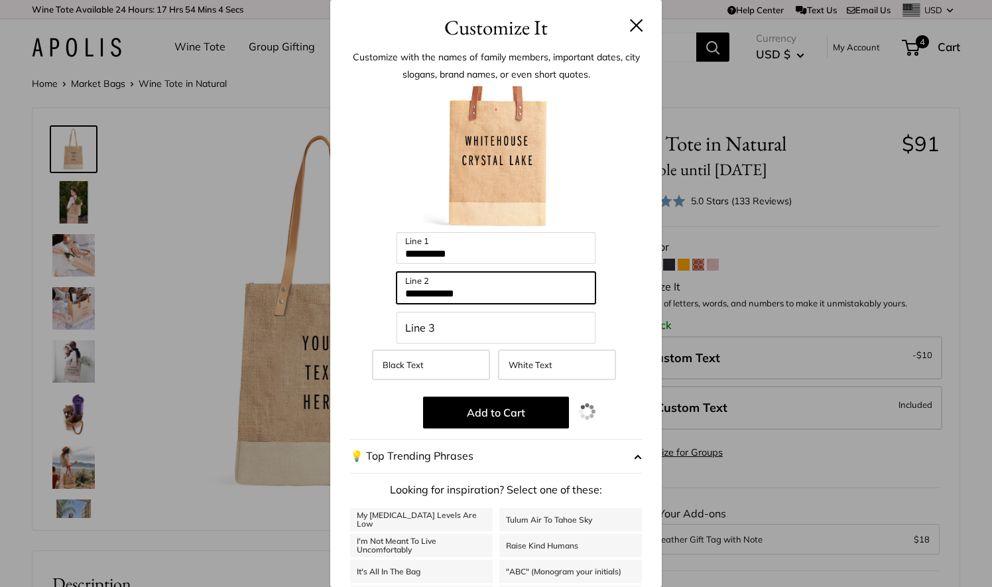
type input "**********"
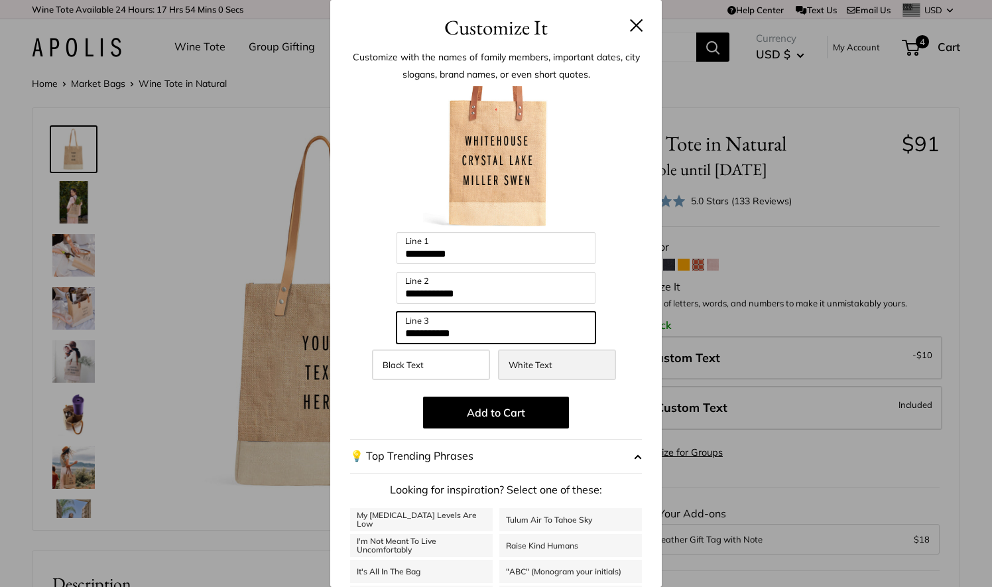
type input "**********"
click at [525, 375] on label "White Text" at bounding box center [557, 365] width 118 height 31
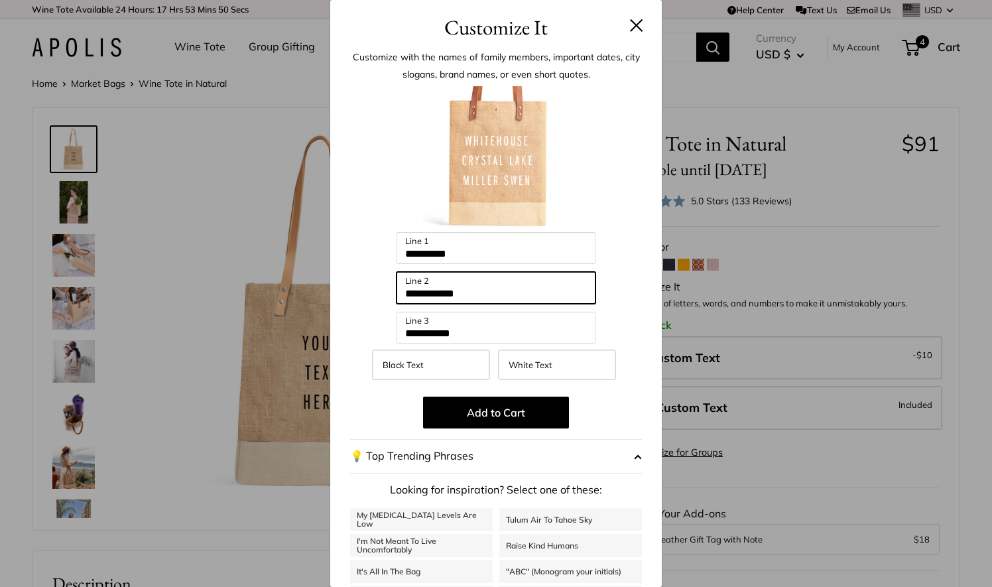
click at [477, 285] on input "**********" at bounding box center [496, 288] width 199 height 32
type input "**********"
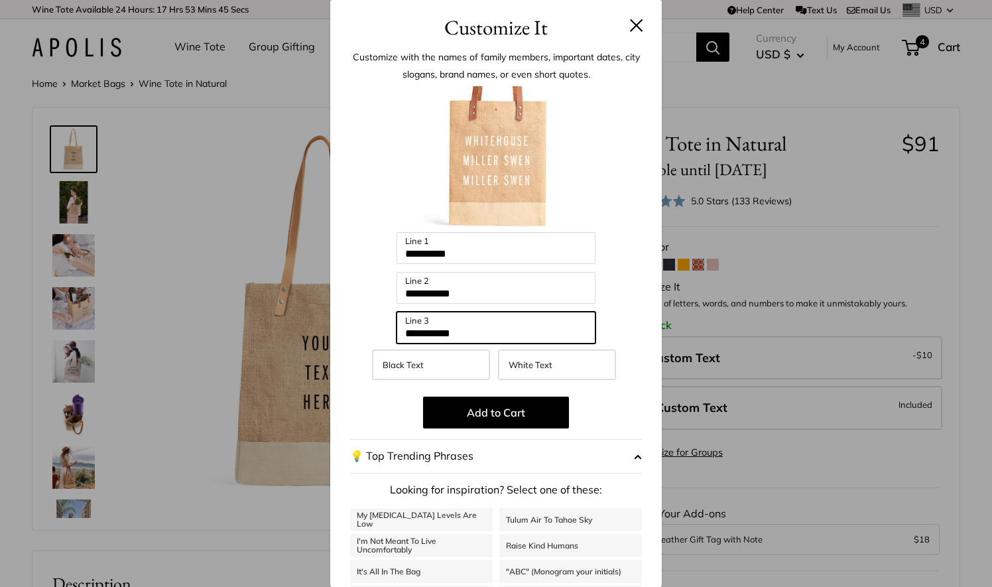
click at [407, 329] on input "**********" at bounding box center [496, 328] width 199 height 32
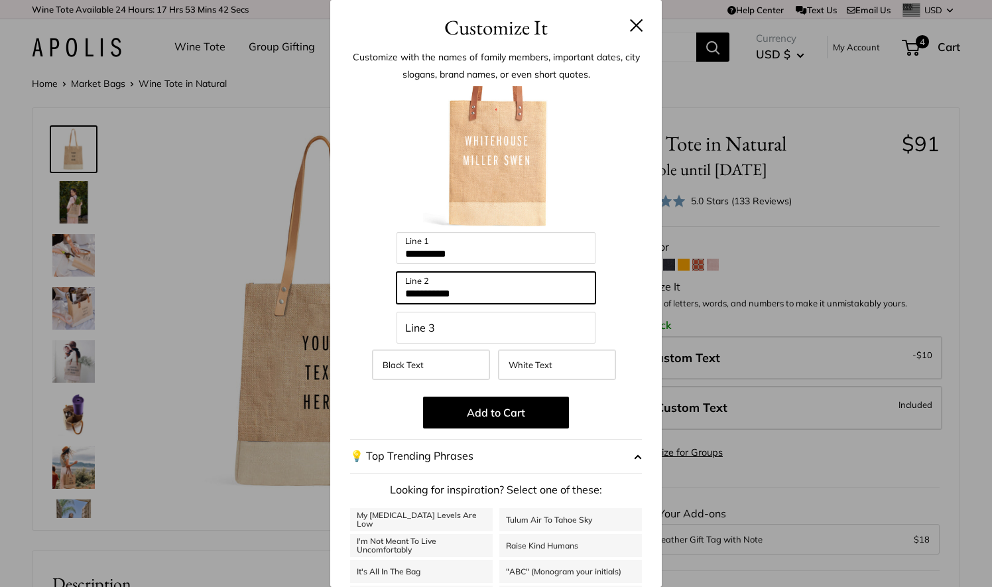
click at [442, 290] on input "**********" at bounding box center [496, 288] width 199 height 32
type input "**********"
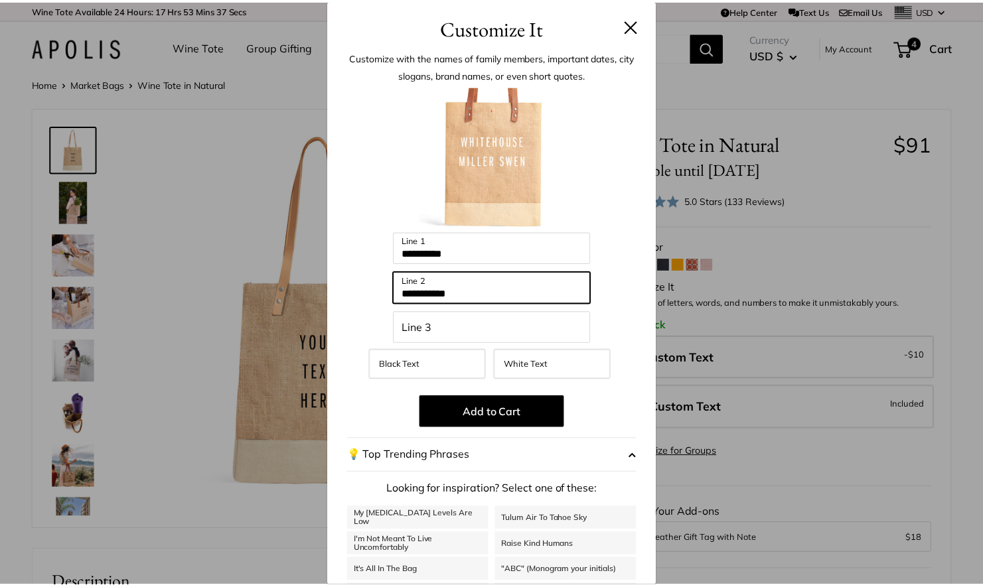
scroll to position [21, 0]
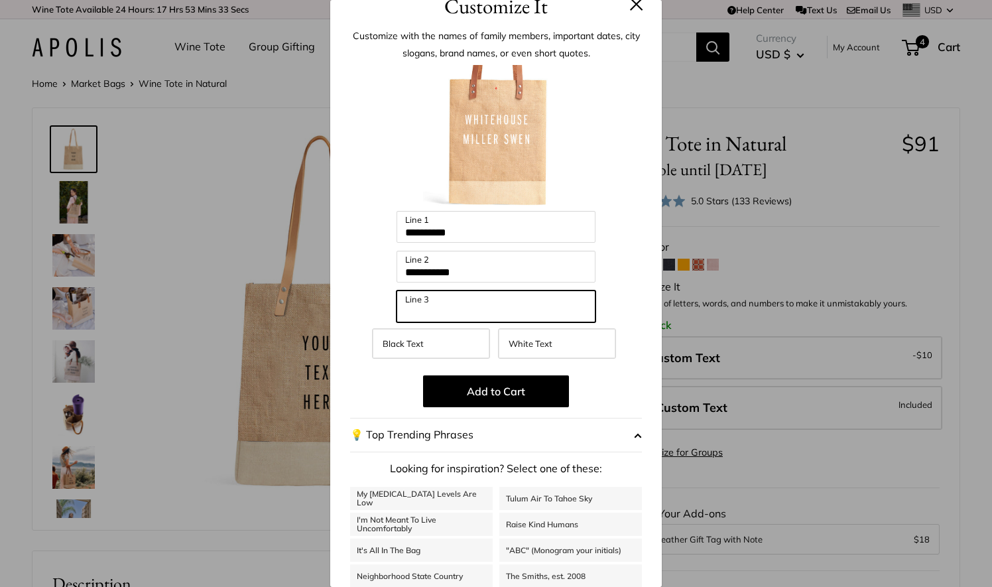
click at [473, 308] on input "Line 3" at bounding box center [496, 307] width 199 height 32
click at [598, 174] on div at bounding box center [496, 138] width 292 height 146
click at [467, 305] on input "Line 3" at bounding box center [496, 307] width 199 height 32
type input "*"
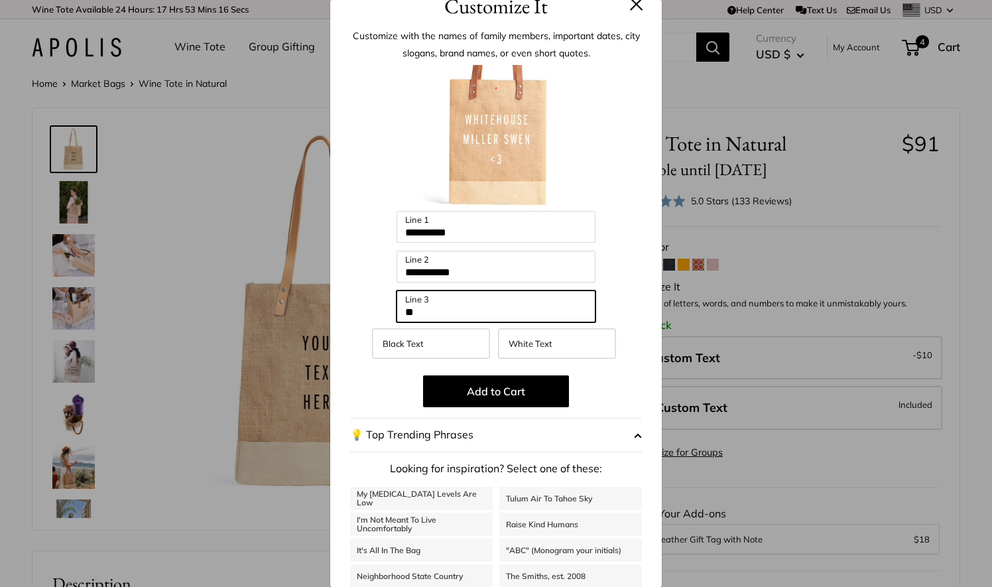
type input "*"
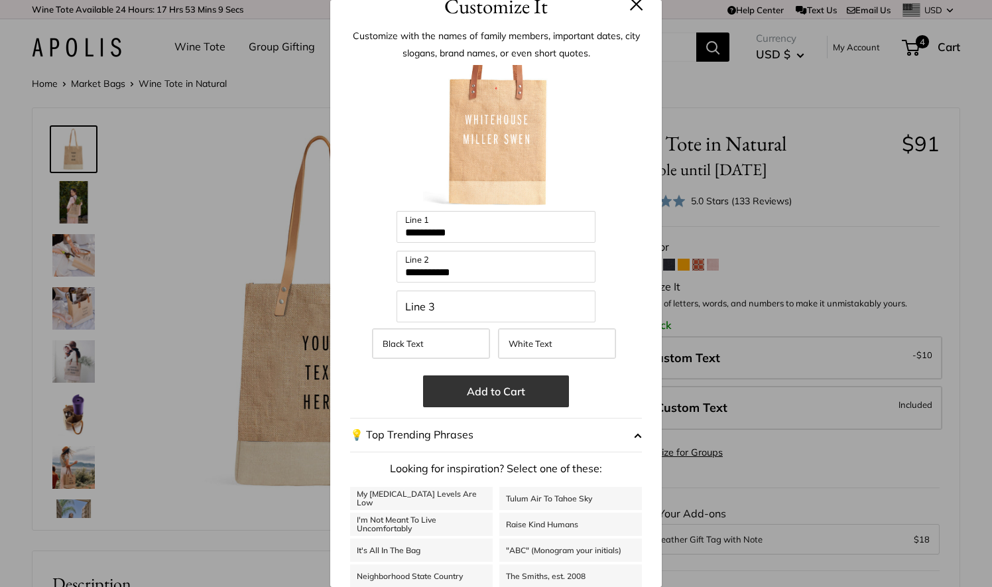
click at [487, 393] on button "Add to Cart" at bounding box center [496, 391] width 146 height 32
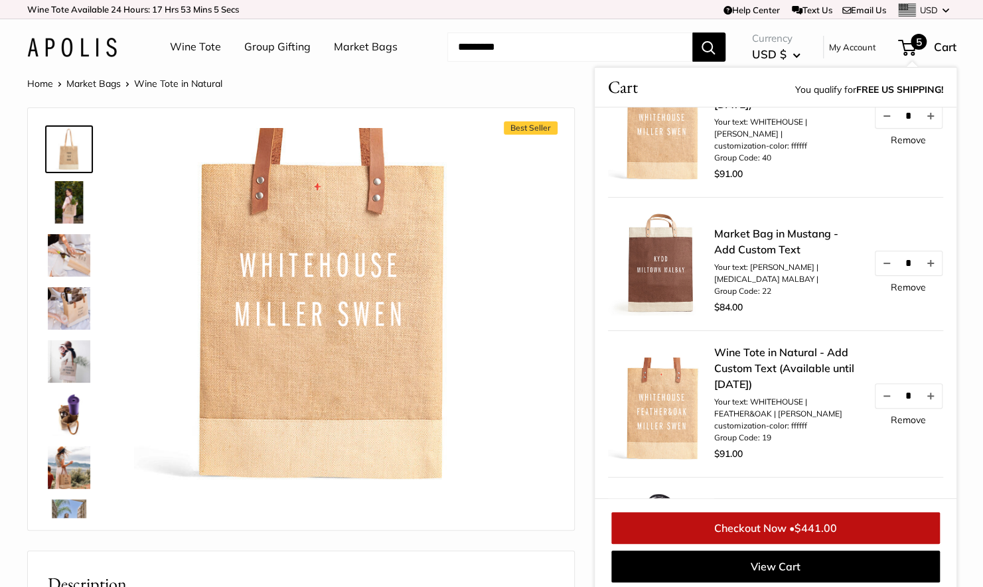
scroll to position [5, 0]
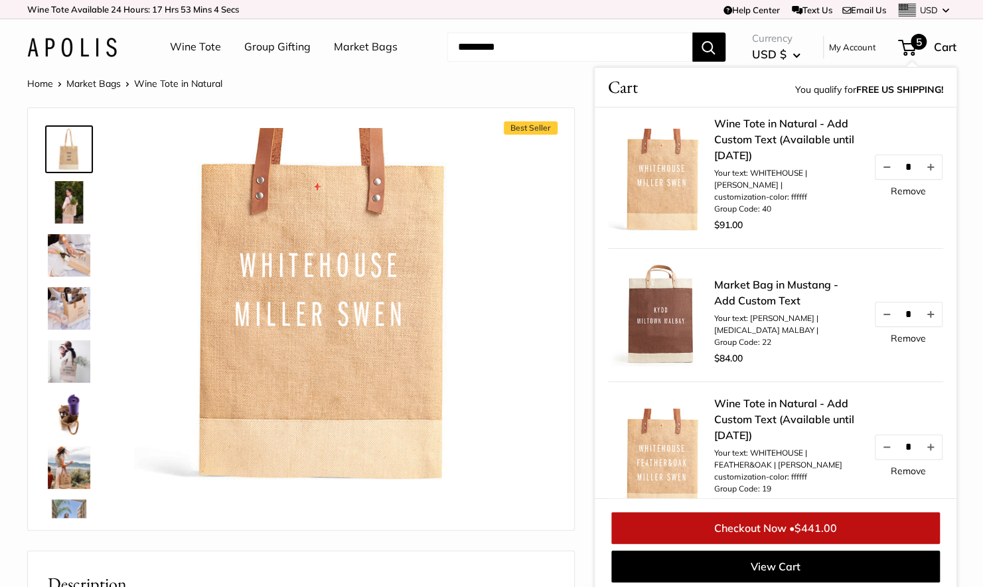
click at [898, 192] on link "Remove" at bounding box center [907, 190] width 35 height 9
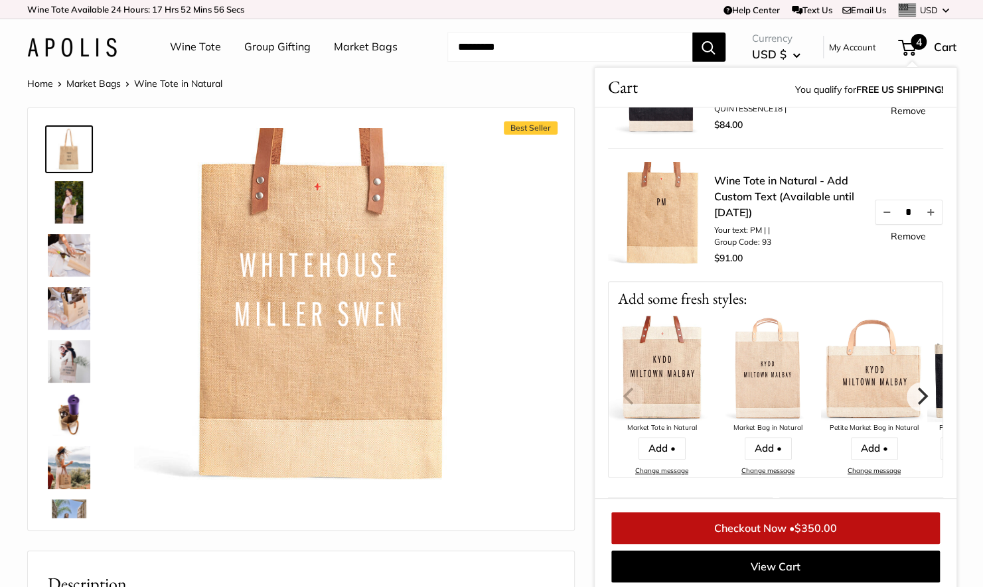
scroll to position [398, 0]
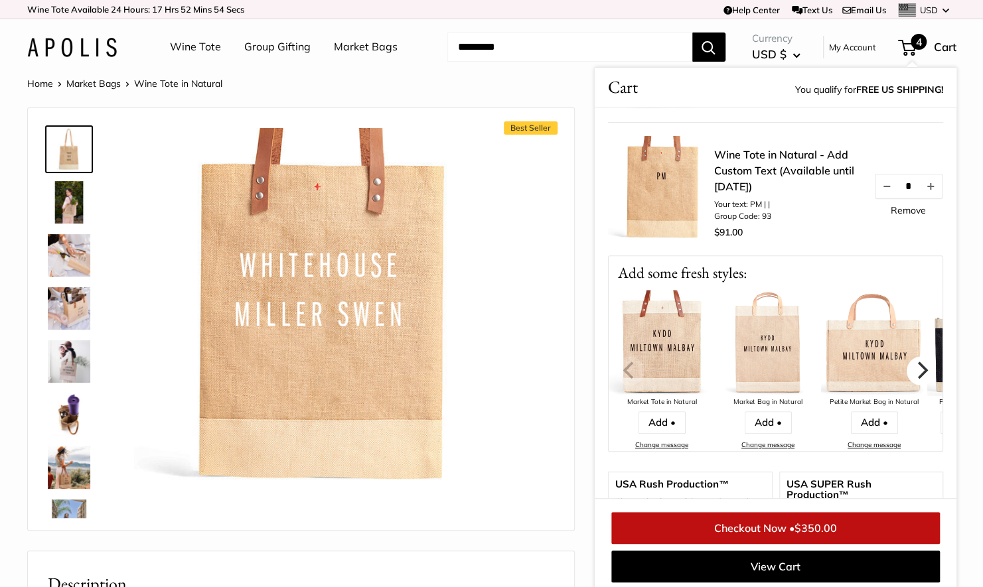
click at [912, 362] on icon "Next" at bounding box center [920, 370] width 17 height 17
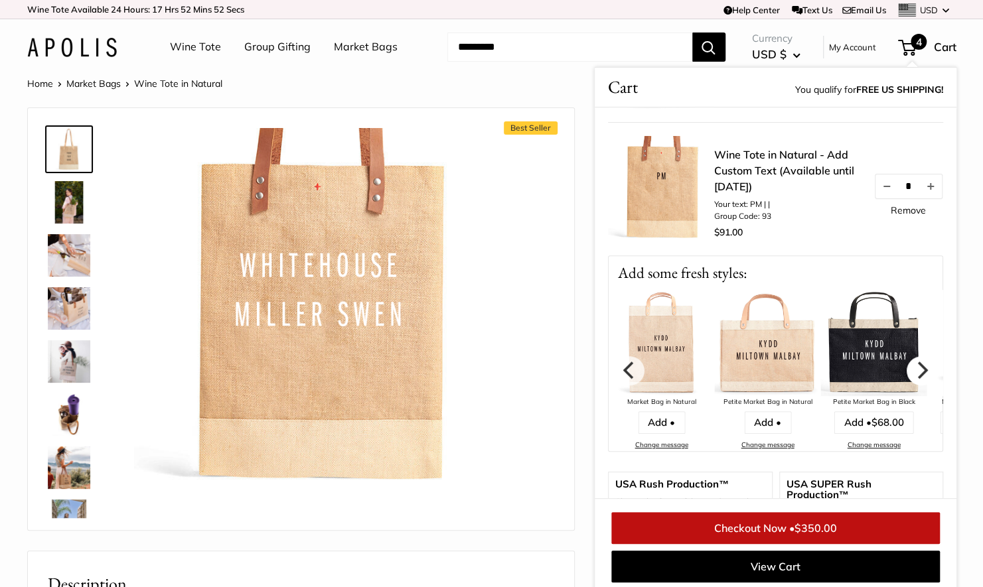
click at [912, 362] on icon "Next" at bounding box center [920, 370] width 17 height 17
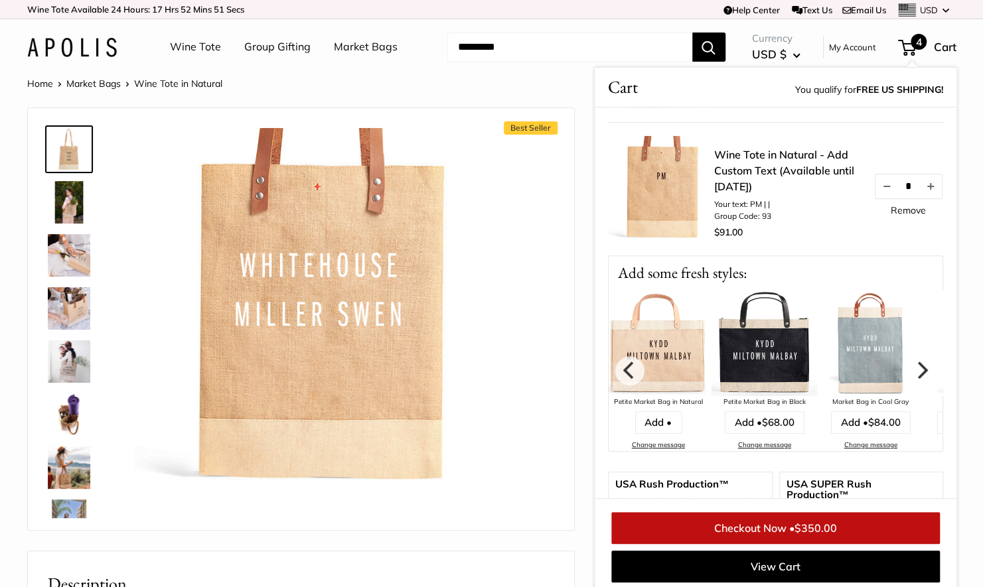
click at [912, 362] on icon "Next" at bounding box center [920, 370] width 17 height 17
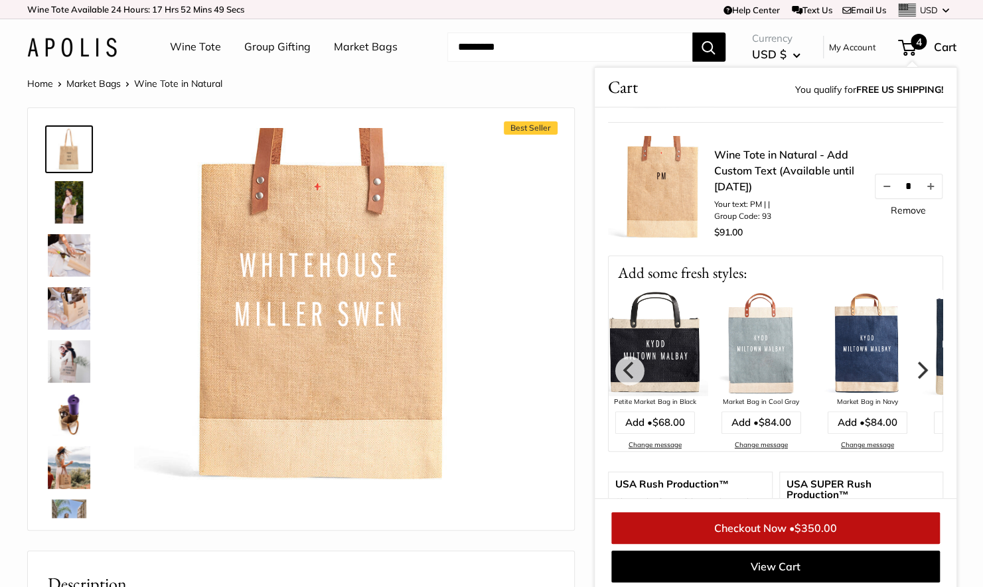
click at [912, 362] on icon "Next" at bounding box center [920, 370] width 17 height 17
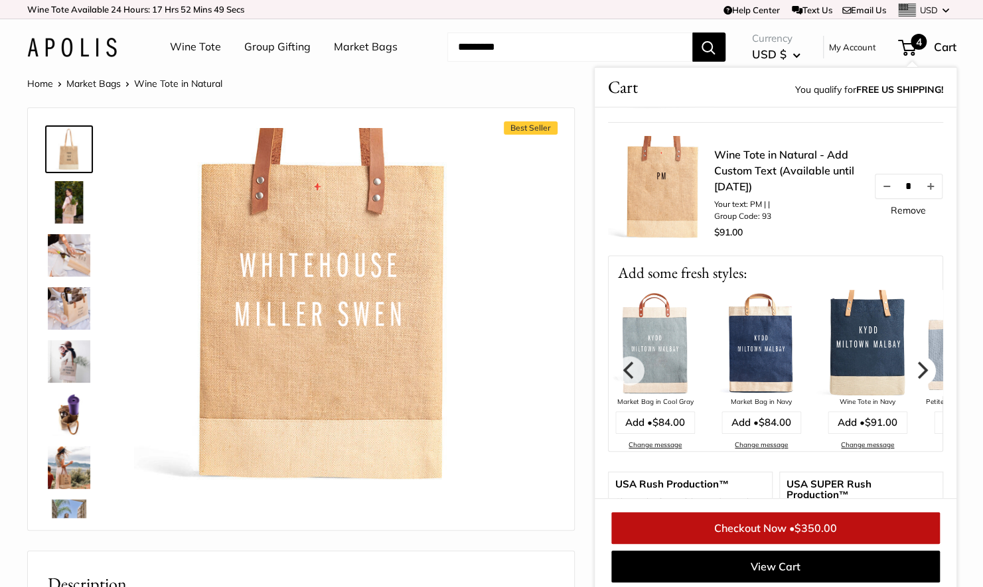
click at [912, 362] on icon "Next" at bounding box center [920, 370] width 17 height 17
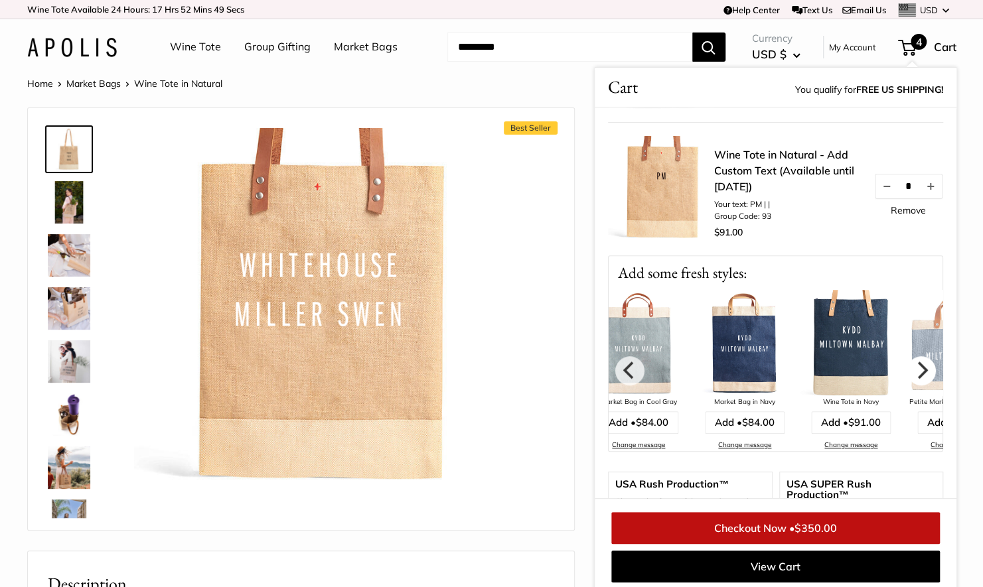
click at [912, 362] on icon "Next" at bounding box center [920, 370] width 17 height 17
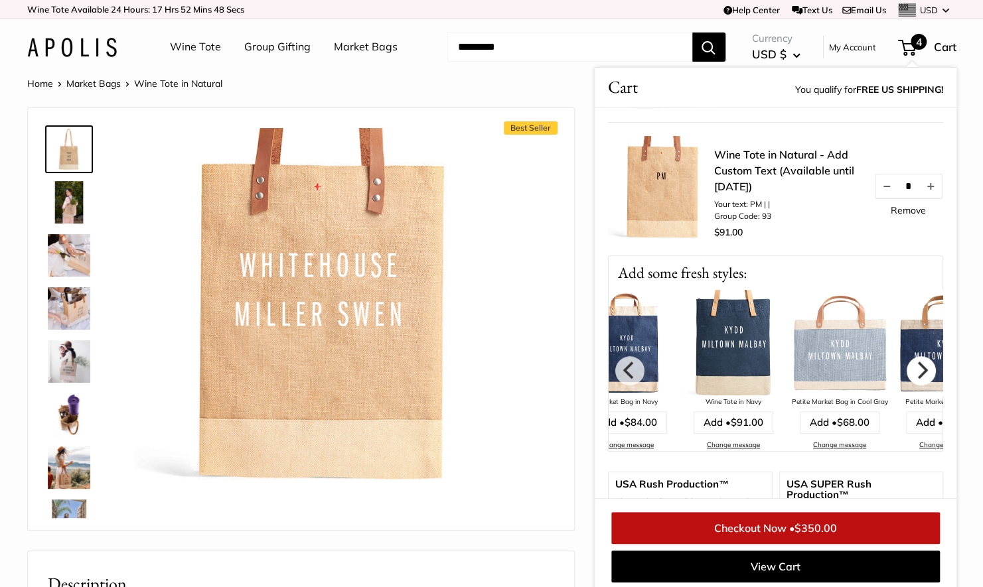
click at [912, 362] on icon "Next" at bounding box center [920, 370] width 17 height 17
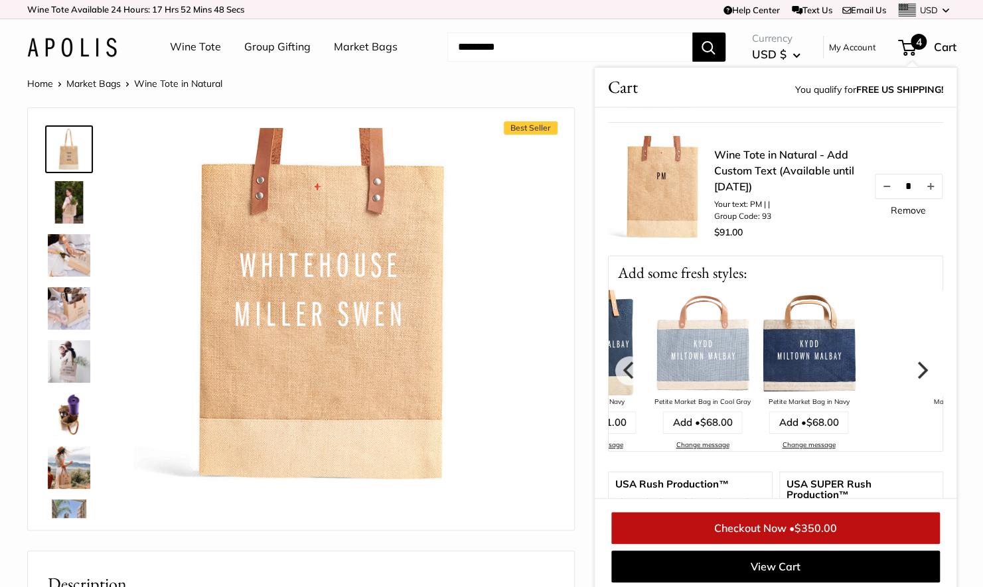
click at [912, 362] on icon "Next" at bounding box center [920, 370] width 17 height 17
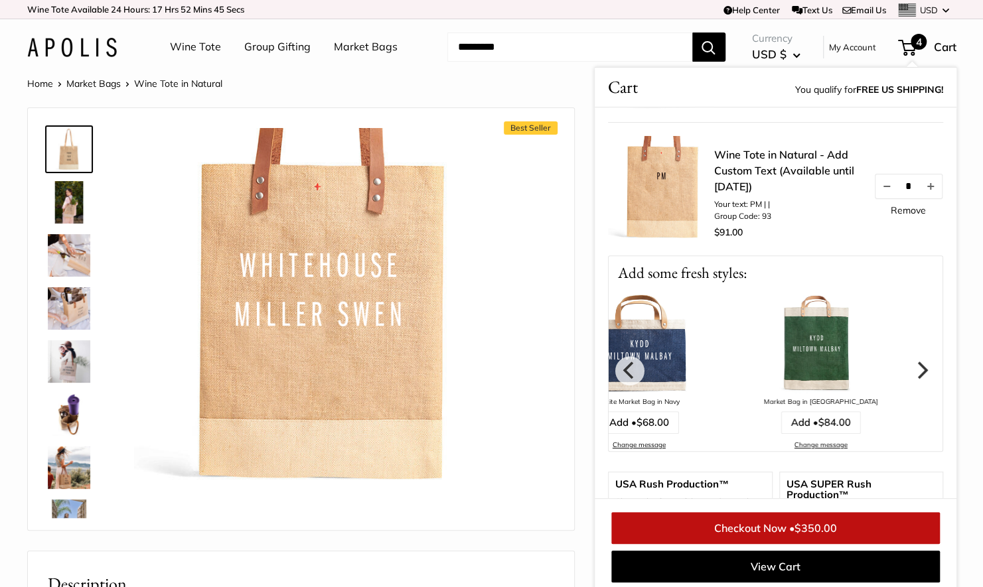
click at [912, 362] on icon "Next" at bounding box center [920, 370] width 17 height 17
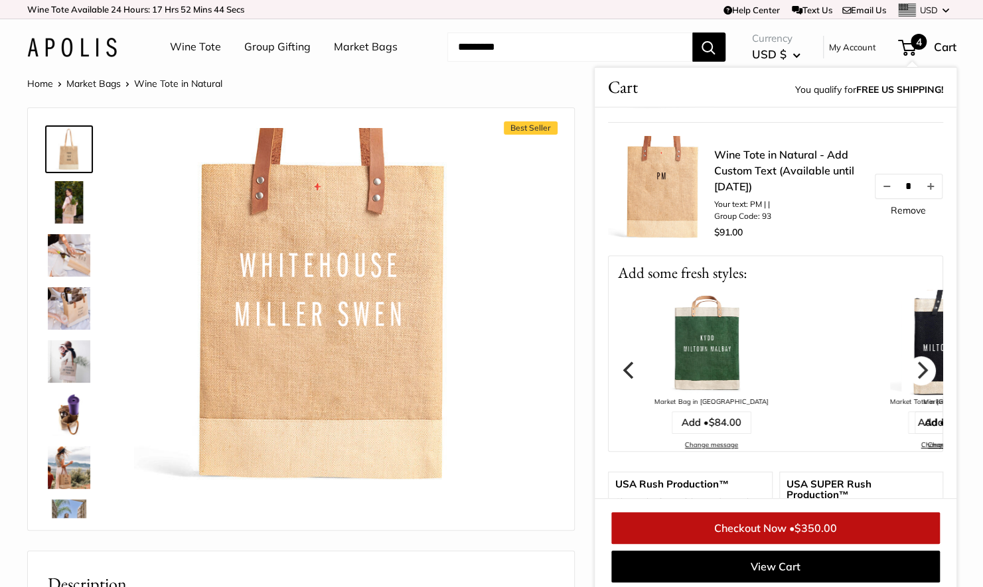
click at [912, 362] on icon "Next" at bounding box center [920, 370] width 17 height 17
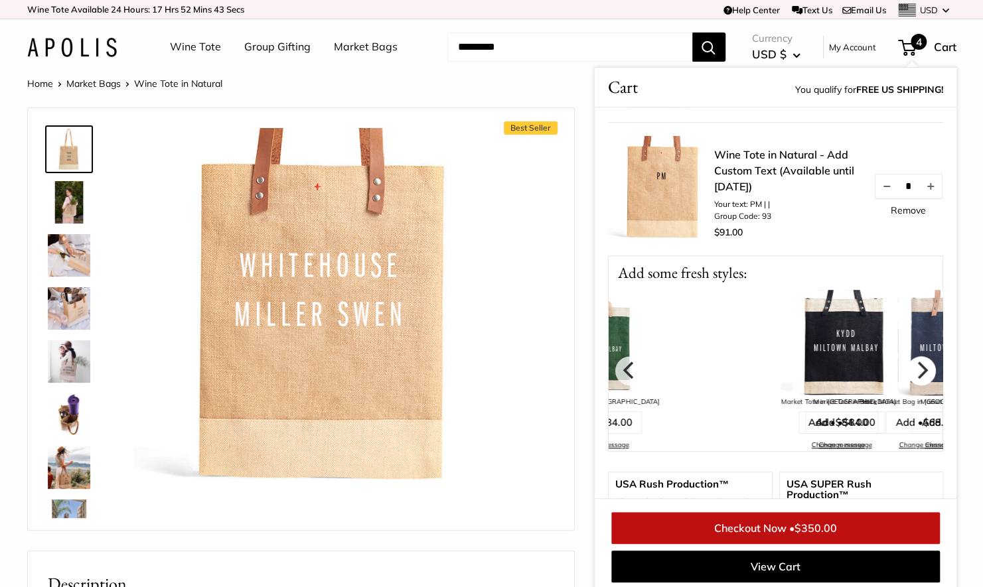
click at [912, 362] on icon "Next" at bounding box center [920, 370] width 17 height 17
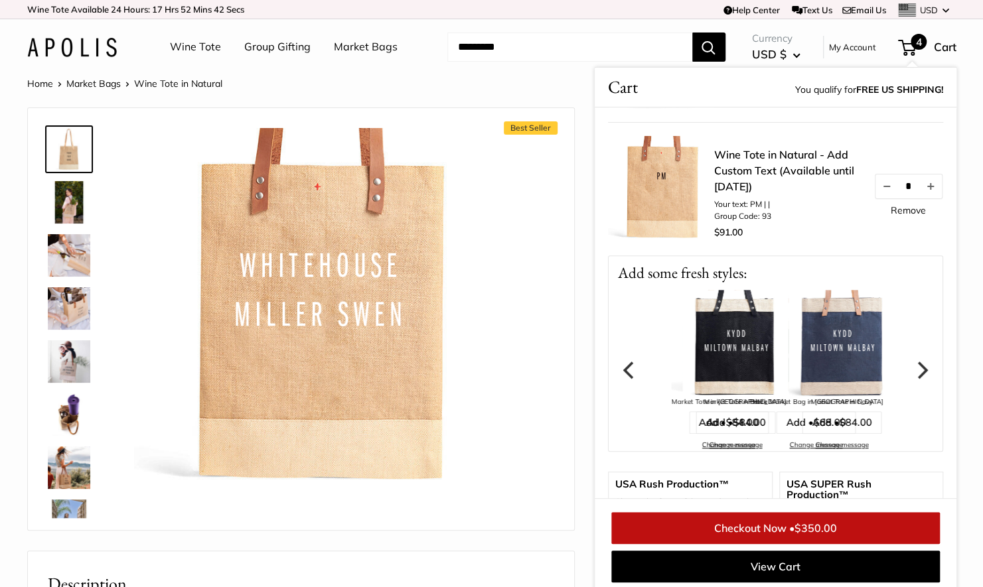
click at [912, 362] on icon "Next" at bounding box center [920, 370] width 17 height 17
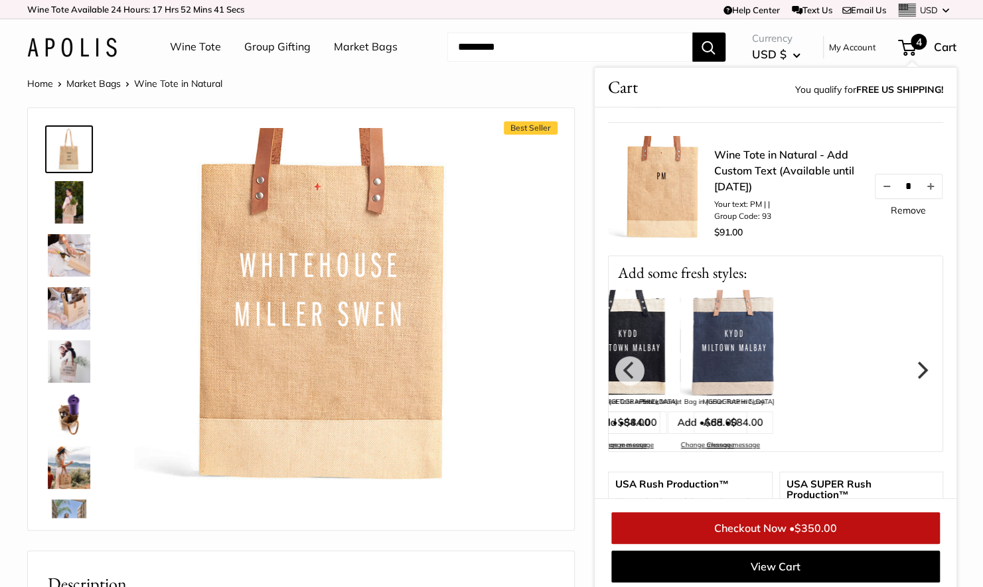
click at [912, 362] on icon "Next" at bounding box center [920, 370] width 17 height 17
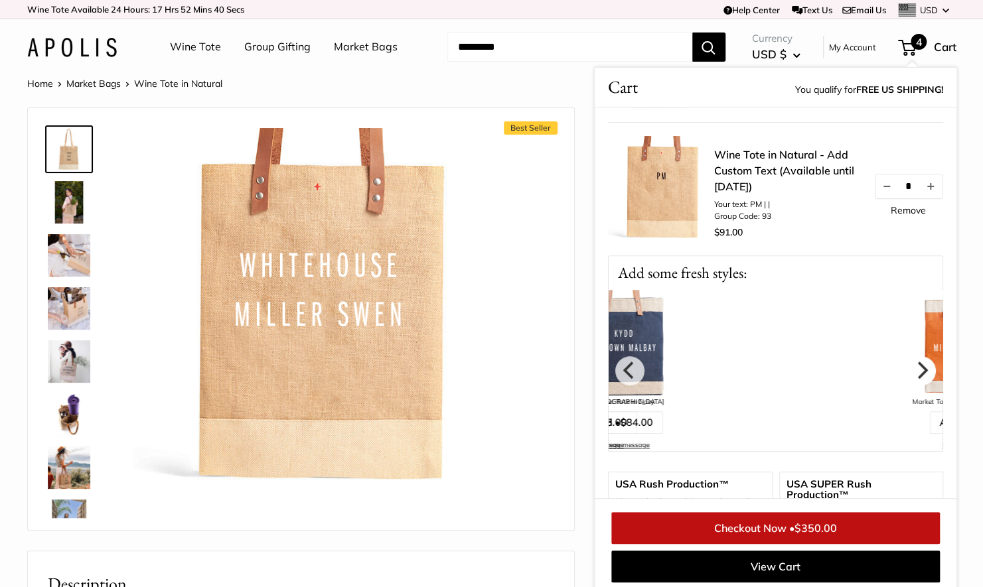
click at [912, 362] on icon "Next" at bounding box center [920, 370] width 17 height 17
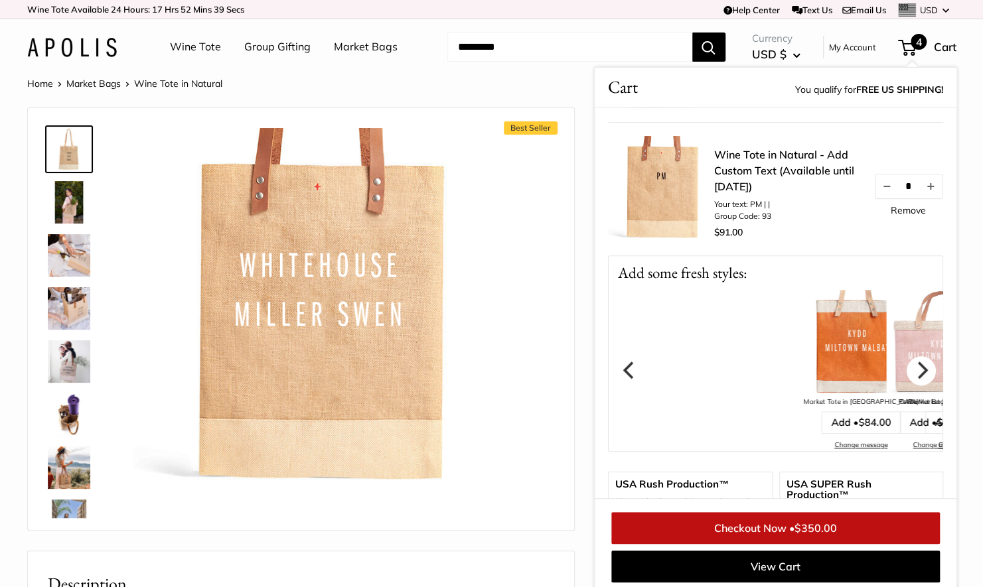
click at [912, 362] on icon "Next" at bounding box center [920, 370] width 17 height 17
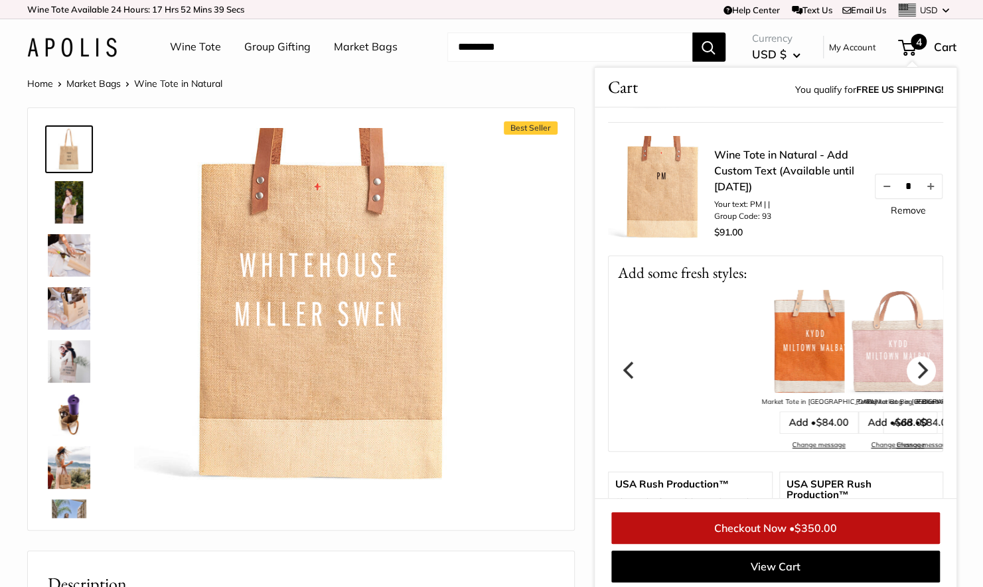
click at [912, 362] on icon "Next" at bounding box center [920, 370] width 17 height 17
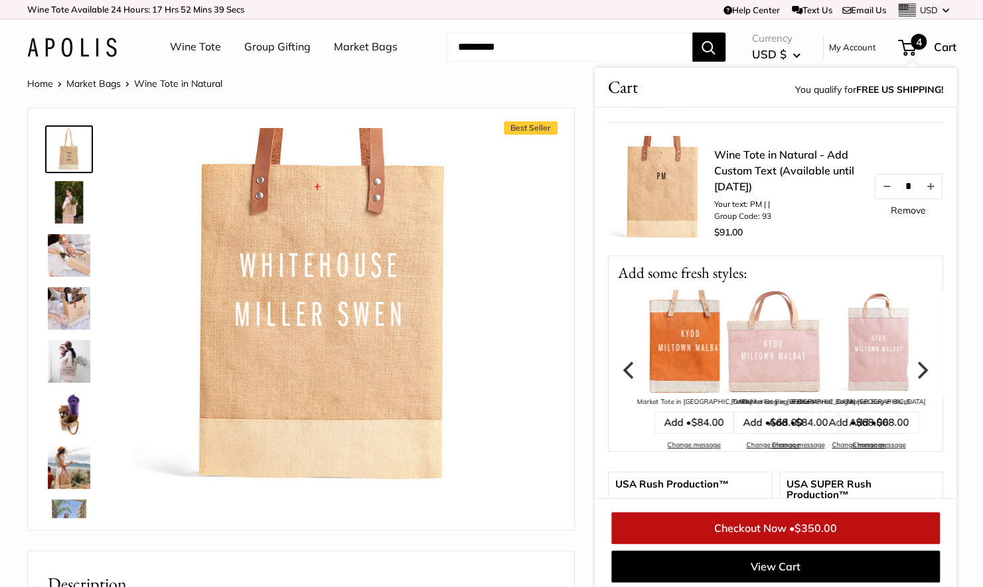
click at [912, 362] on icon "Next" at bounding box center [920, 370] width 17 height 17
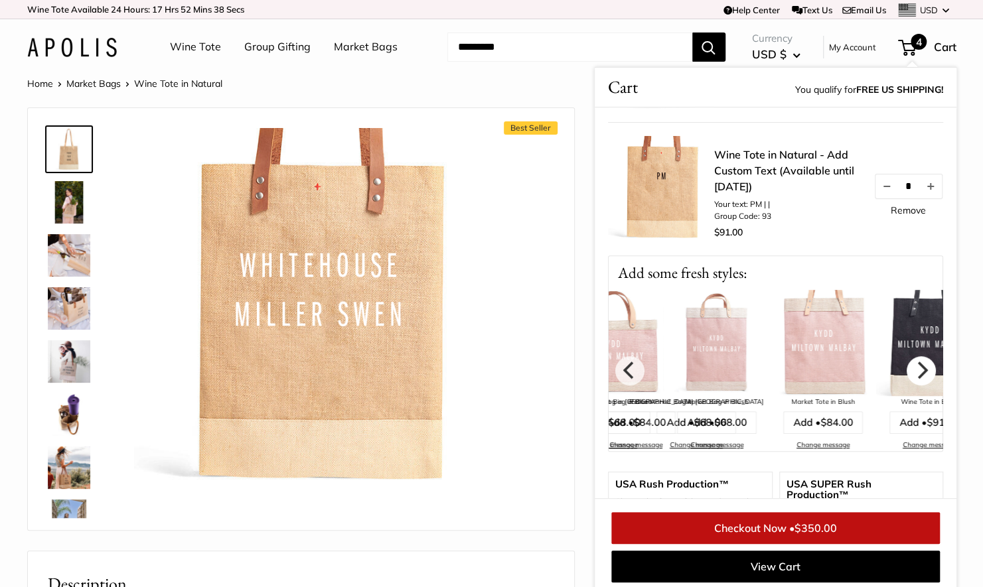
click at [912, 362] on icon "Next" at bounding box center [920, 370] width 17 height 17
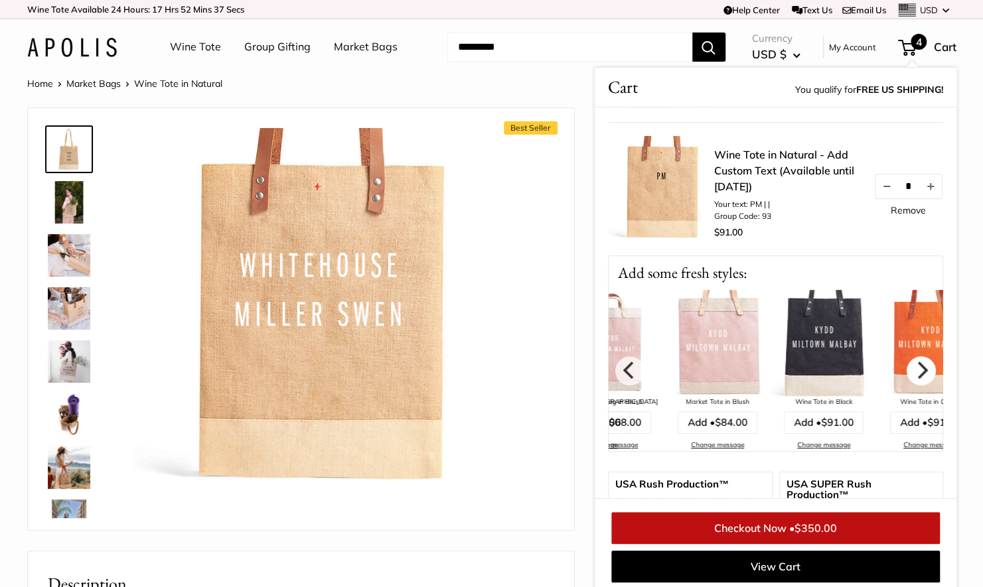
click at [912, 362] on icon "Next" at bounding box center [920, 370] width 17 height 17
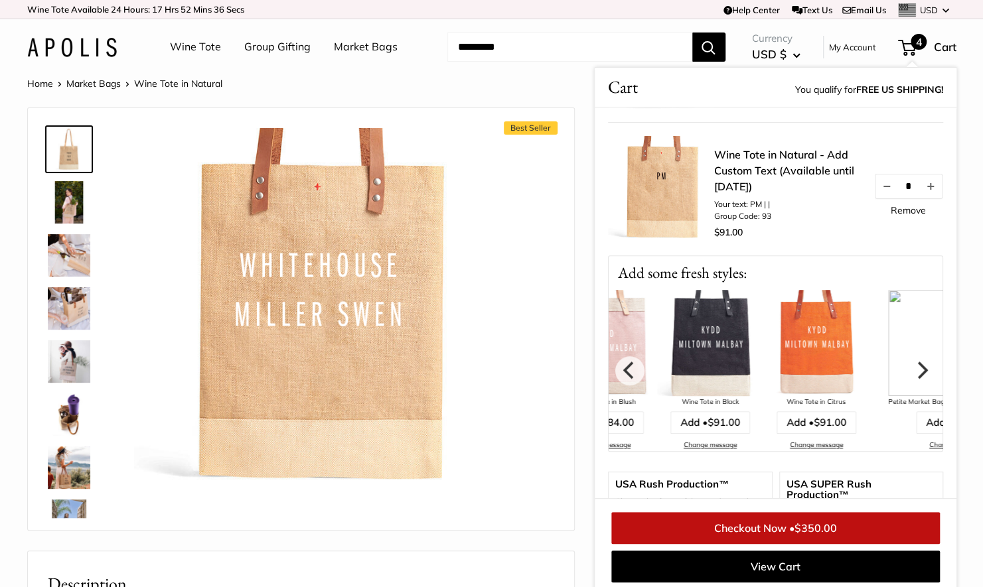
click at [912, 362] on icon "Next" at bounding box center [920, 370] width 17 height 17
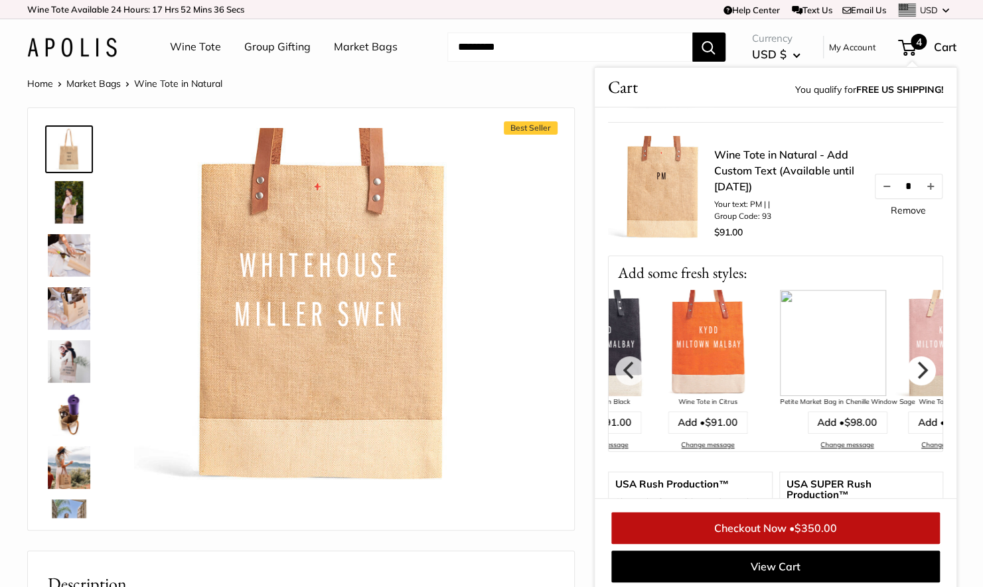
click at [912, 362] on icon "Next" at bounding box center [920, 370] width 17 height 17
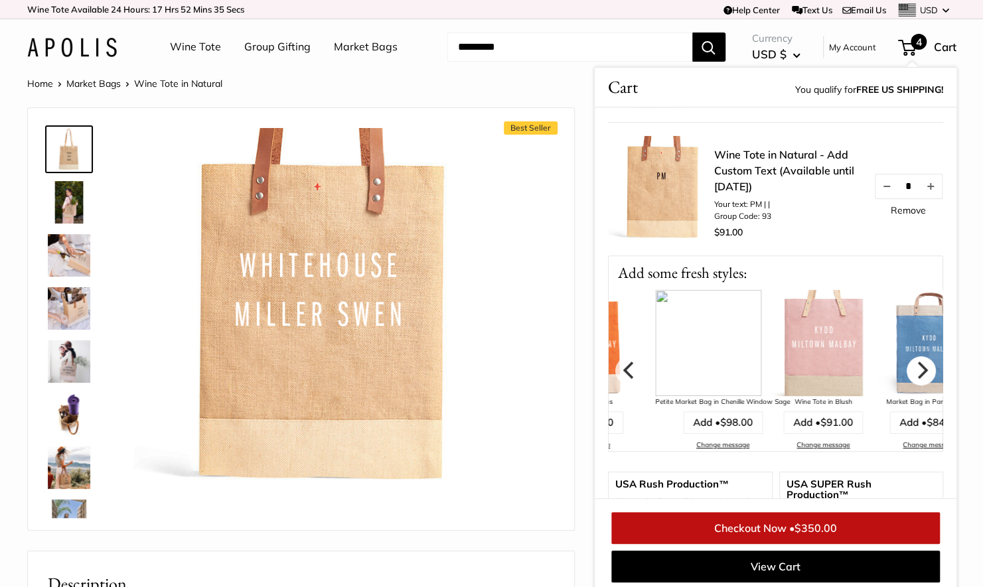
click at [912, 362] on icon "Next" at bounding box center [920, 370] width 17 height 17
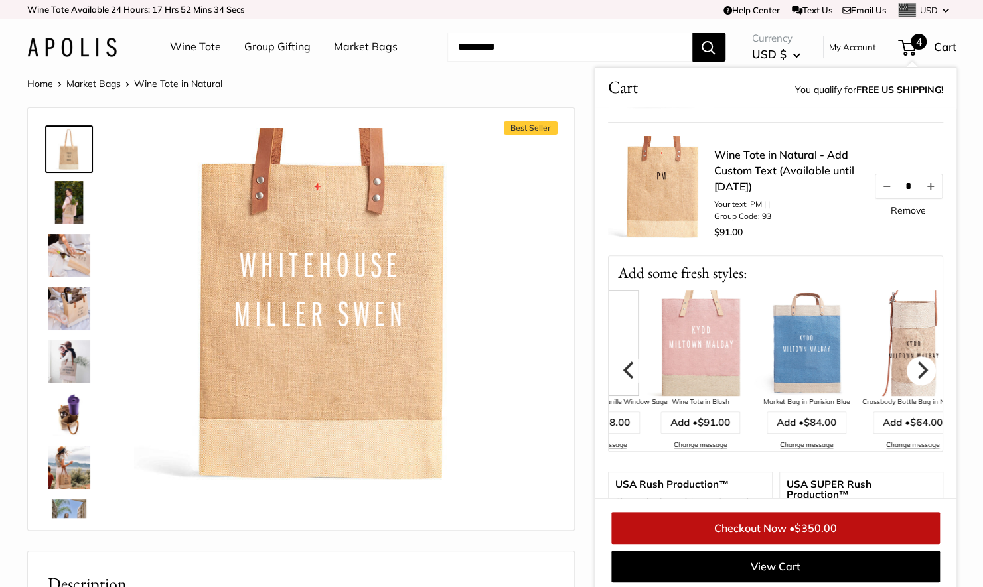
click at [912, 362] on icon "Next" at bounding box center [920, 370] width 17 height 17
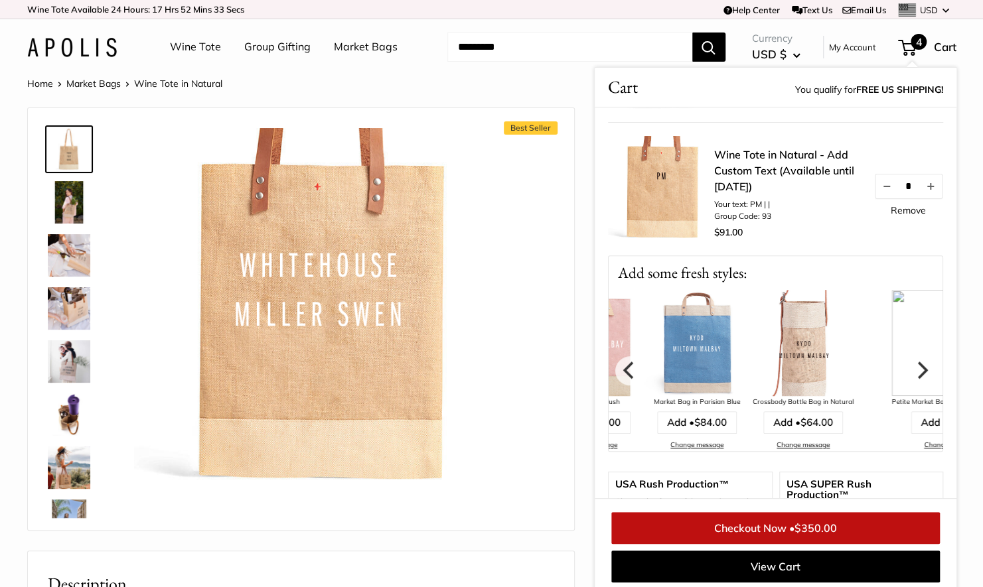
click at [912, 362] on icon "Next" at bounding box center [920, 370] width 17 height 17
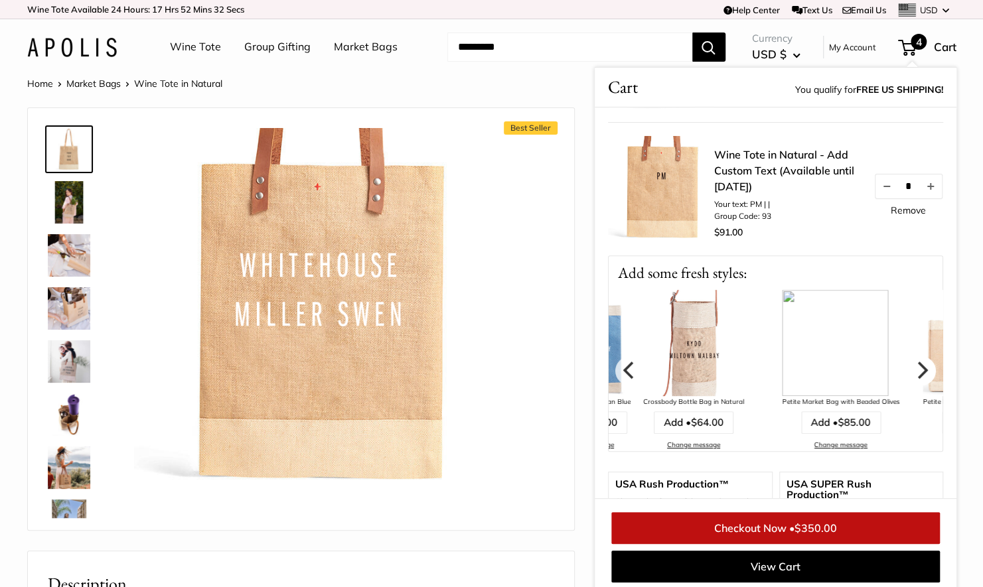
click at [912, 362] on icon "Next" at bounding box center [920, 370] width 17 height 17
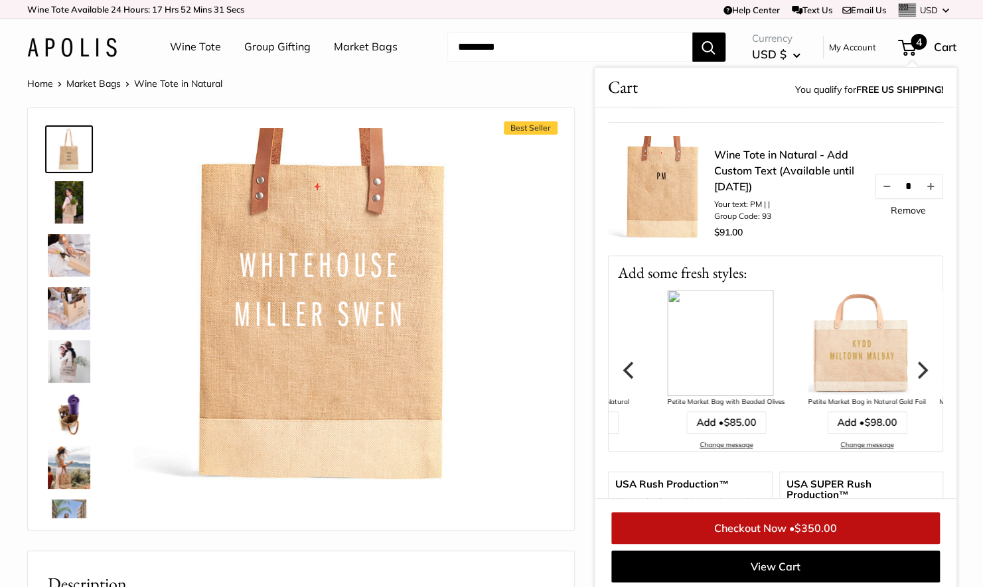
click at [912, 362] on icon "Next" at bounding box center [920, 370] width 17 height 17
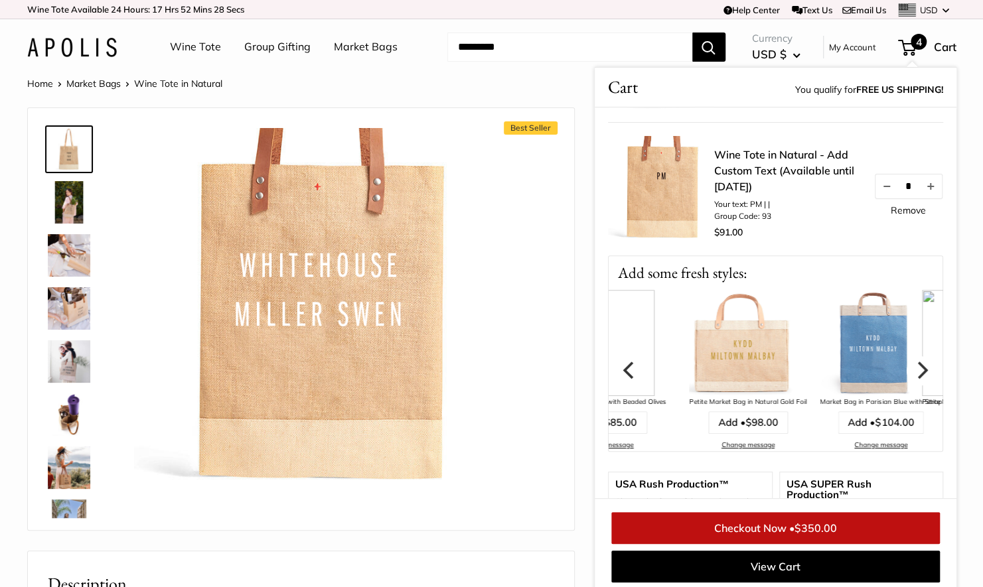
click at [912, 362] on icon "Next" at bounding box center [920, 370] width 17 height 17
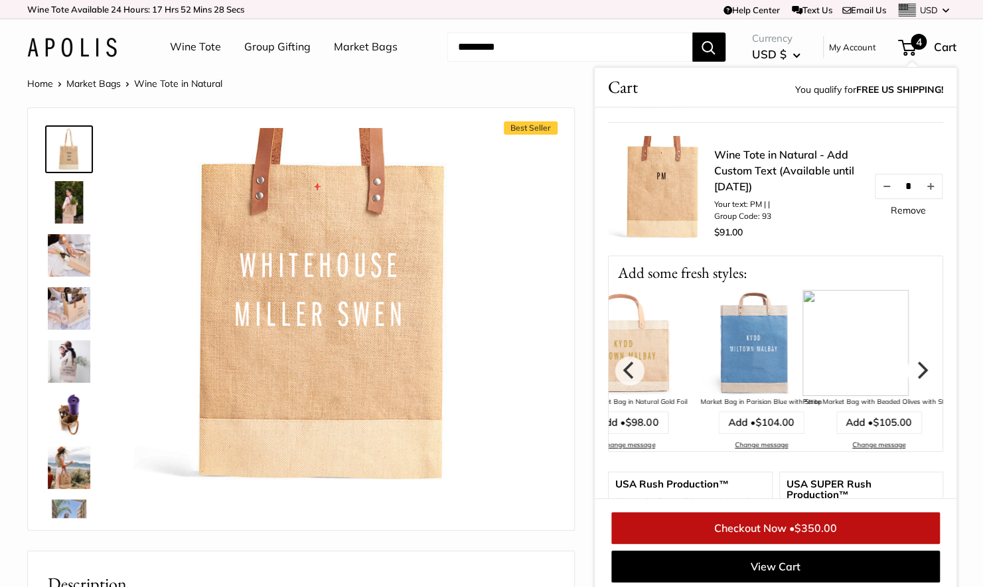
click at [912, 362] on icon "Next" at bounding box center [920, 370] width 17 height 17
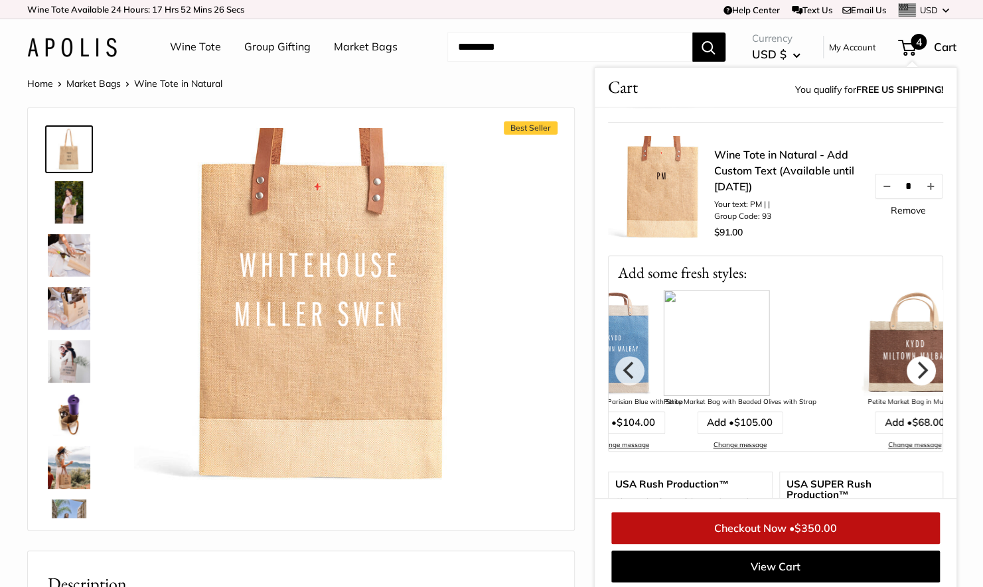
click at [912, 364] on icon "Next" at bounding box center [920, 370] width 17 height 17
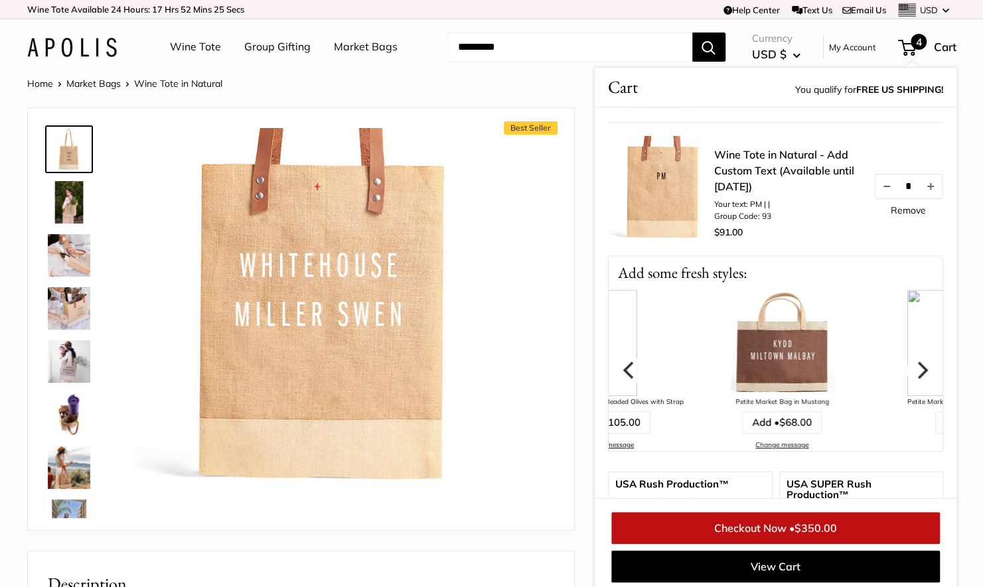
click at [912, 364] on icon "Next" at bounding box center [920, 370] width 17 height 17
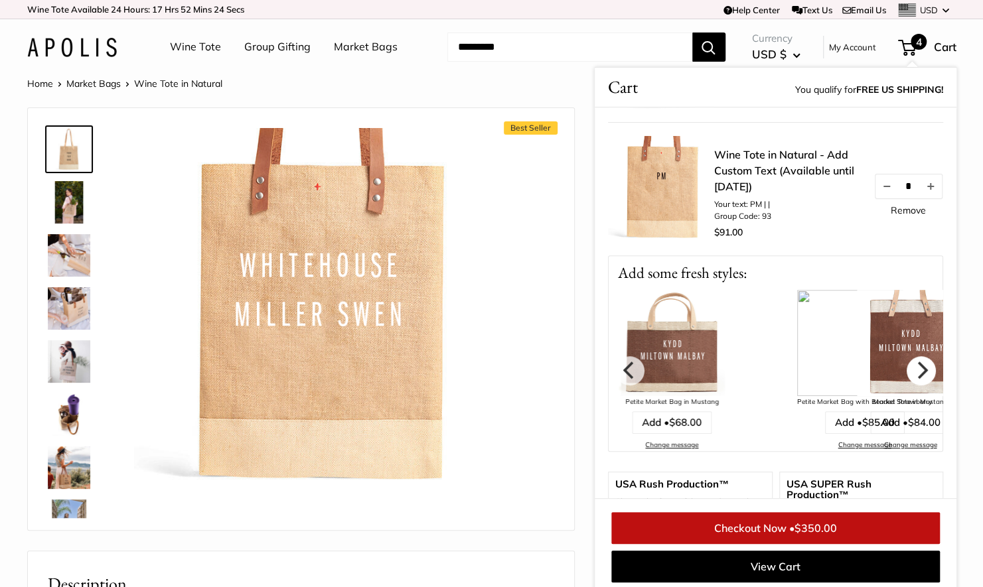
click at [912, 364] on icon "Next" at bounding box center [920, 370] width 17 height 17
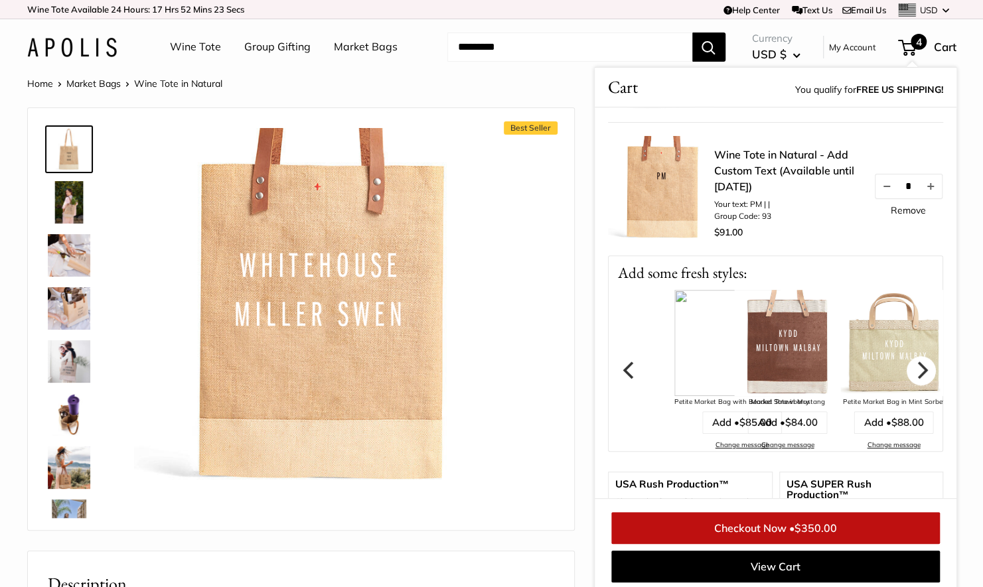
click at [912, 364] on icon "Next" at bounding box center [920, 370] width 17 height 17
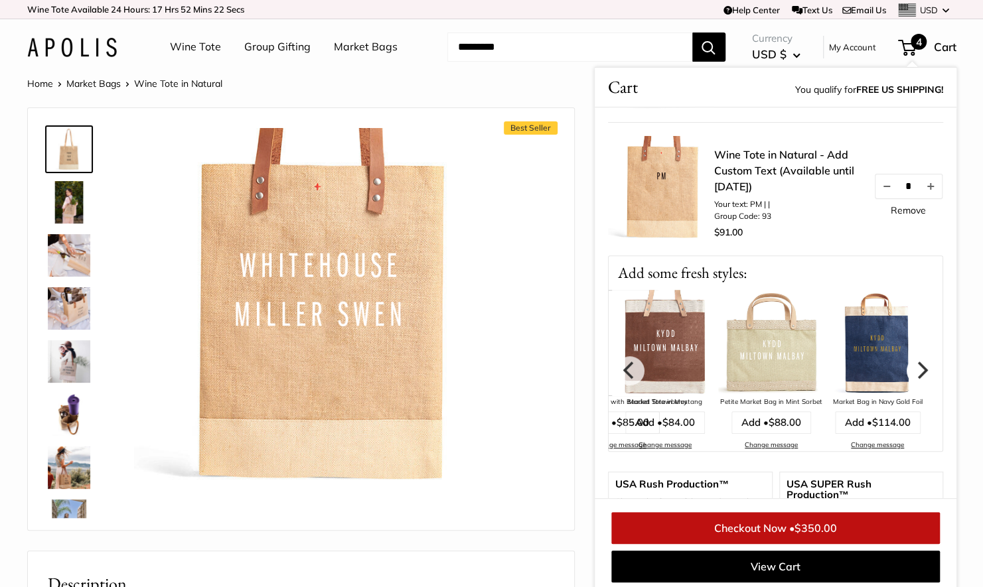
click at [912, 364] on icon "Next" at bounding box center [920, 370] width 17 height 17
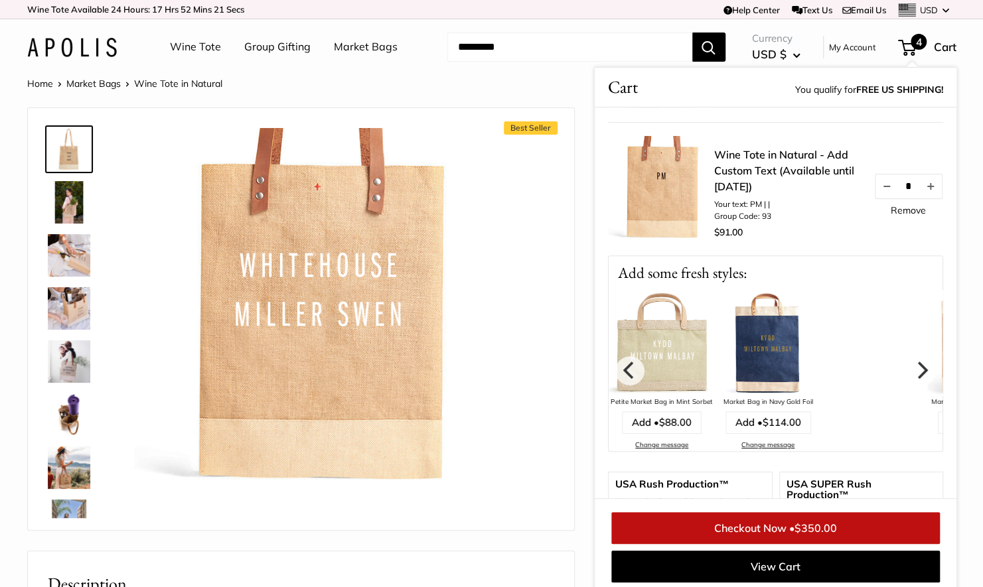
click at [912, 364] on icon "Next" at bounding box center [920, 370] width 17 height 17
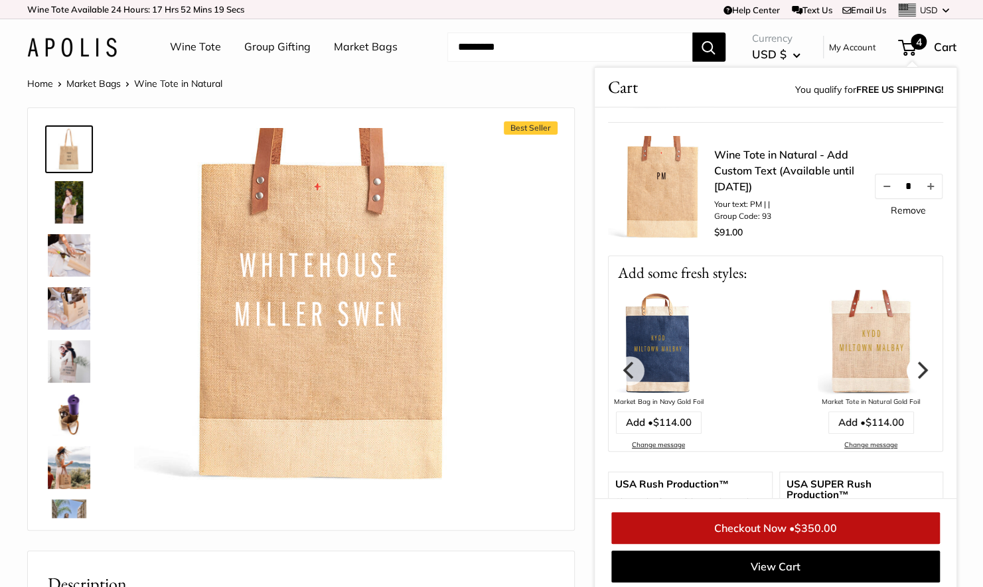
click at [912, 364] on icon "Next" at bounding box center [920, 370] width 17 height 17
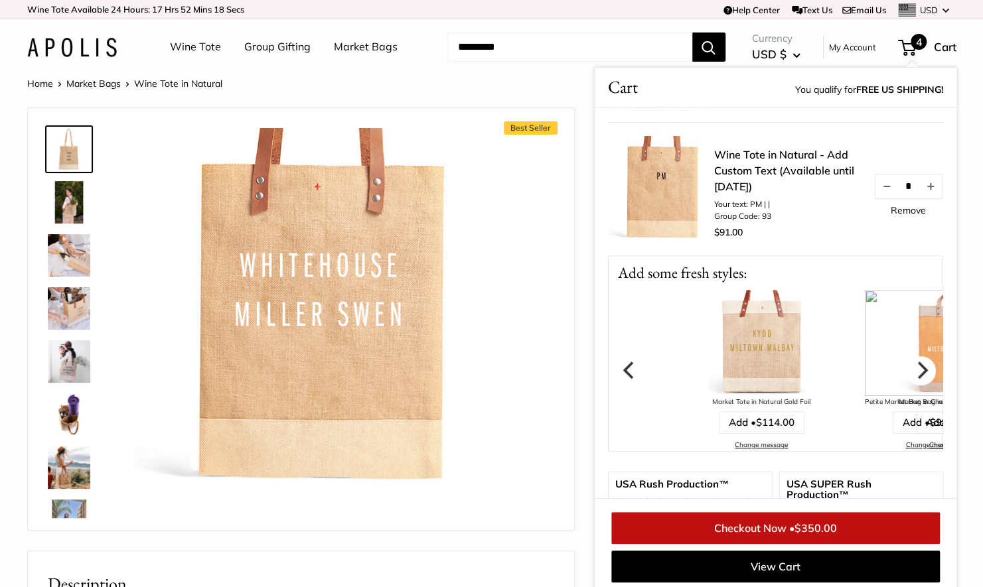
click at [912, 364] on icon "Next" at bounding box center [920, 370] width 17 height 17
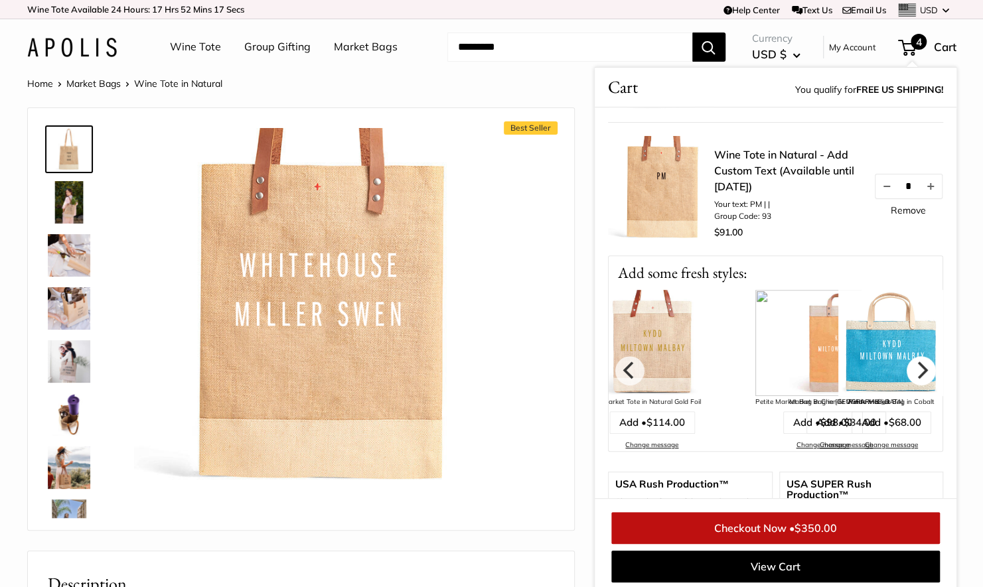
click at [912, 364] on icon "Next" at bounding box center [920, 370] width 17 height 17
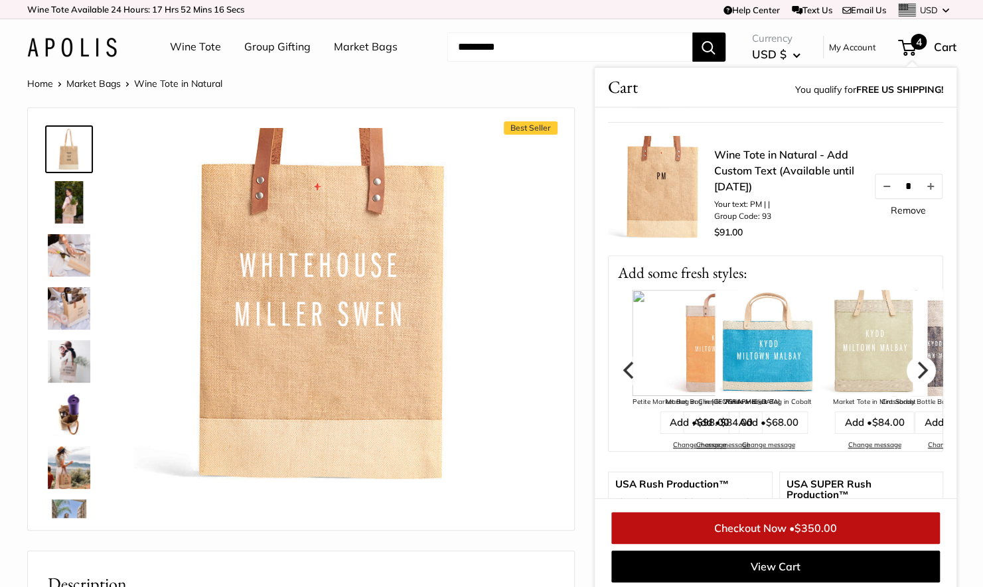
click at [912, 364] on icon "Next" at bounding box center [920, 370] width 17 height 17
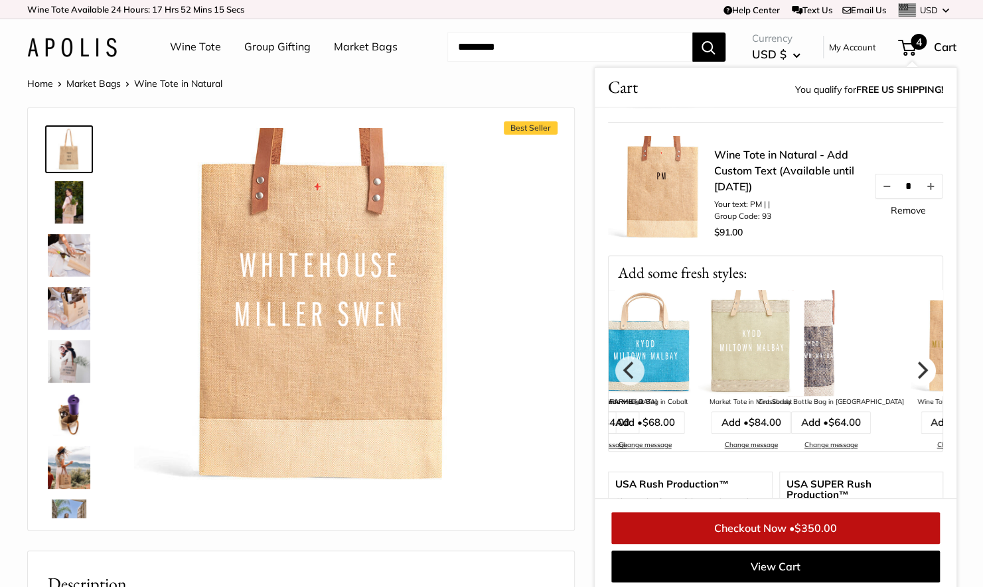
click at [912, 364] on icon "Next" at bounding box center [920, 370] width 17 height 17
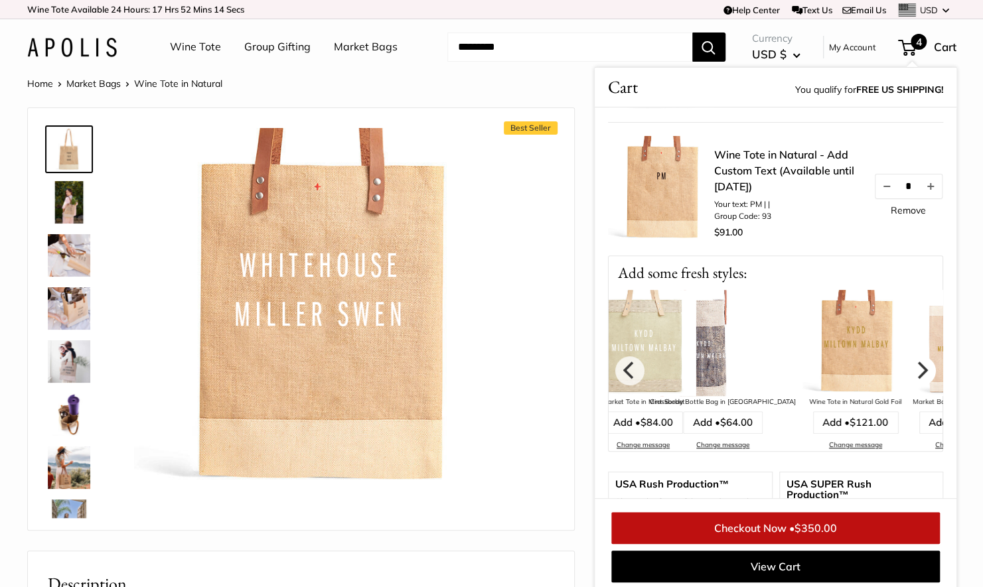
click at [912, 364] on icon "Next" at bounding box center [920, 370] width 17 height 17
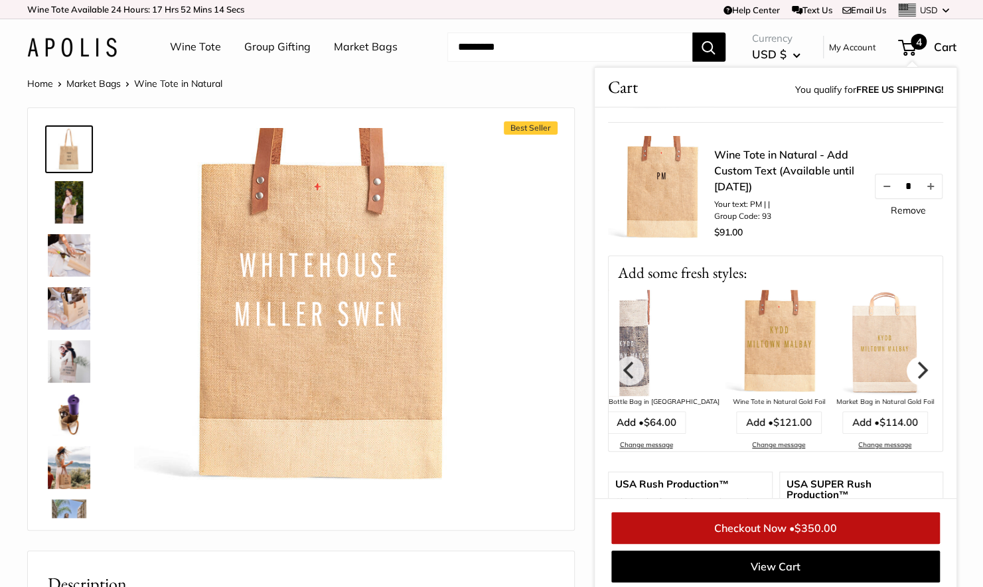
click at [912, 364] on icon "Next" at bounding box center [920, 370] width 17 height 17
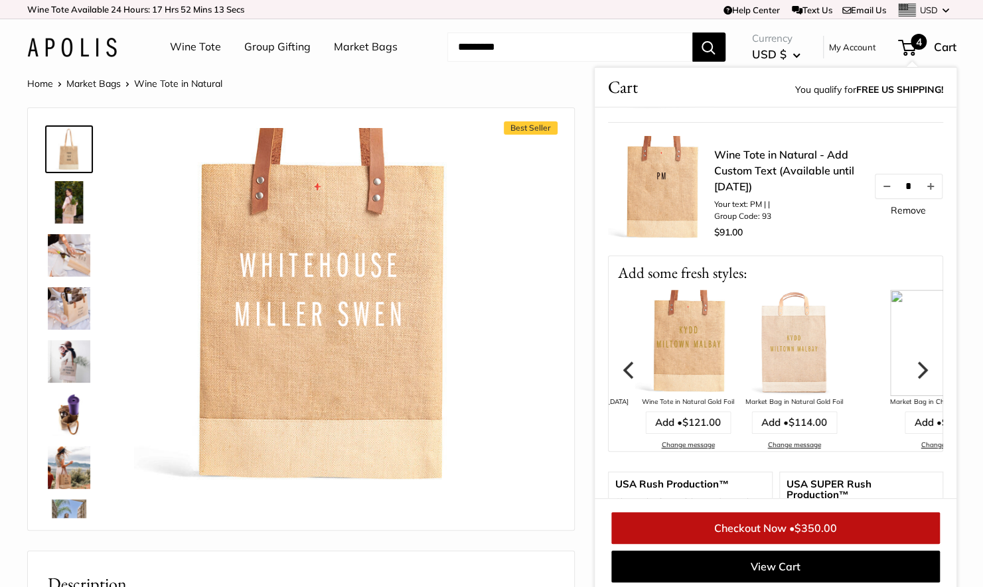
click at [912, 364] on icon "Next" at bounding box center [920, 370] width 17 height 17
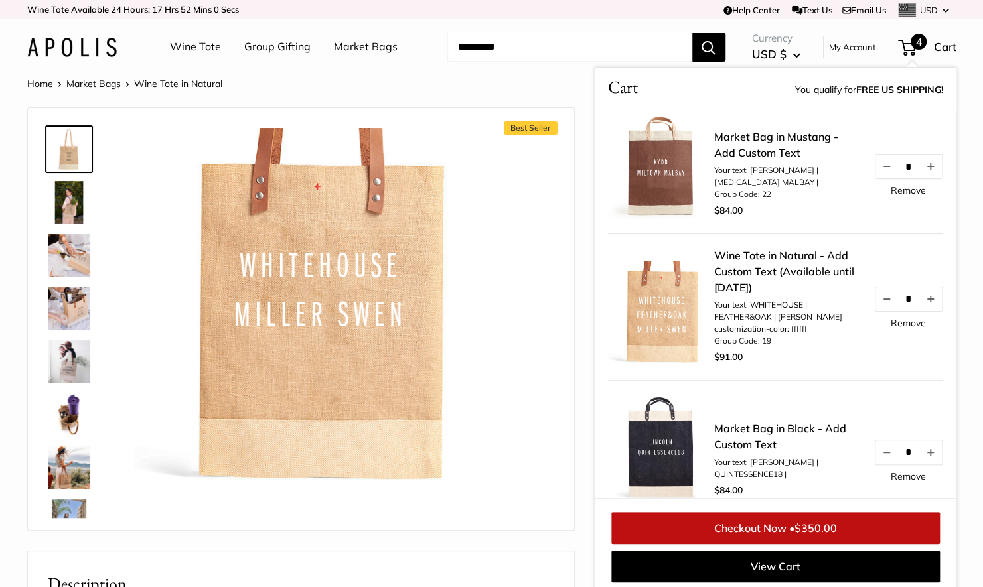
scroll to position [7, 0]
click at [895, 322] on link "Remove" at bounding box center [907, 322] width 35 height 9
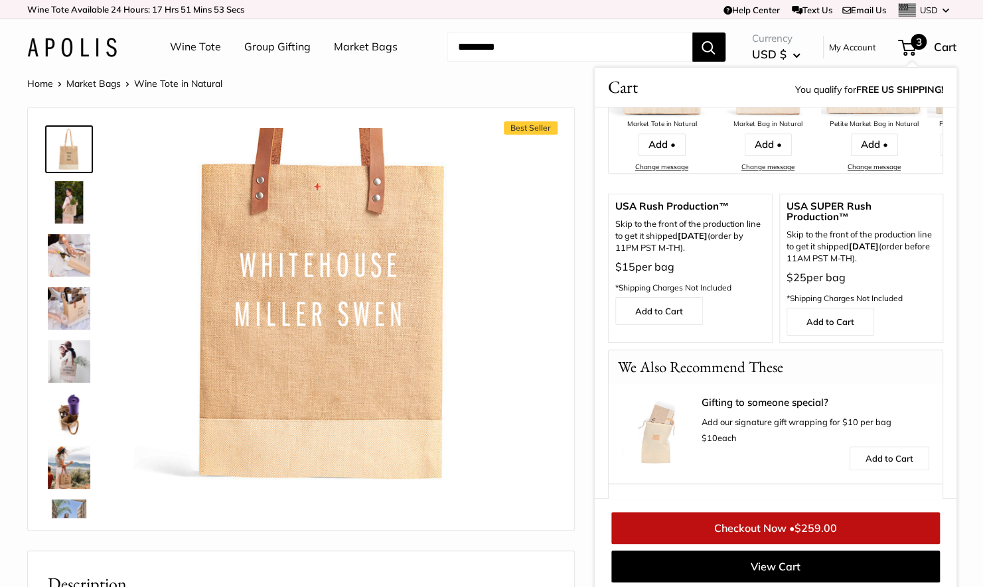
scroll to position [540, 0]
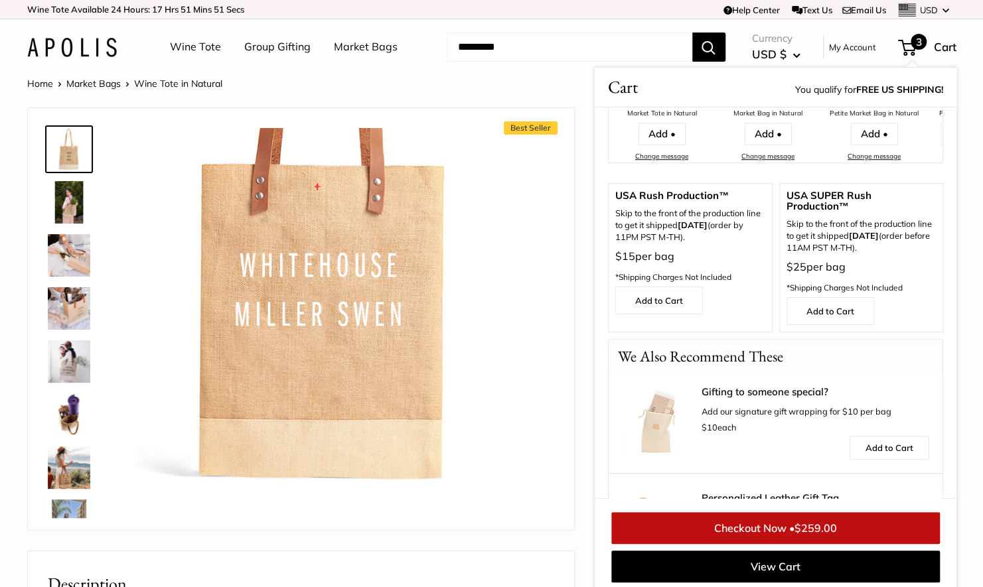
click at [774, 525] on link "Checkout Now • $259.00" at bounding box center [775, 528] width 328 height 32
